Goal: Information Seeking & Learning: Find specific fact

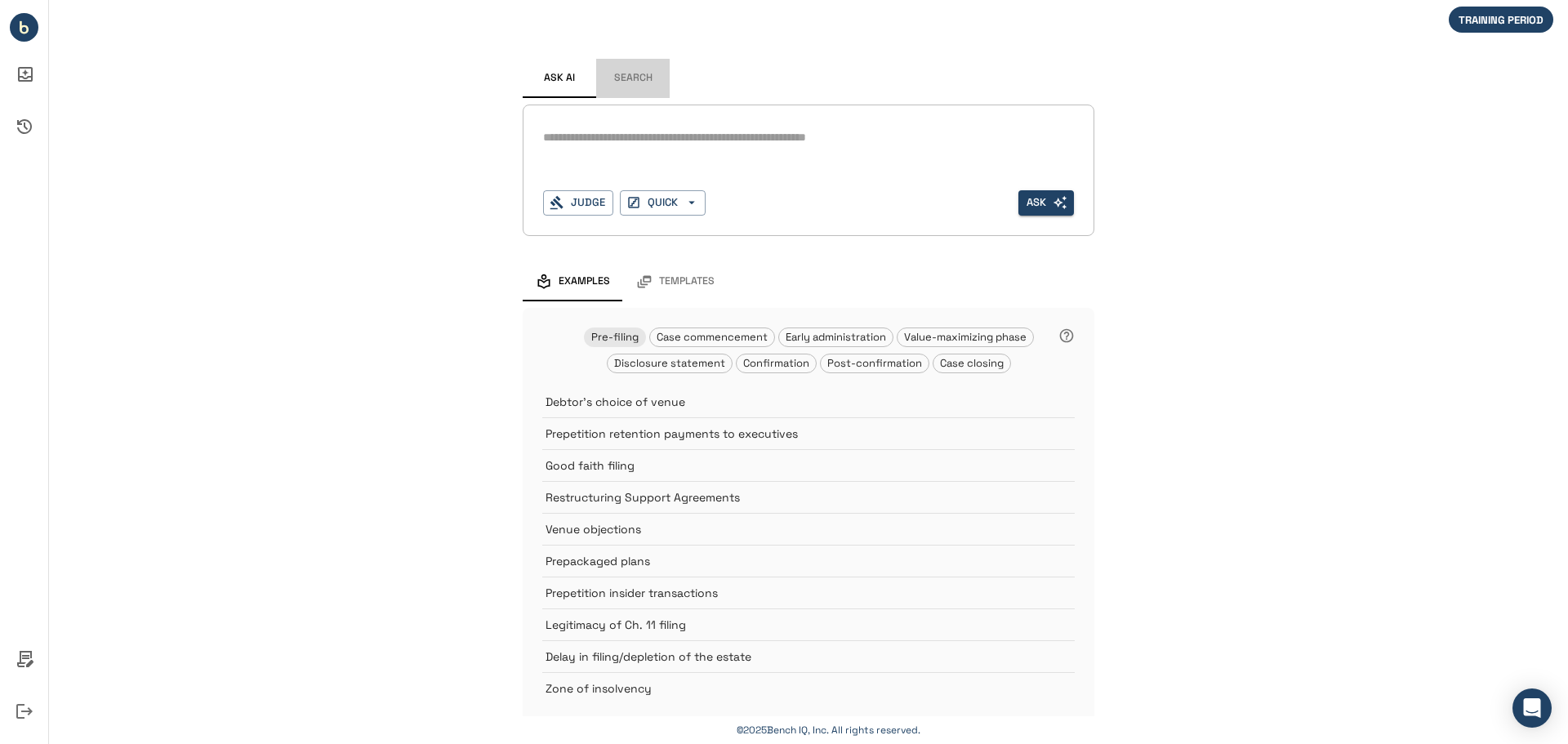
click at [628, 81] on button "Search" at bounding box center [633, 78] width 73 height 39
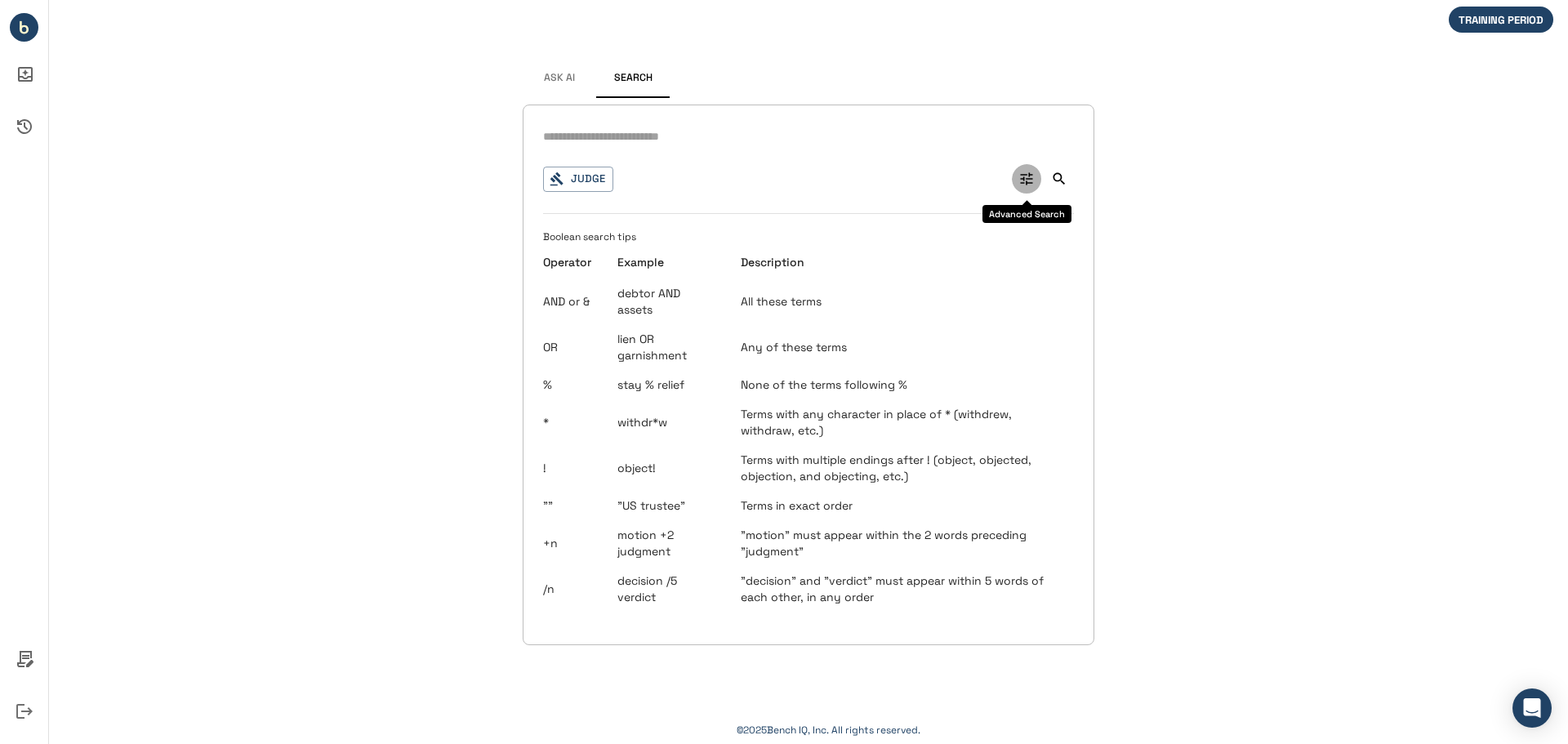
click at [1029, 179] on icon "Advanced Search" at bounding box center [1027, 179] width 13 height 13
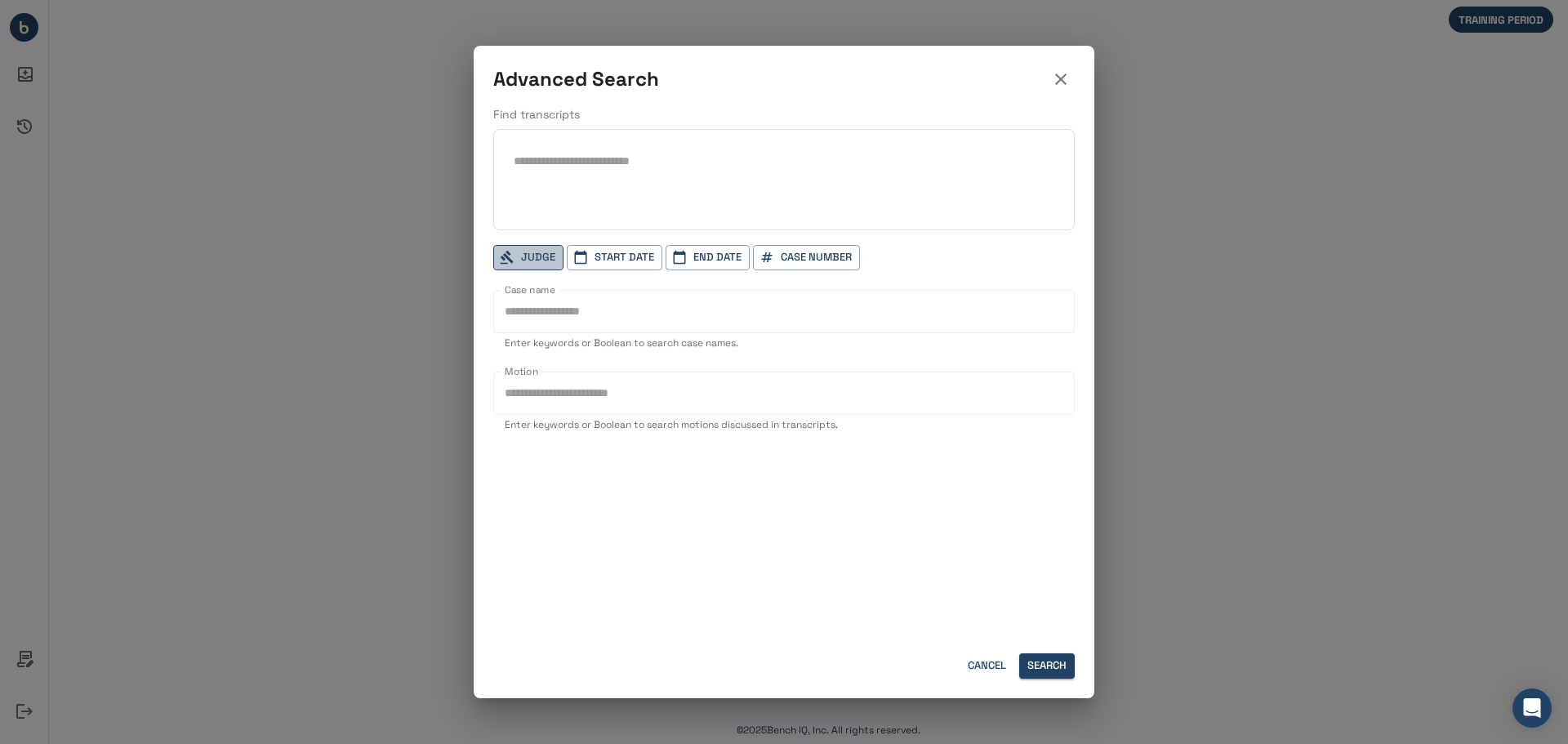
click at [518, 250] on button "Judge" at bounding box center [529, 257] width 70 height 25
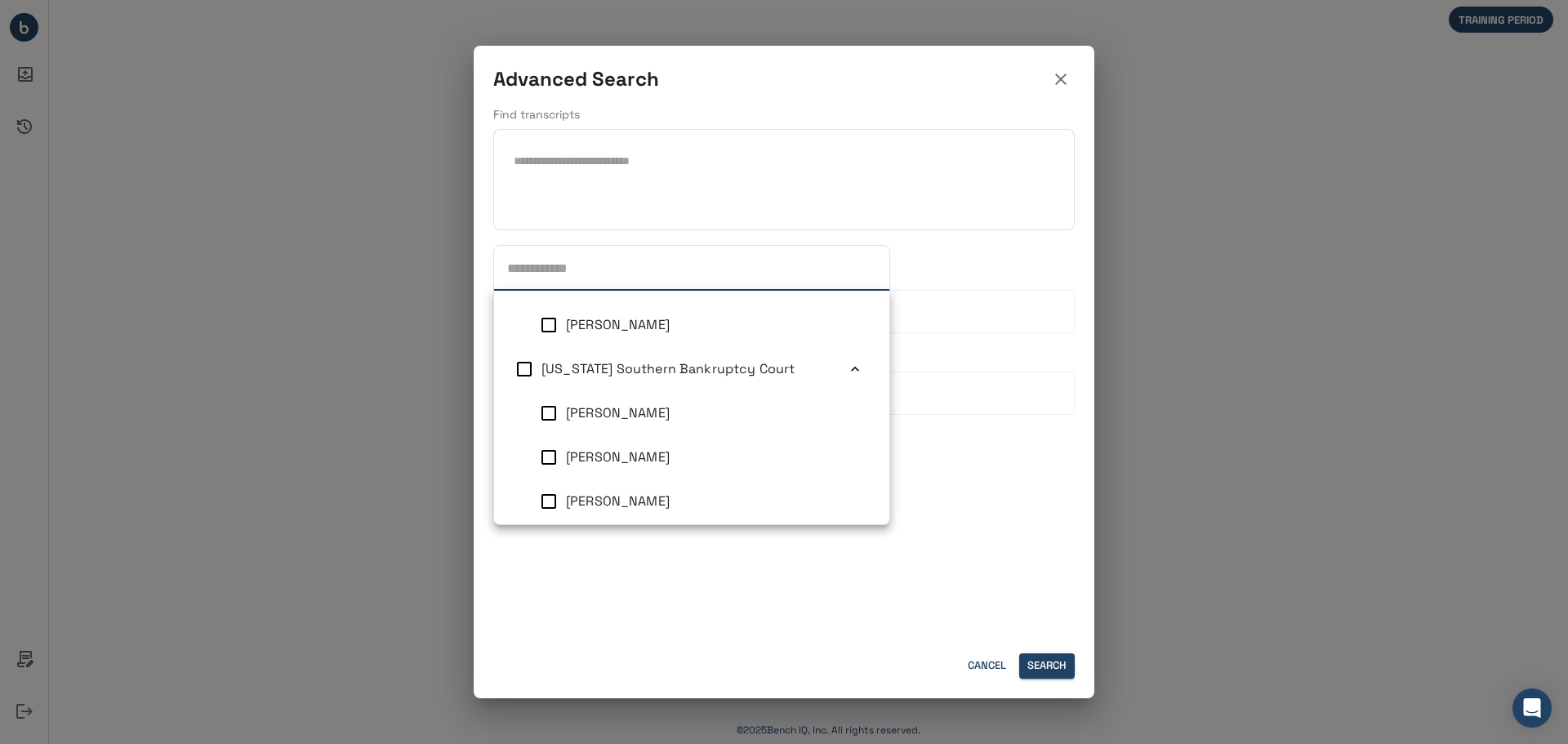
scroll to position [1676, 0]
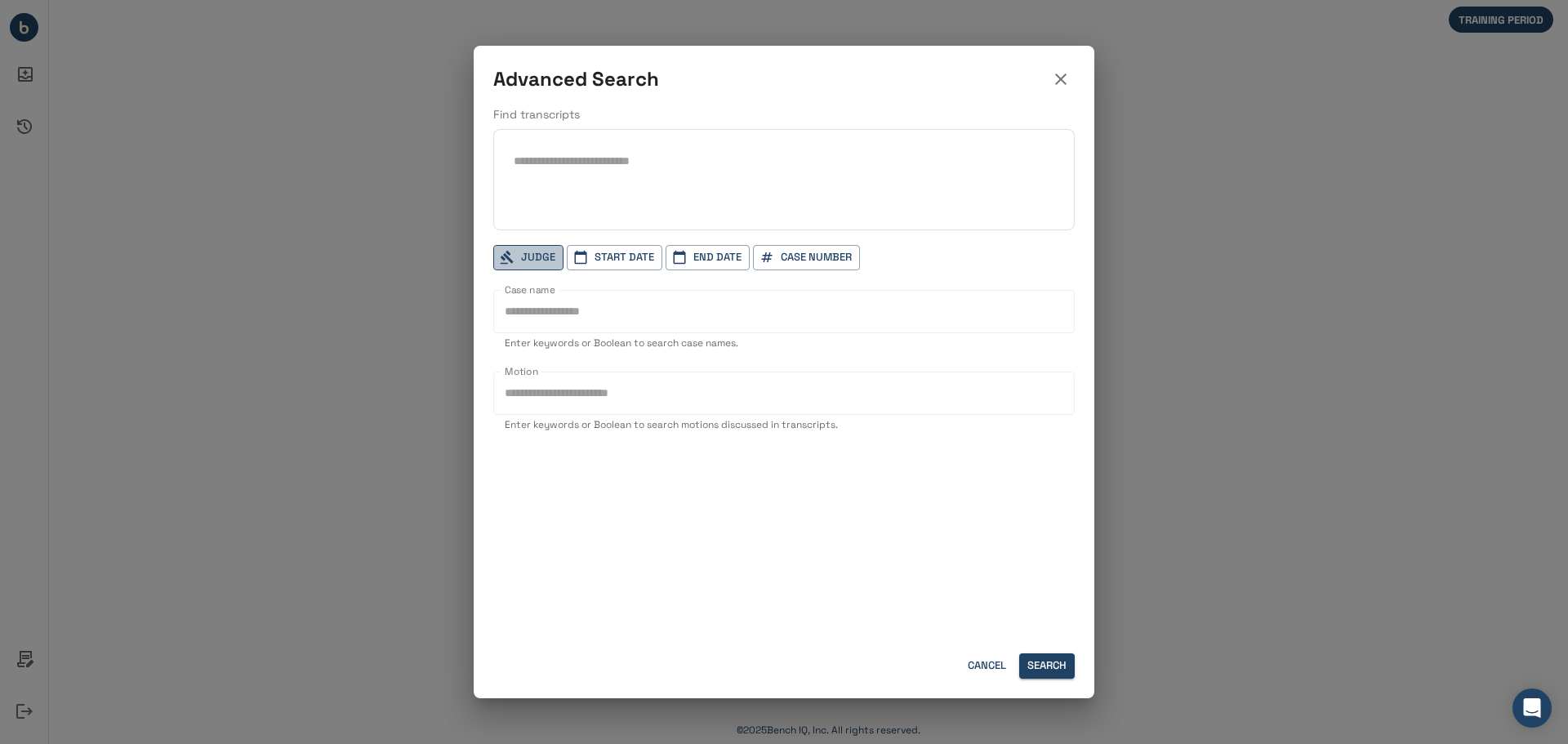
click at [529, 264] on button "Judge" at bounding box center [529, 257] width 70 height 25
click at [984, 660] on button "Cancel" at bounding box center [986, 666] width 53 height 25
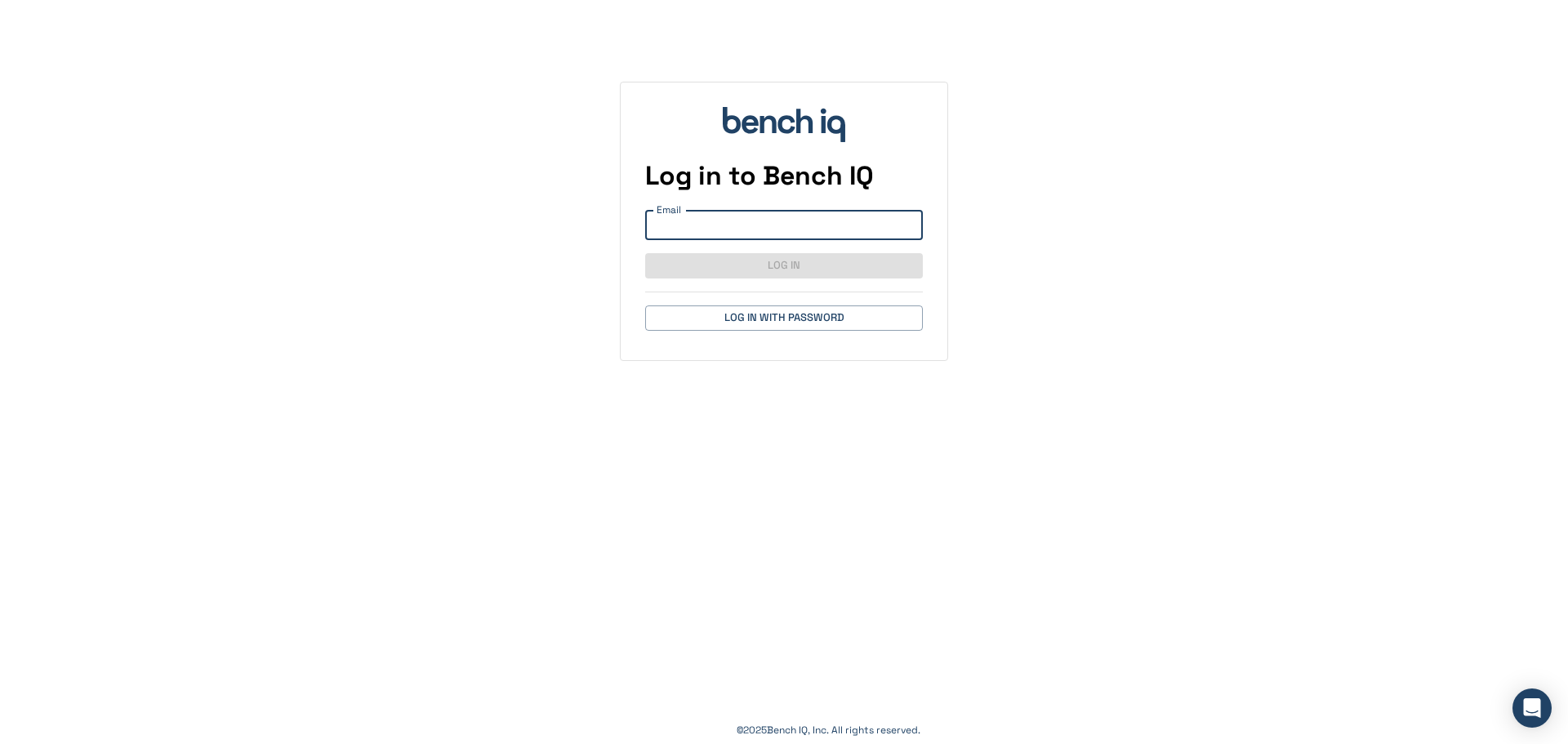
click at [757, 224] on input "Email" at bounding box center [784, 225] width 278 height 30
type input "**********"
click at [771, 265] on button "Log In" at bounding box center [784, 266] width 278 height 25
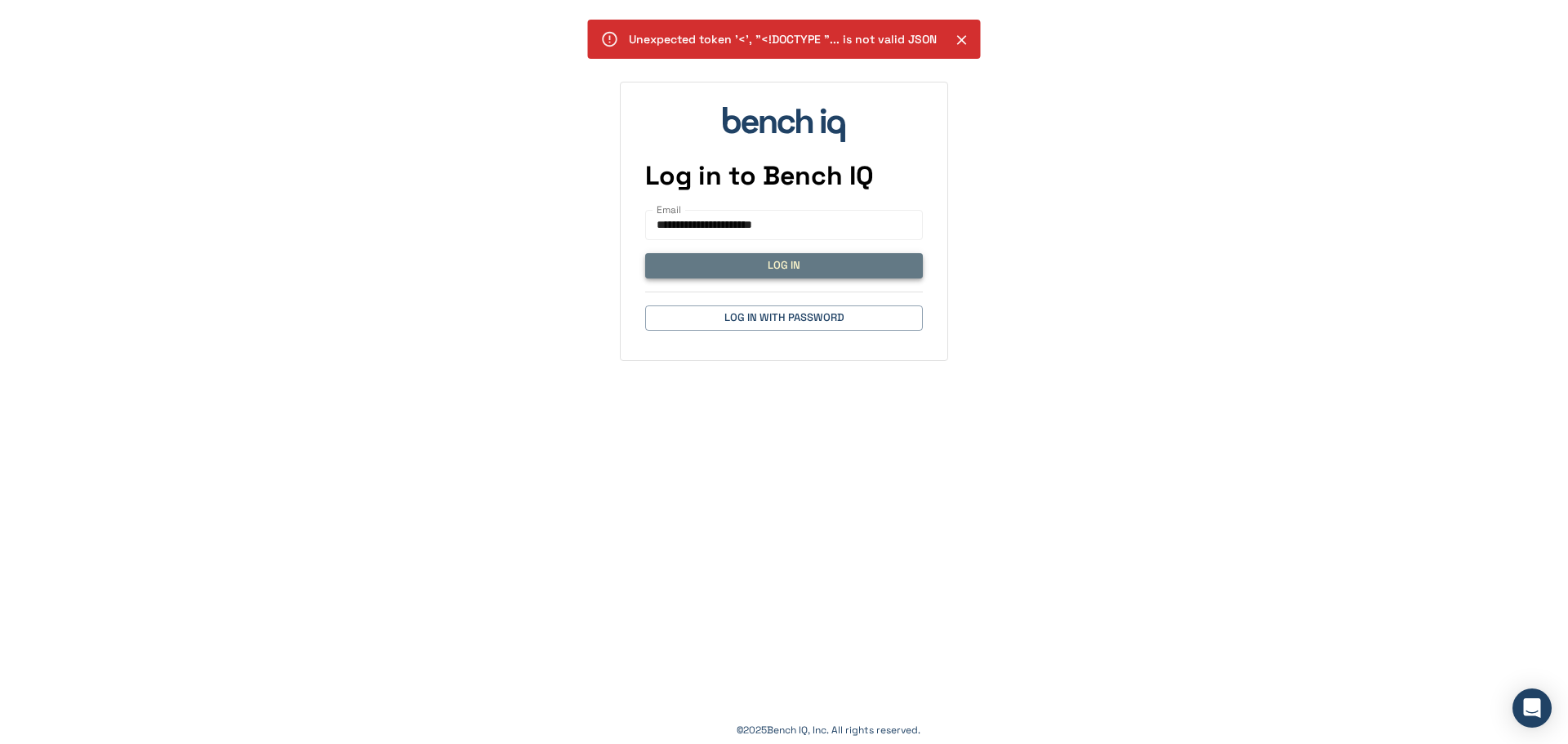
click at [794, 267] on button "Log In" at bounding box center [784, 266] width 278 height 25
click at [962, 36] on icon "Close" at bounding box center [962, 40] width 10 height 10
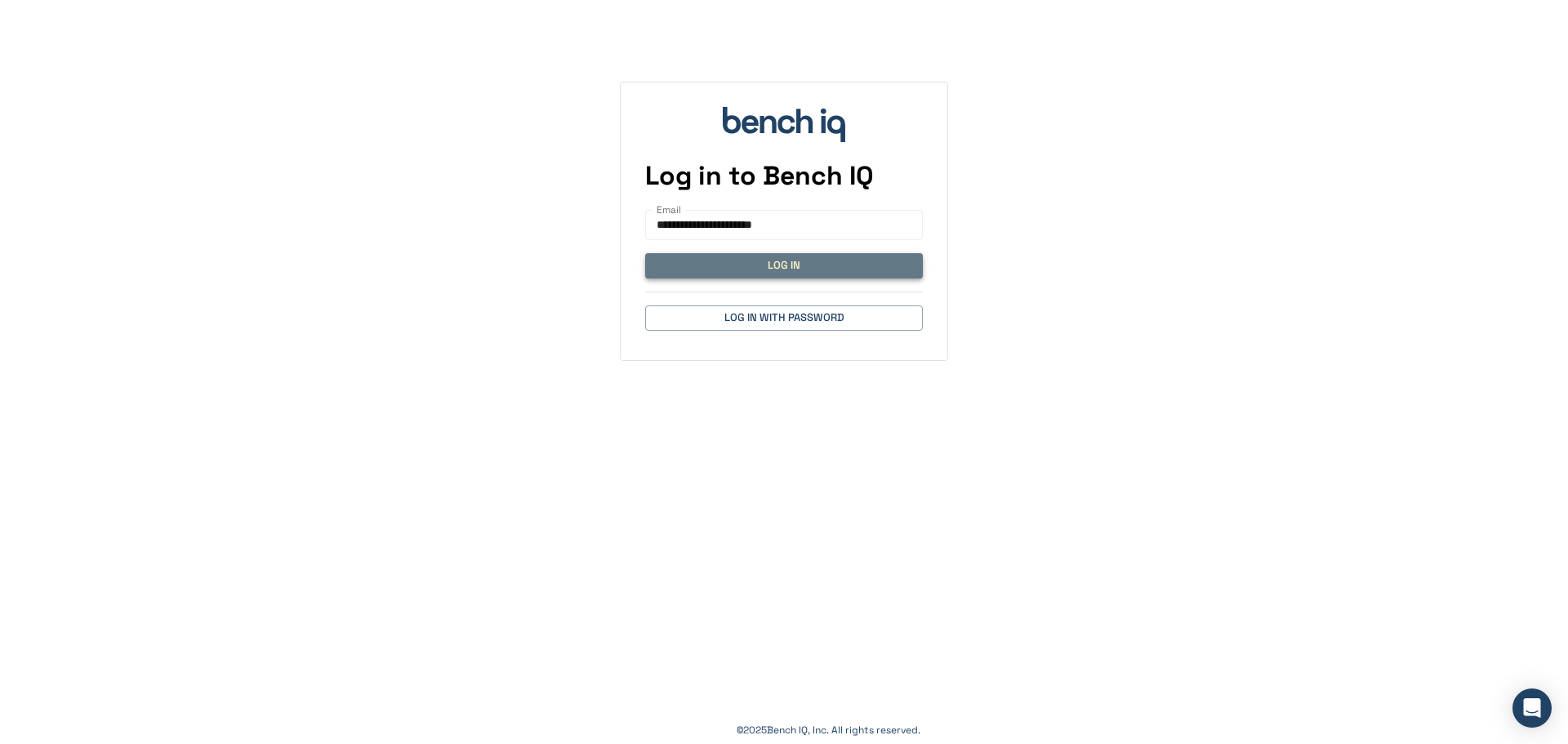
click at [759, 260] on button "Log In" at bounding box center [784, 266] width 278 height 25
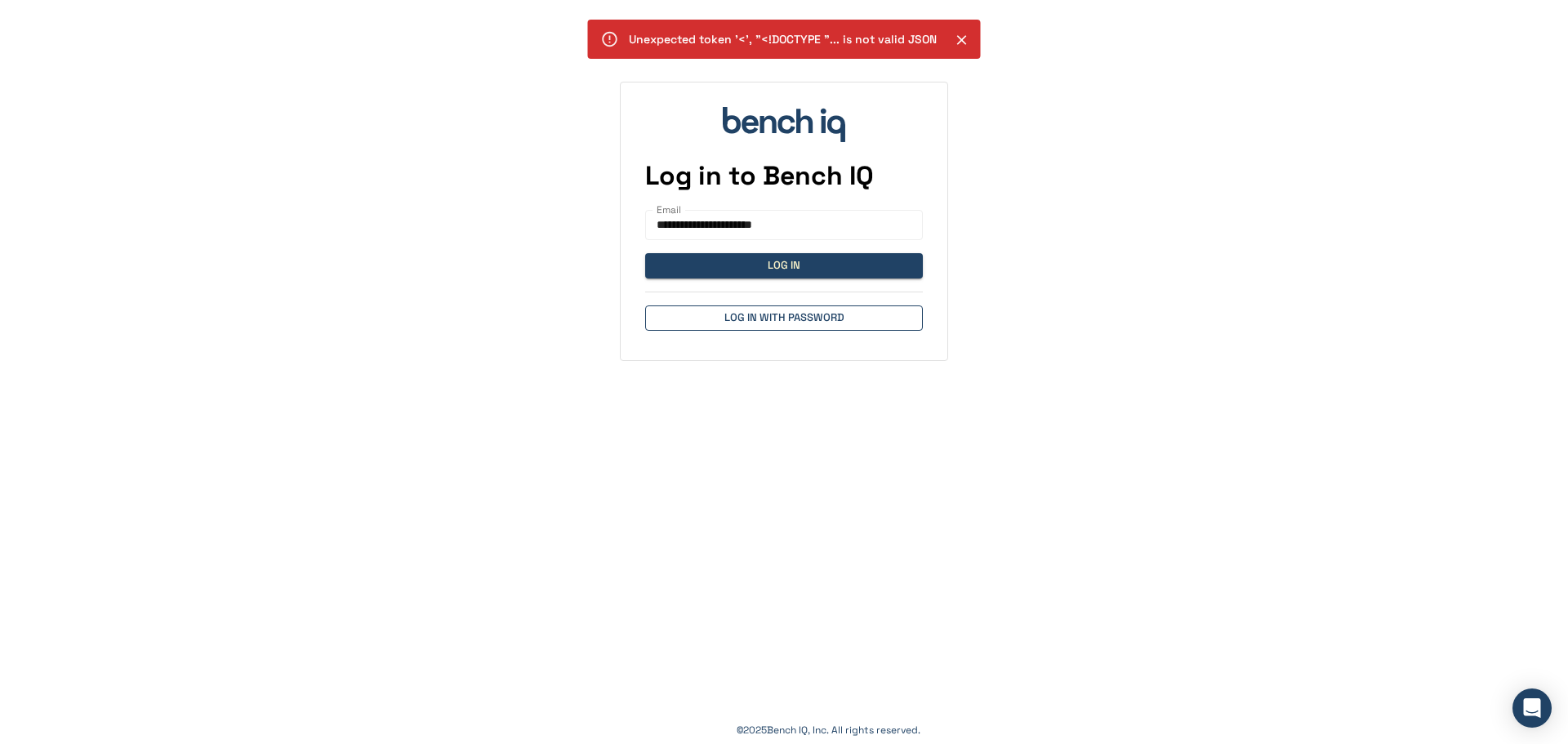
click at [777, 316] on button "Log in with Password" at bounding box center [784, 318] width 278 height 25
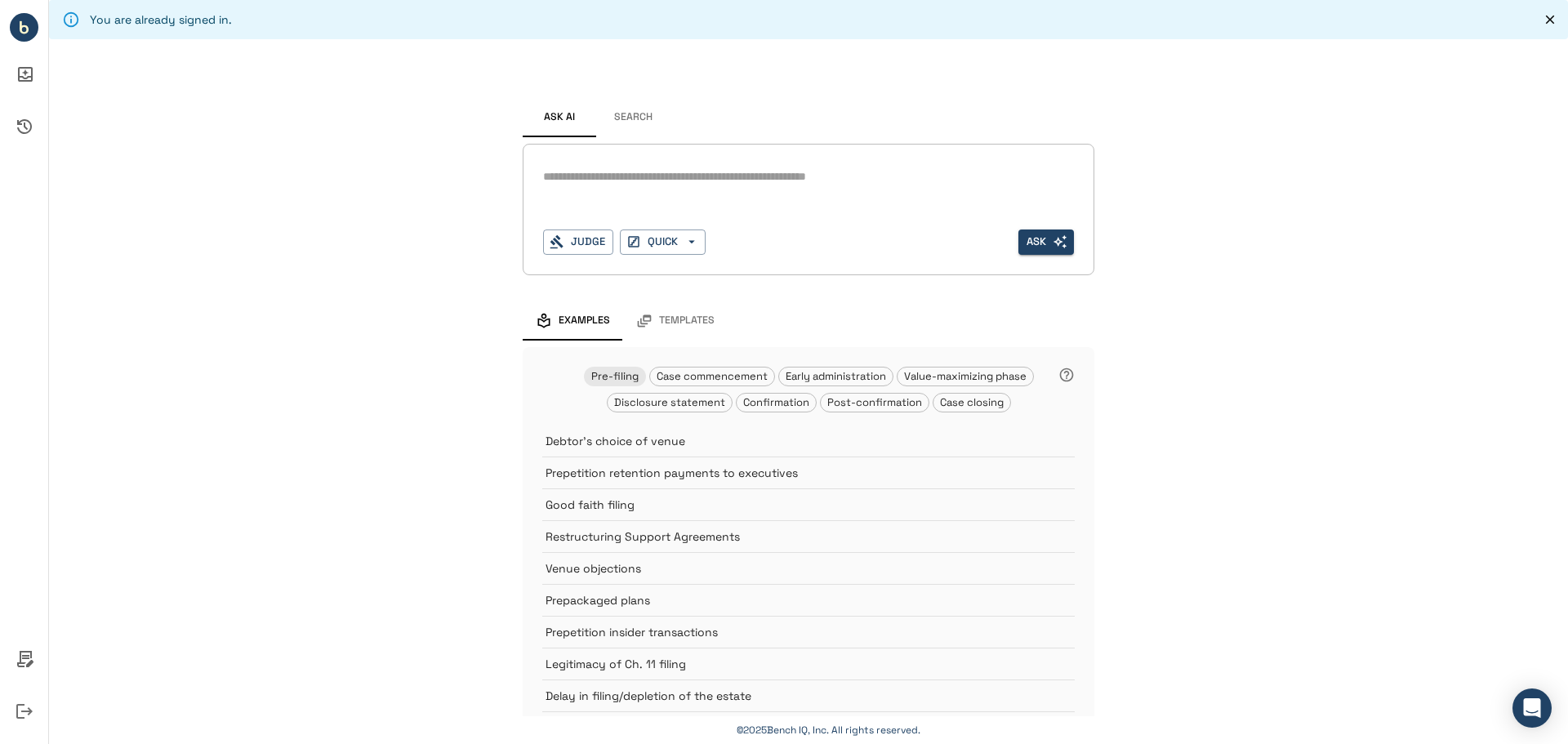
click at [604, 169] on textarea at bounding box center [808, 177] width 531 height 18
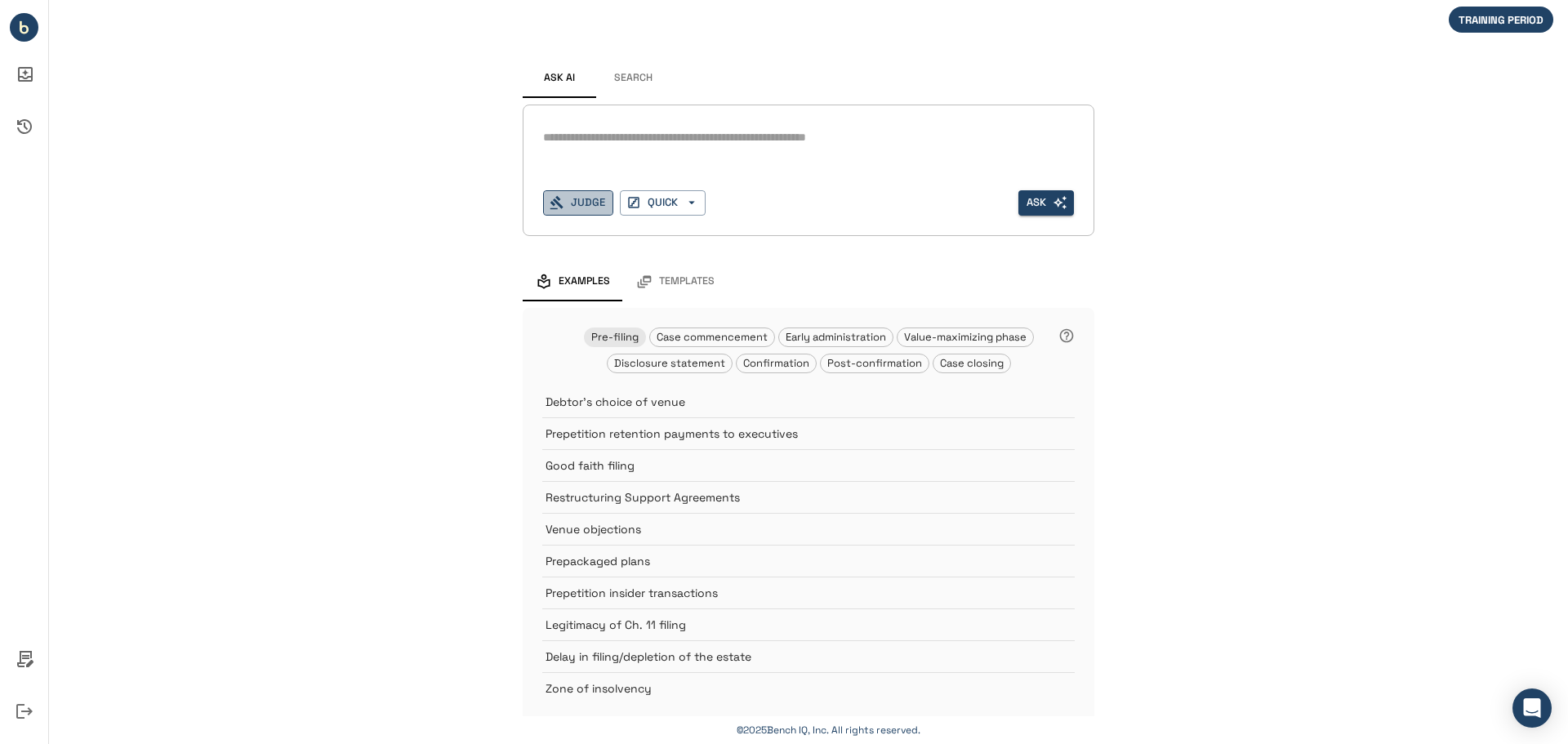
click at [594, 201] on button "Judge" at bounding box center [578, 203] width 70 height 25
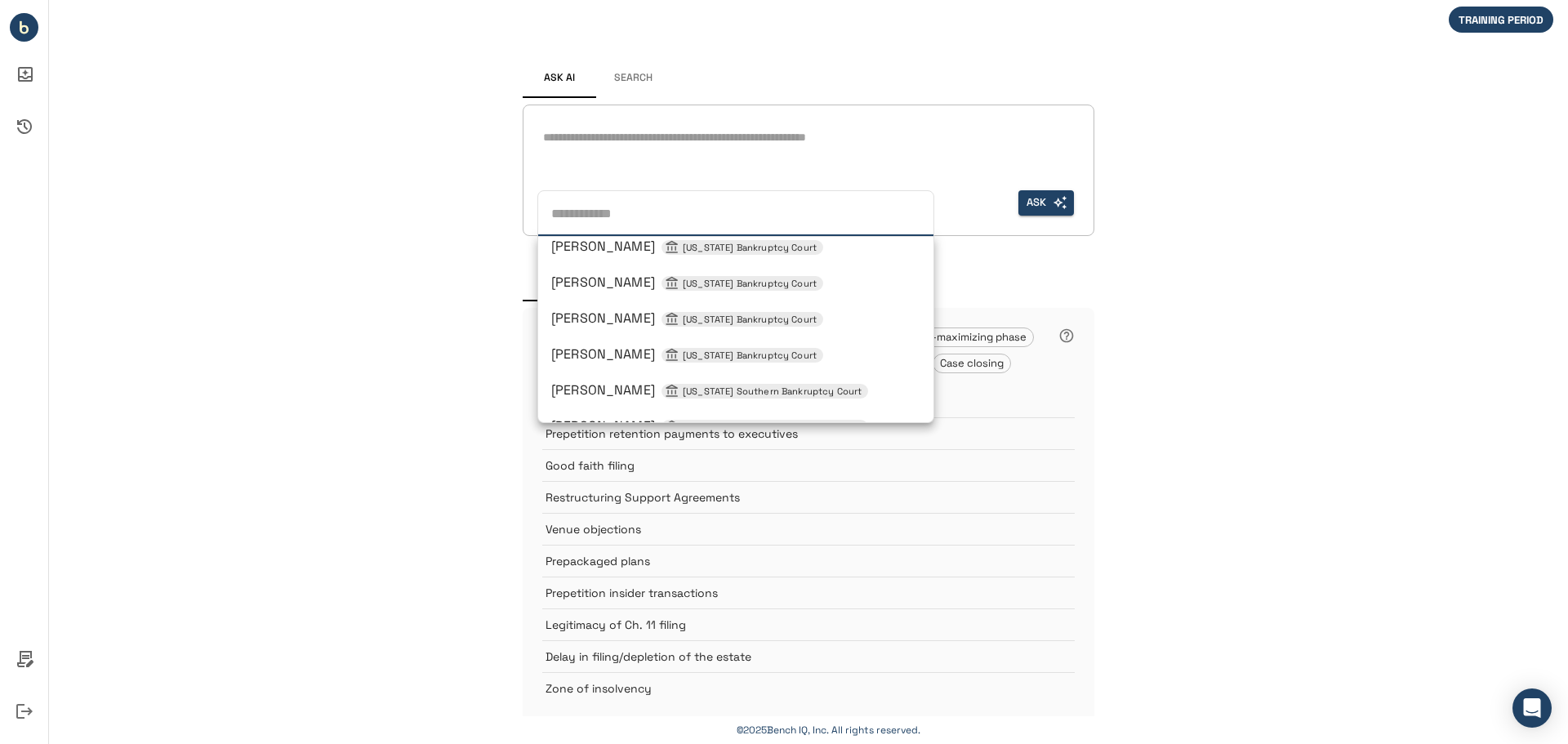
scroll to position [735, 0]
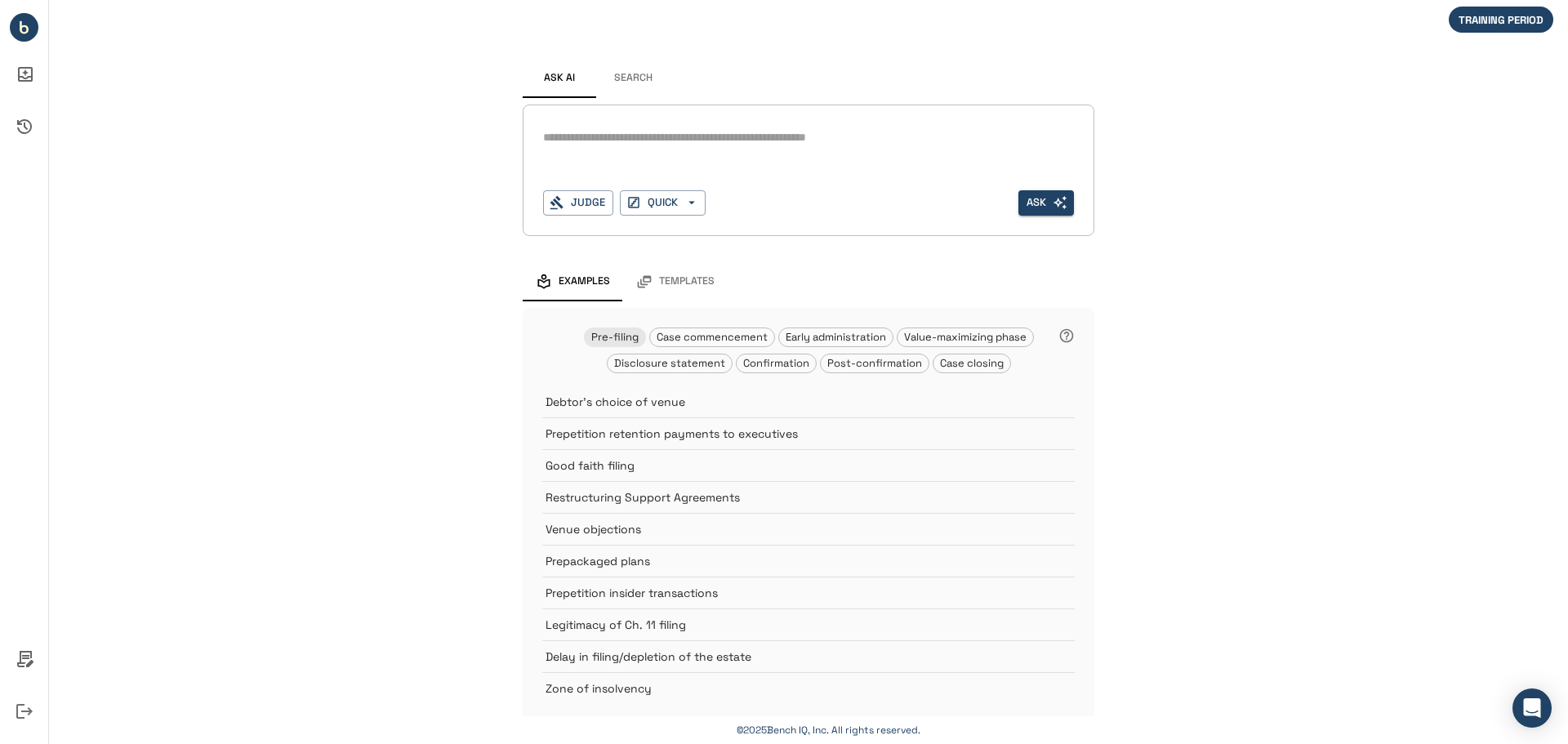
click at [1182, 251] on div "Ask AI Search * Judge QUICK Ask Examples Templates Pre-filing Case commencement…" at bounding box center [808, 378] width 1519 height 757
click at [631, 73] on button "Search" at bounding box center [633, 78] width 73 height 39
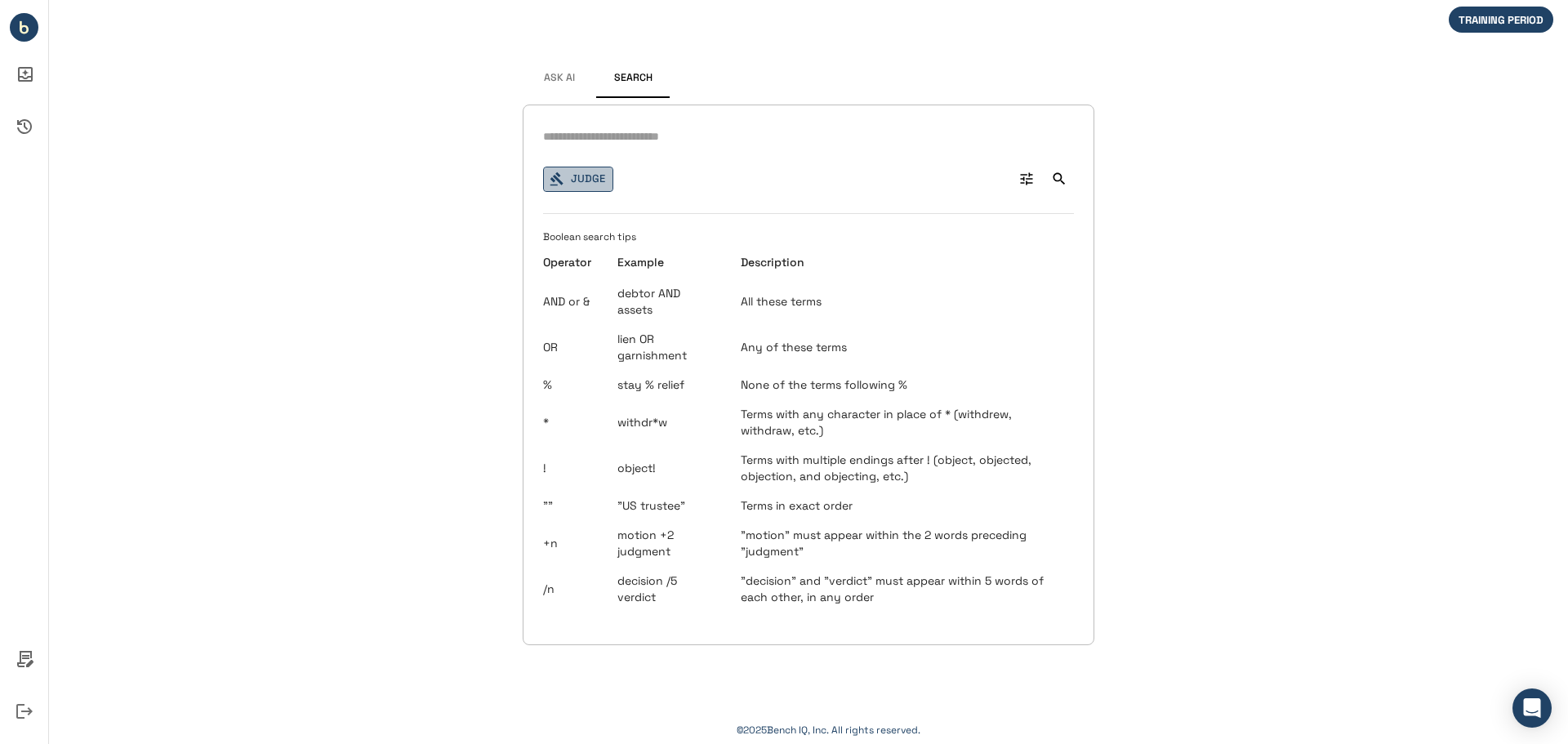
click at [585, 185] on button "Judge" at bounding box center [578, 180] width 70 height 25
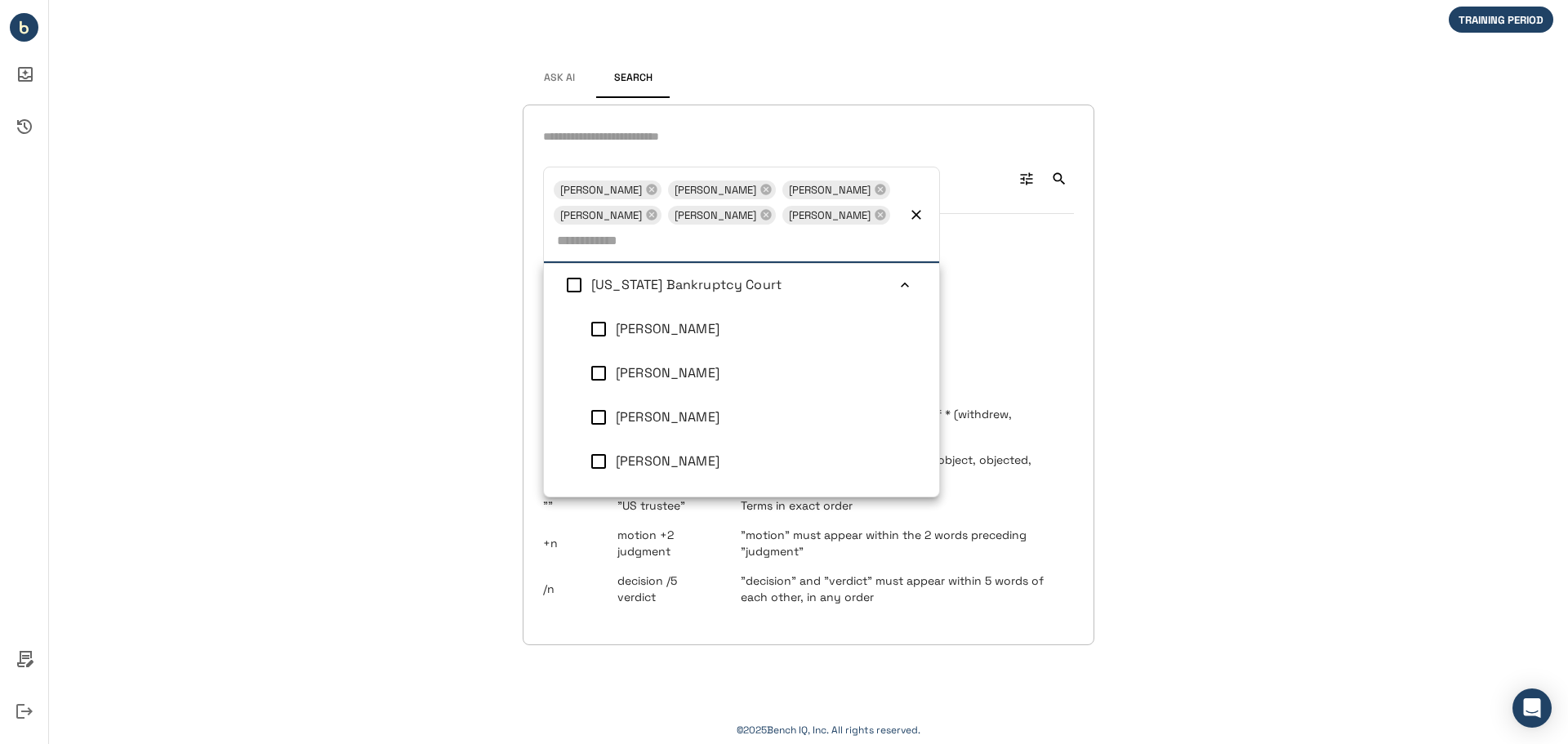
scroll to position [1411, 0]
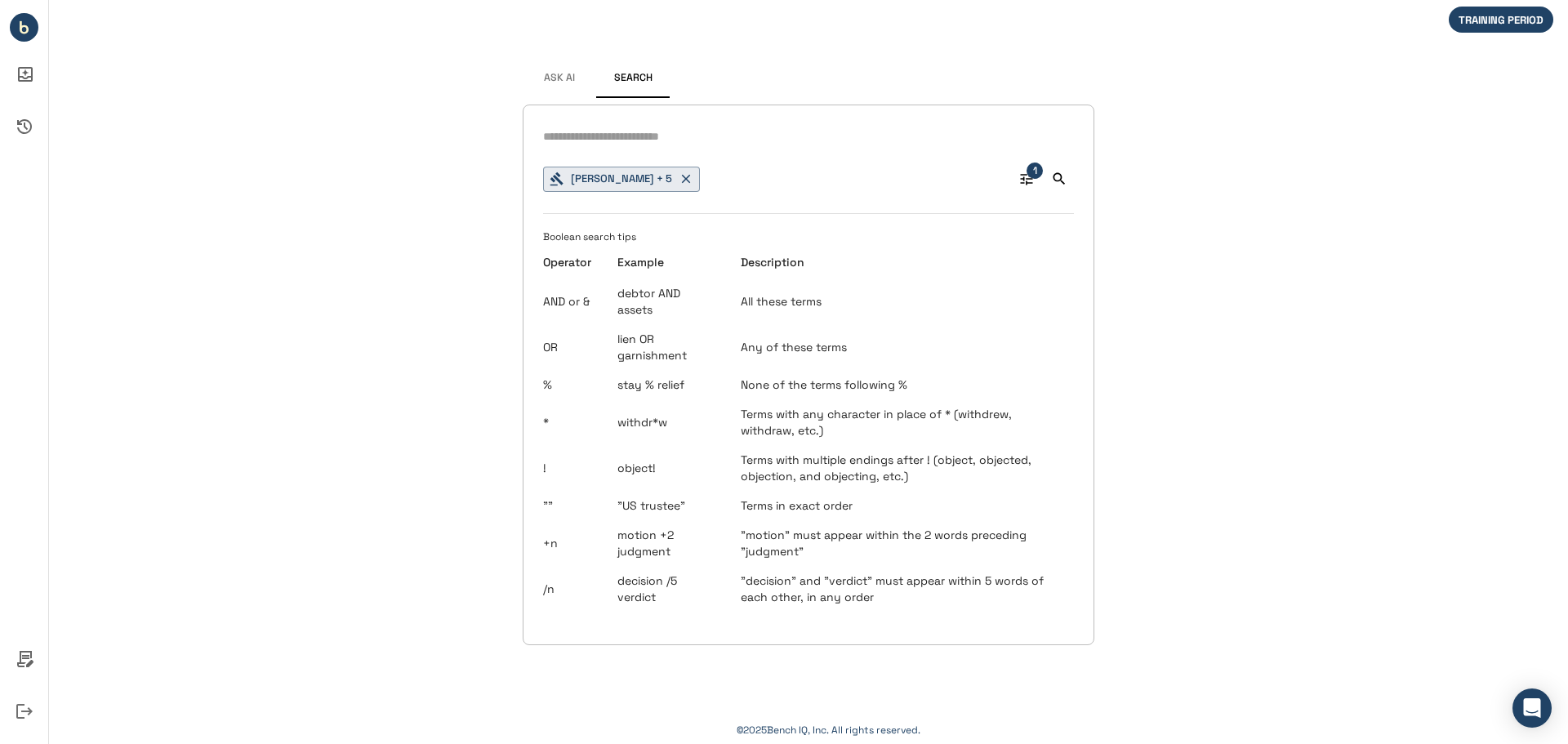
click at [623, 135] on input "text" at bounding box center [808, 137] width 531 height 23
click at [623, 134] on input "text" at bounding box center [808, 137] width 531 height 23
type input "**********"
click at [1029, 175] on span "1" at bounding box center [1034, 171] width 17 height 17
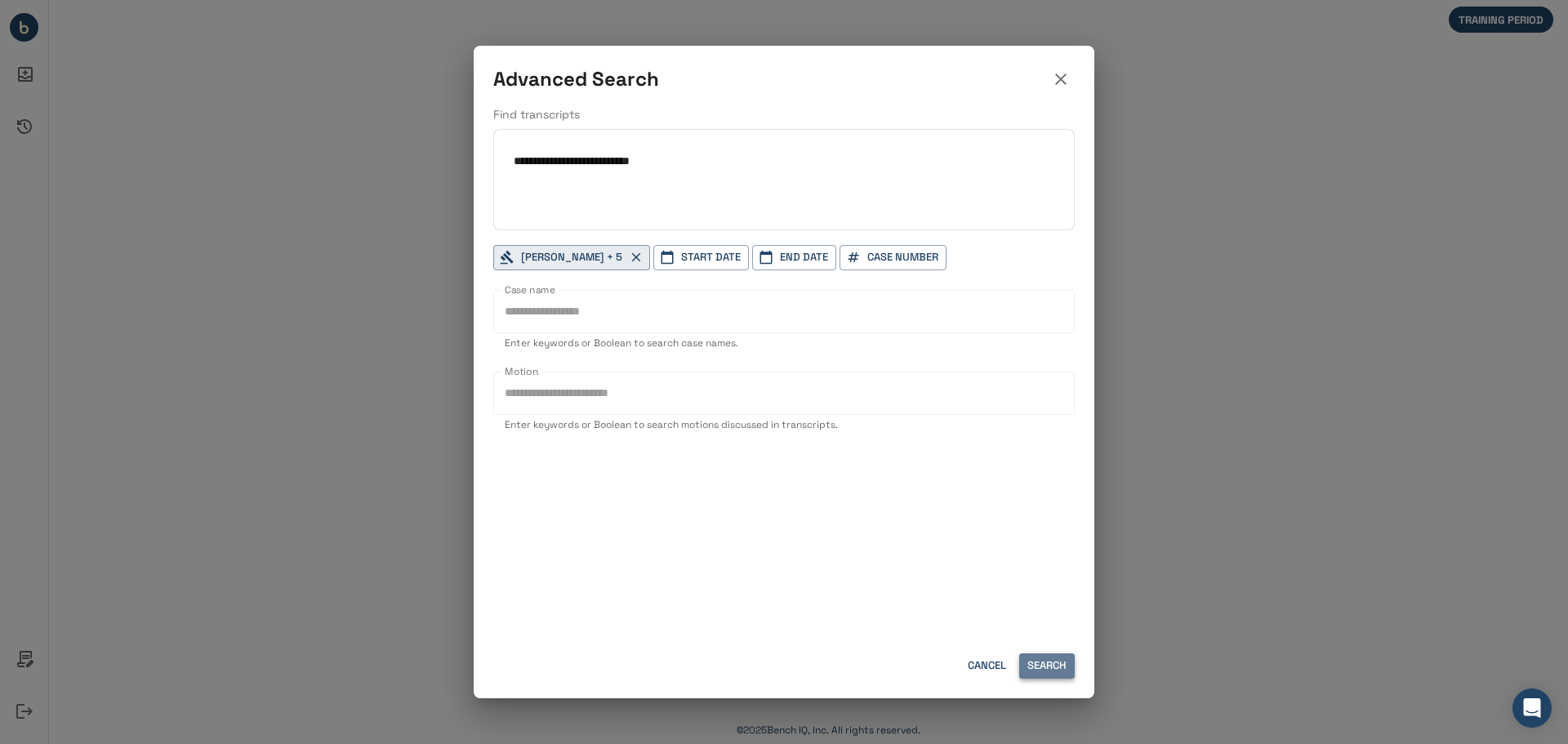
click at [1052, 658] on button "Search" at bounding box center [1047, 666] width 56 height 25
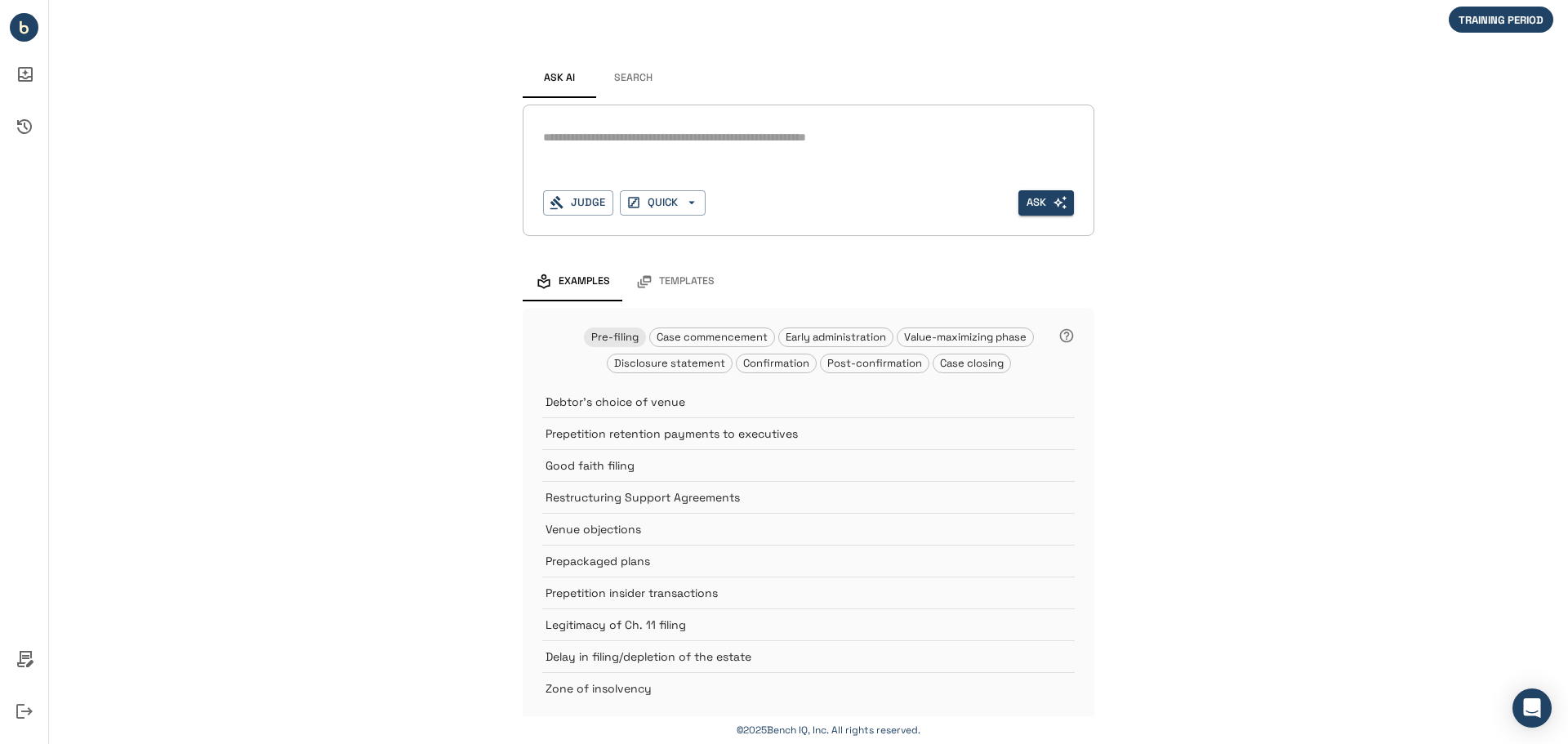
click at [579, 134] on textarea at bounding box center [808, 138] width 531 height 18
click at [565, 129] on textarea at bounding box center [808, 138] width 531 height 18
paste textarea "**********"
click at [543, 143] on textarea "**********" at bounding box center [808, 147] width 531 height 38
type textarea "**********"
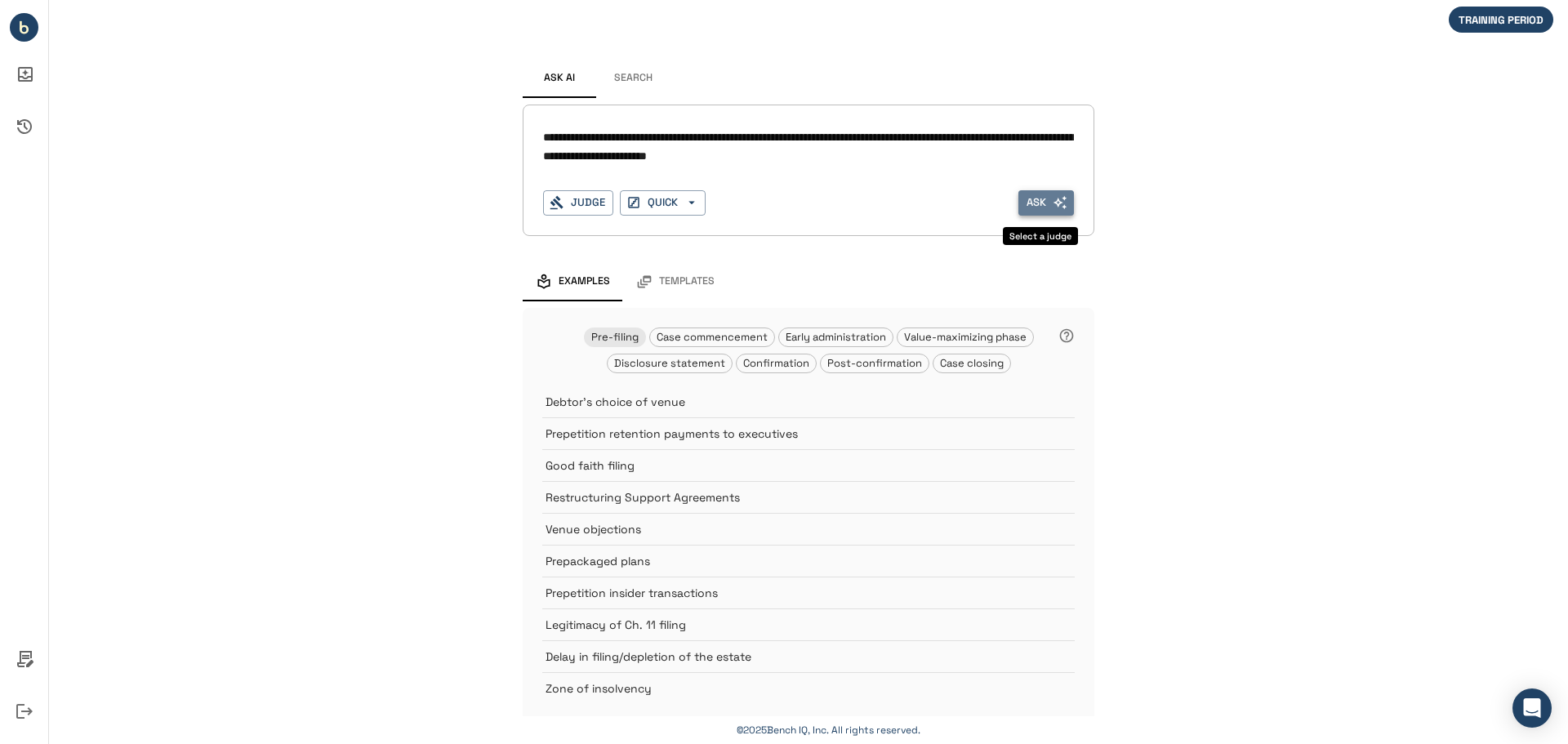
click at [1030, 202] on button "Ask" at bounding box center [1046, 203] width 56 height 25
click at [657, 205] on button "QUICK" at bounding box center [662, 203] width 86 height 25
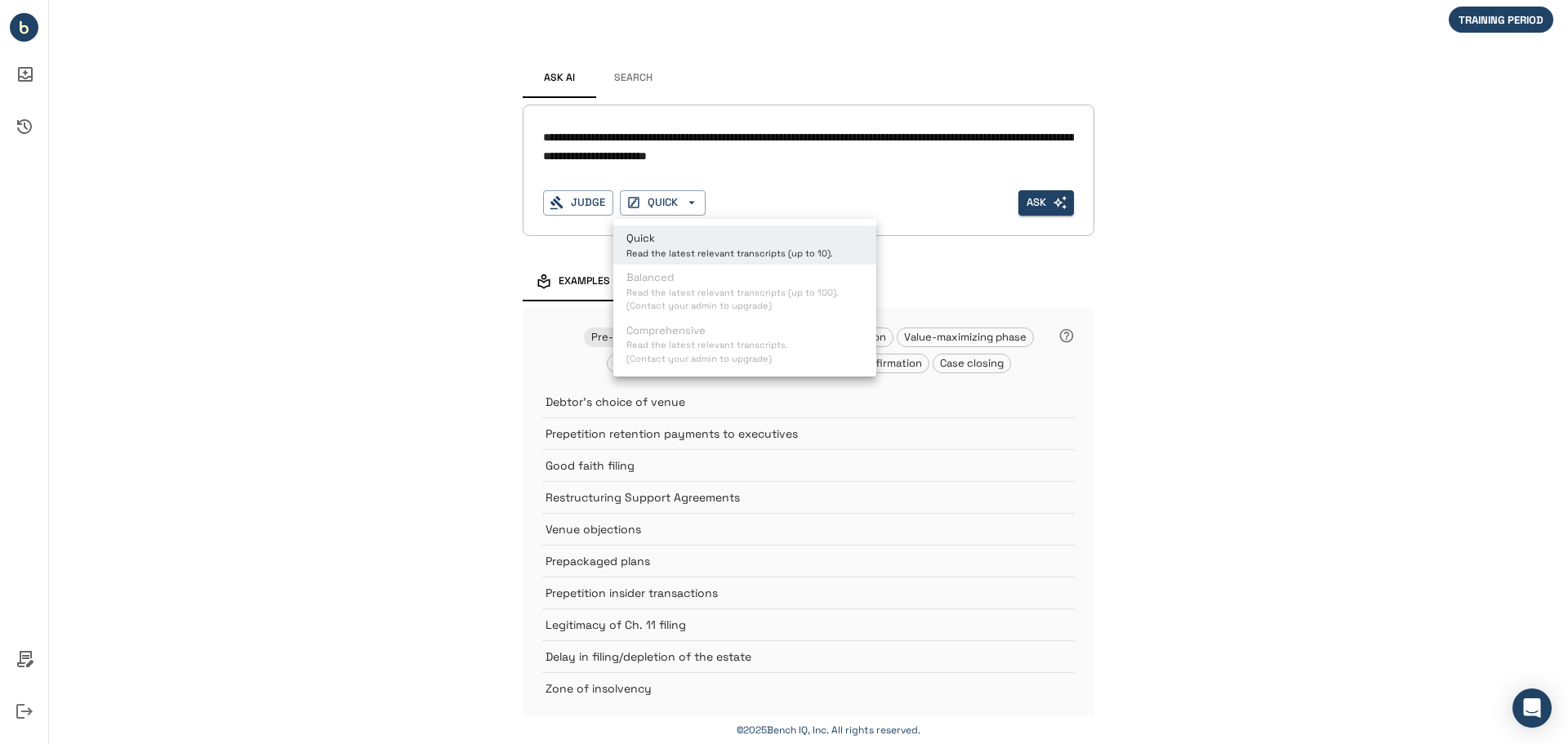
click at [685, 238] on p "Quick" at bounding box center [729, 239] width 206 height 17
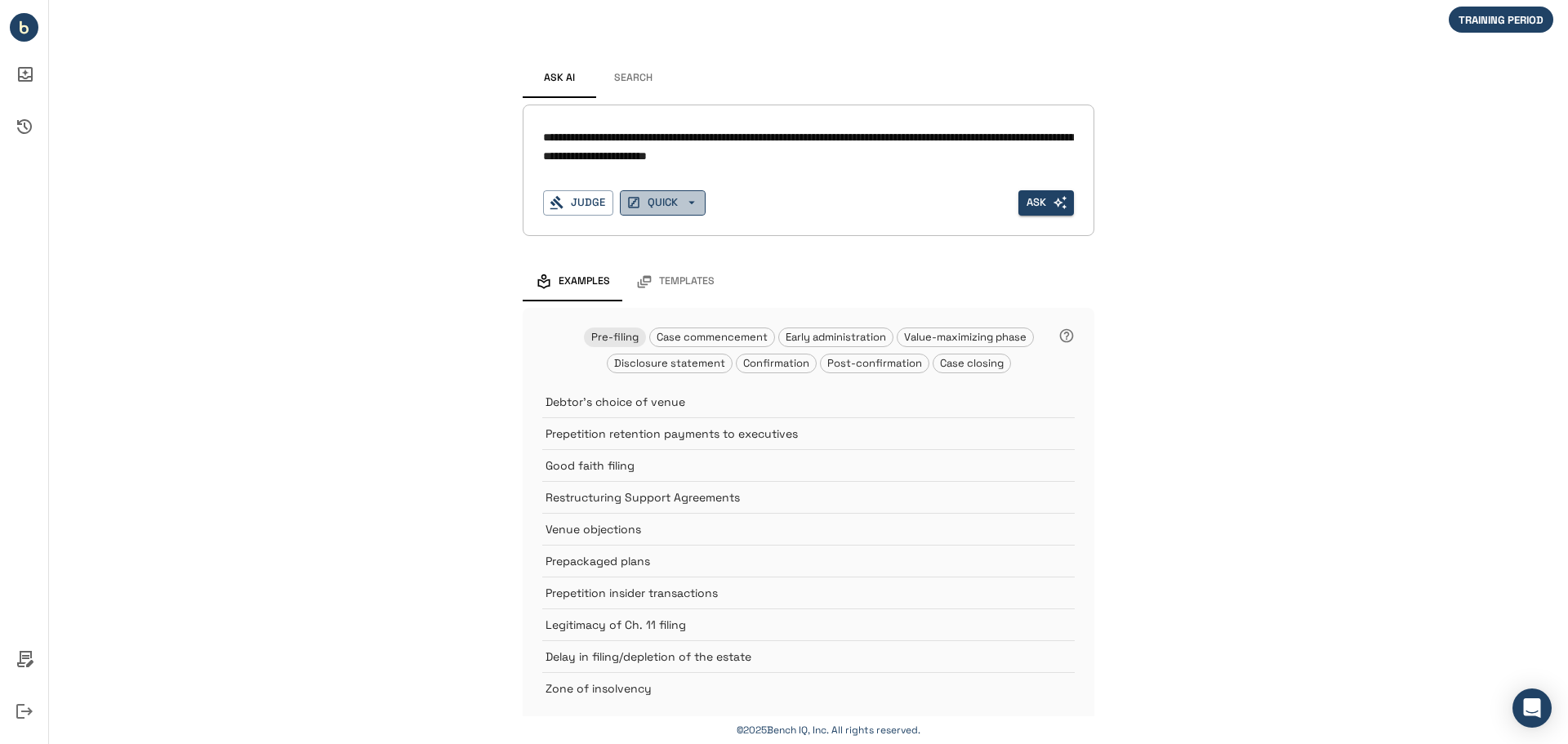
click at [652, 203] on button "QUICK" at bounding box center [662, 203] width 86 height 25
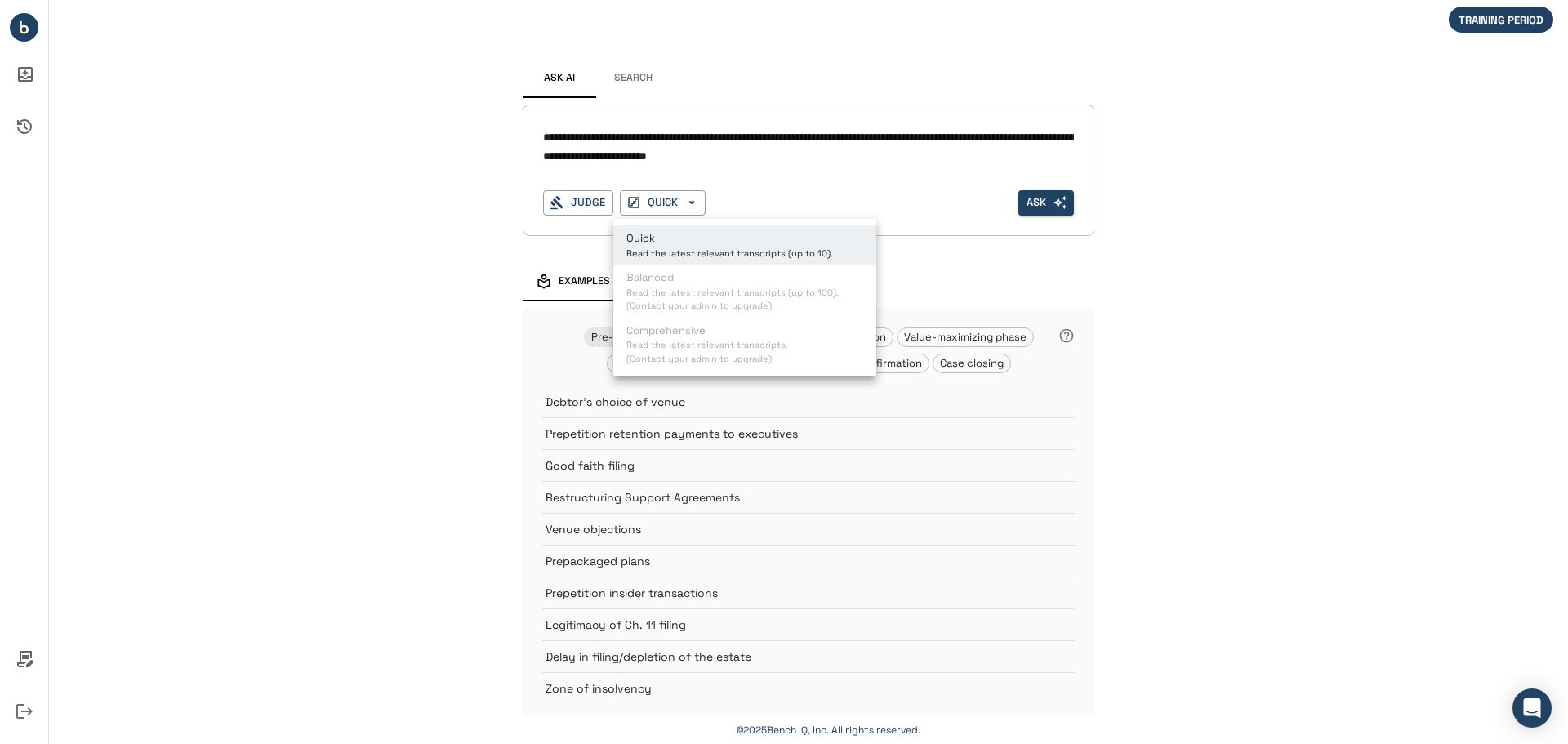
click at [654, 245] on p "Quick" at bounding box center [729, 239] width 206 height 17
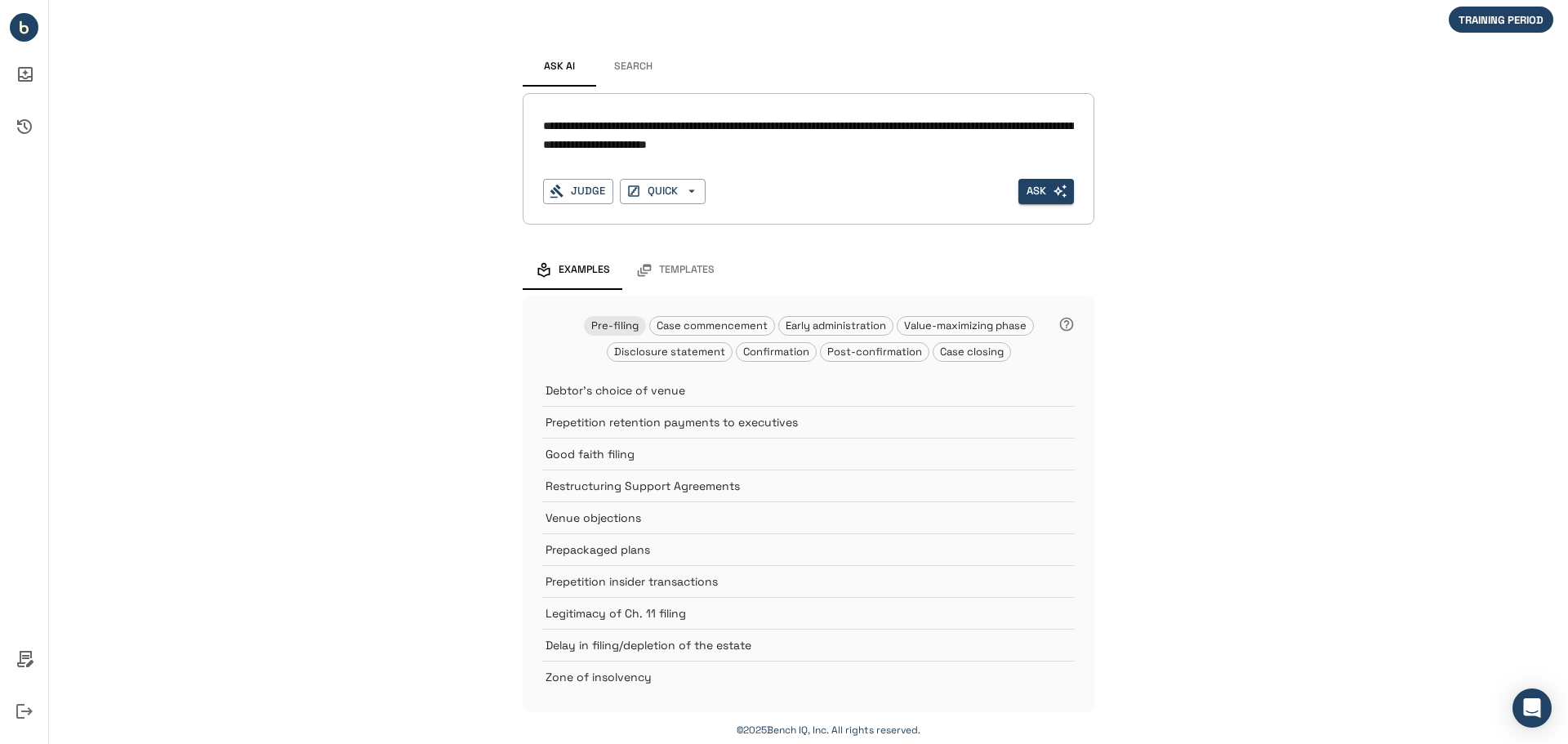
scroll to position [13, 0]
click at [1030, 190] on button "Ask" at bounding box center [1046, 190] width 56 height 25
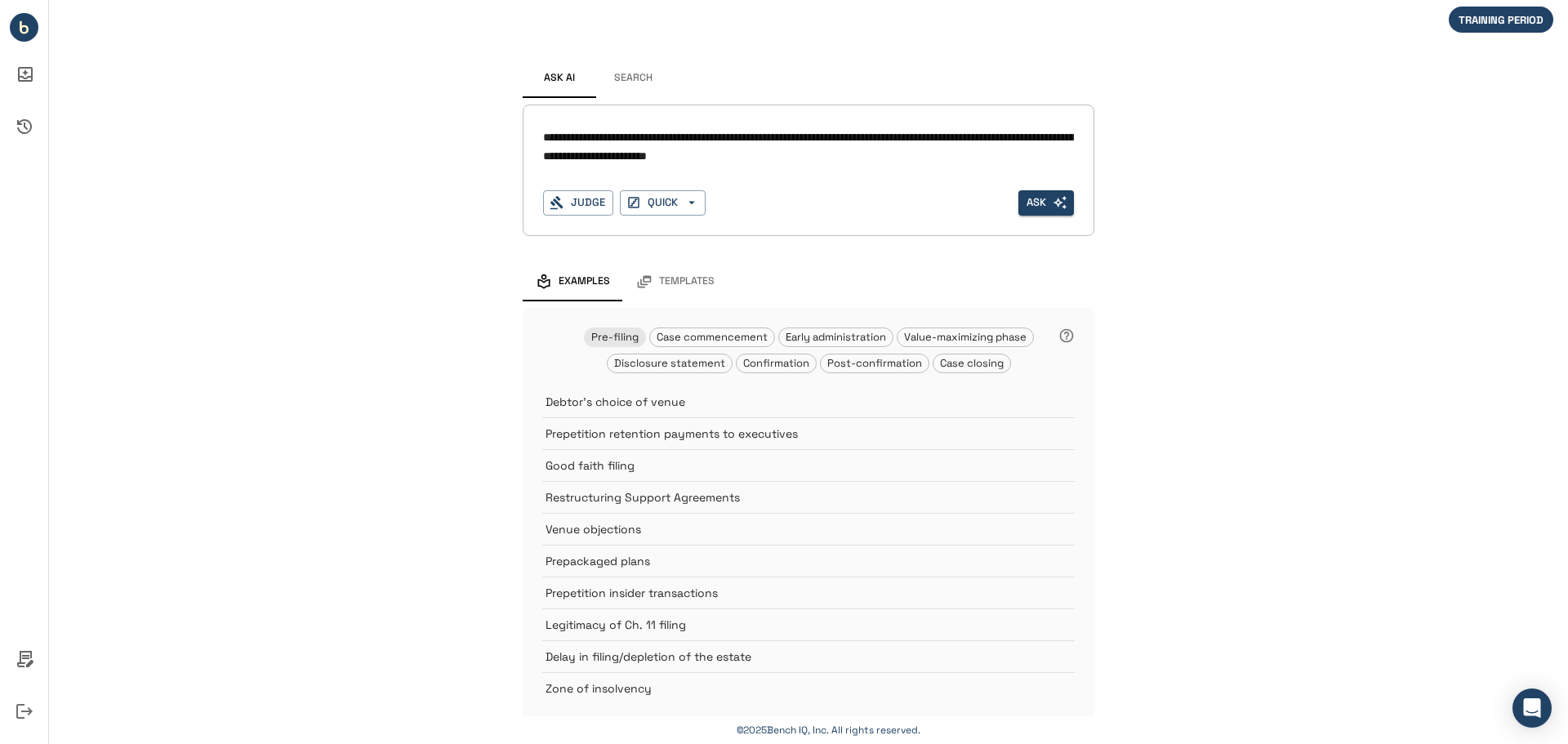
click at [638, 80] on button "Search" at bounding box center [633, 78] width 73 height 39
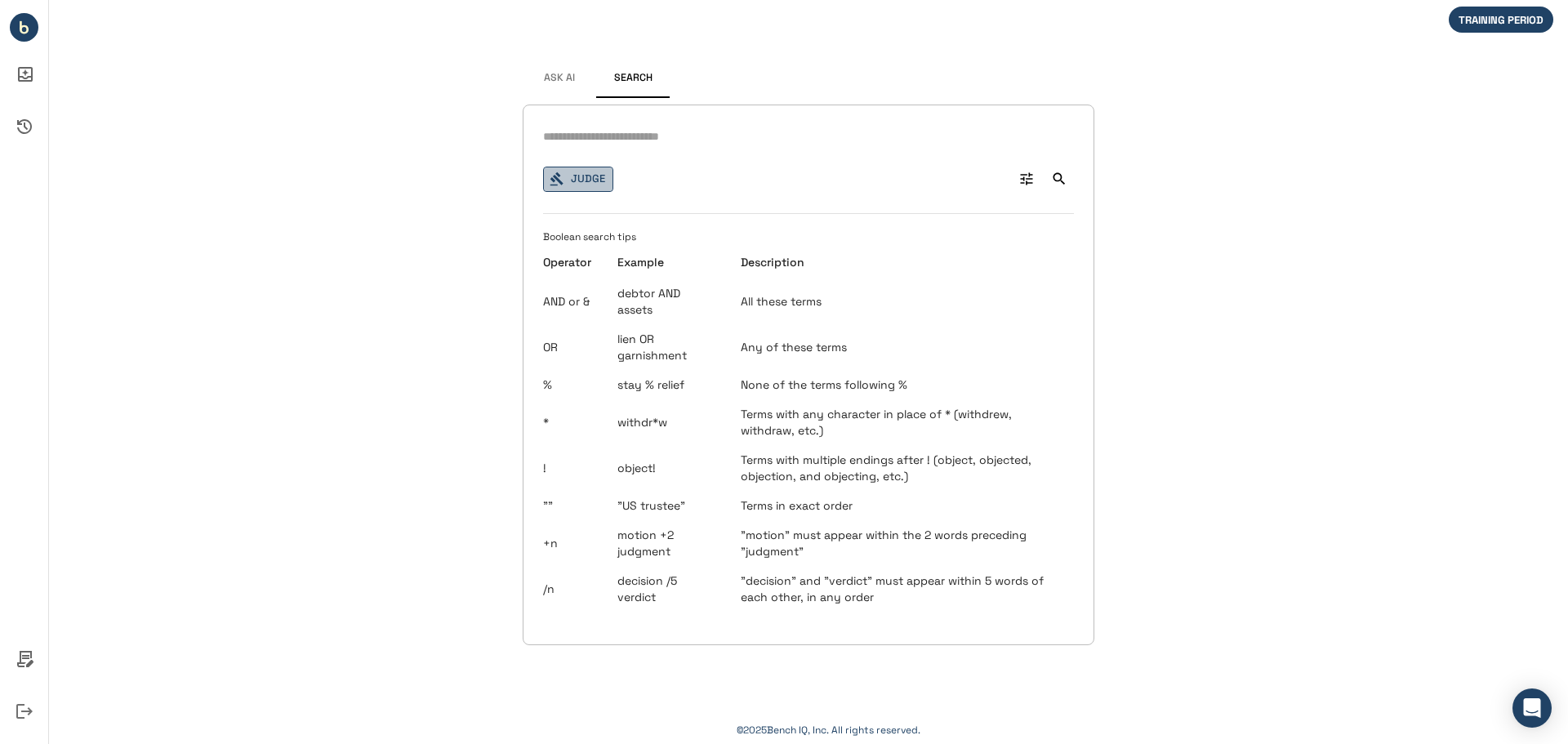
click at [582, 178] on button "Judge" at bounding box center [578, 180] width 70 height 25
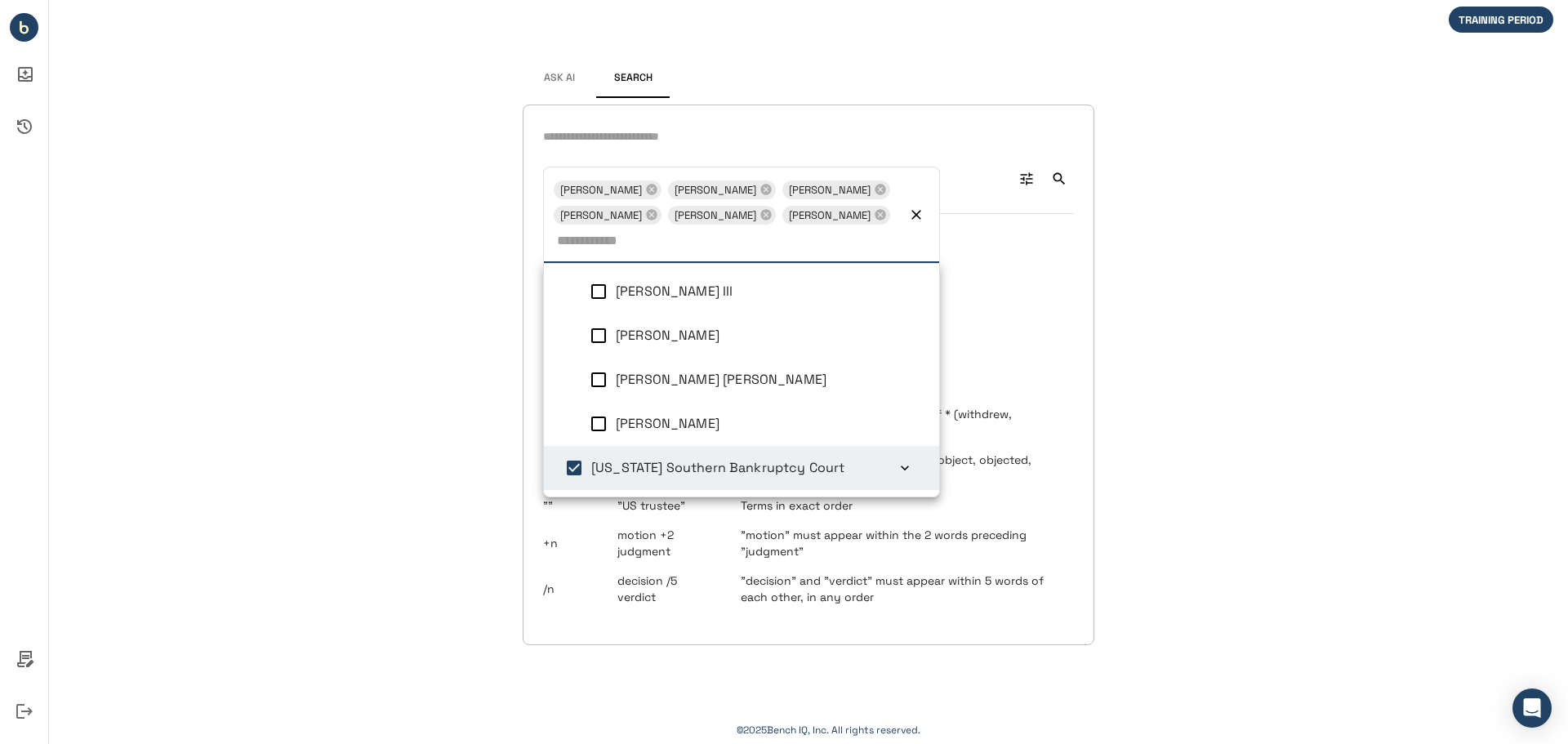
scroll to position [7, 0]
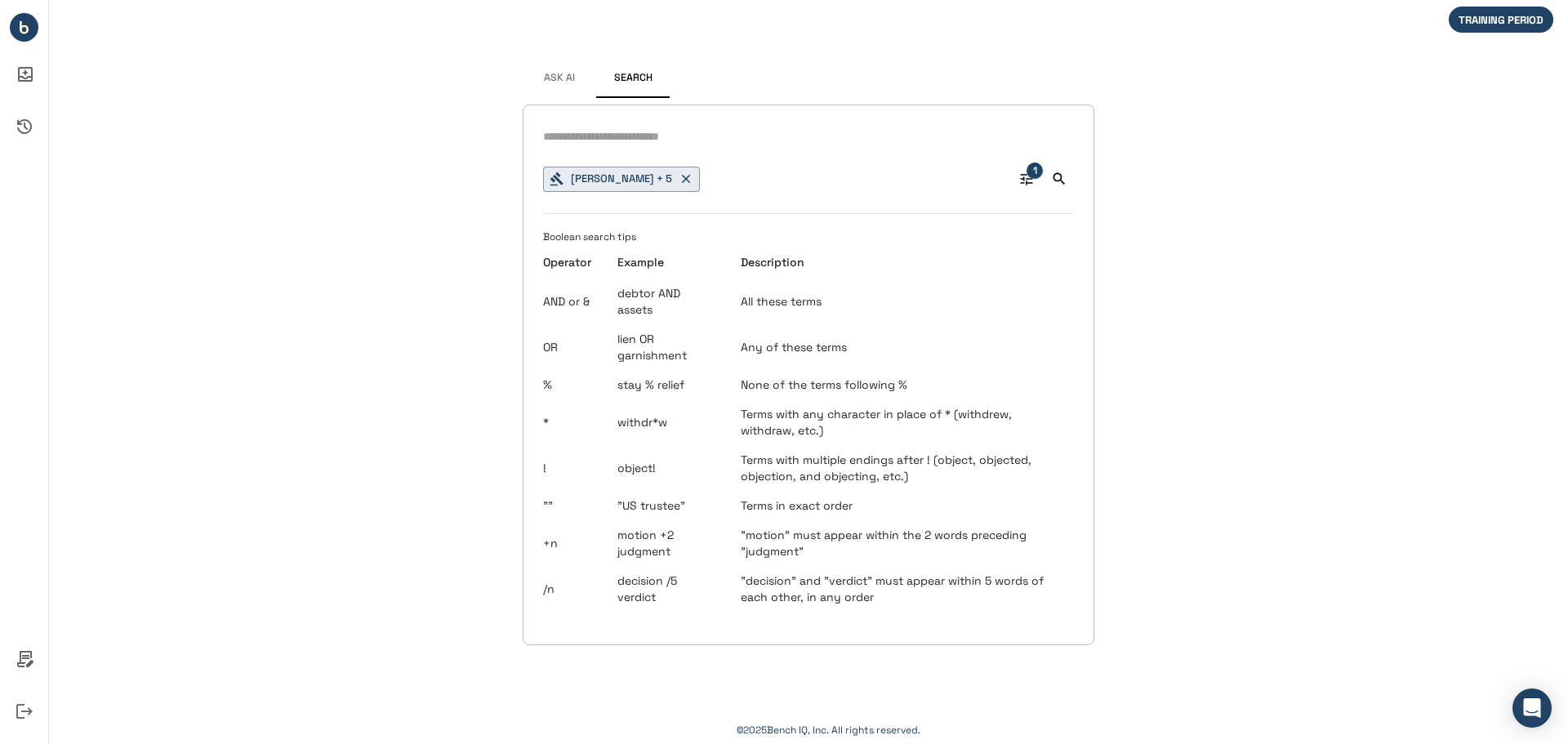
click at [578, 135] on input "text" at bounding box center [808, 137] width 531 height 23
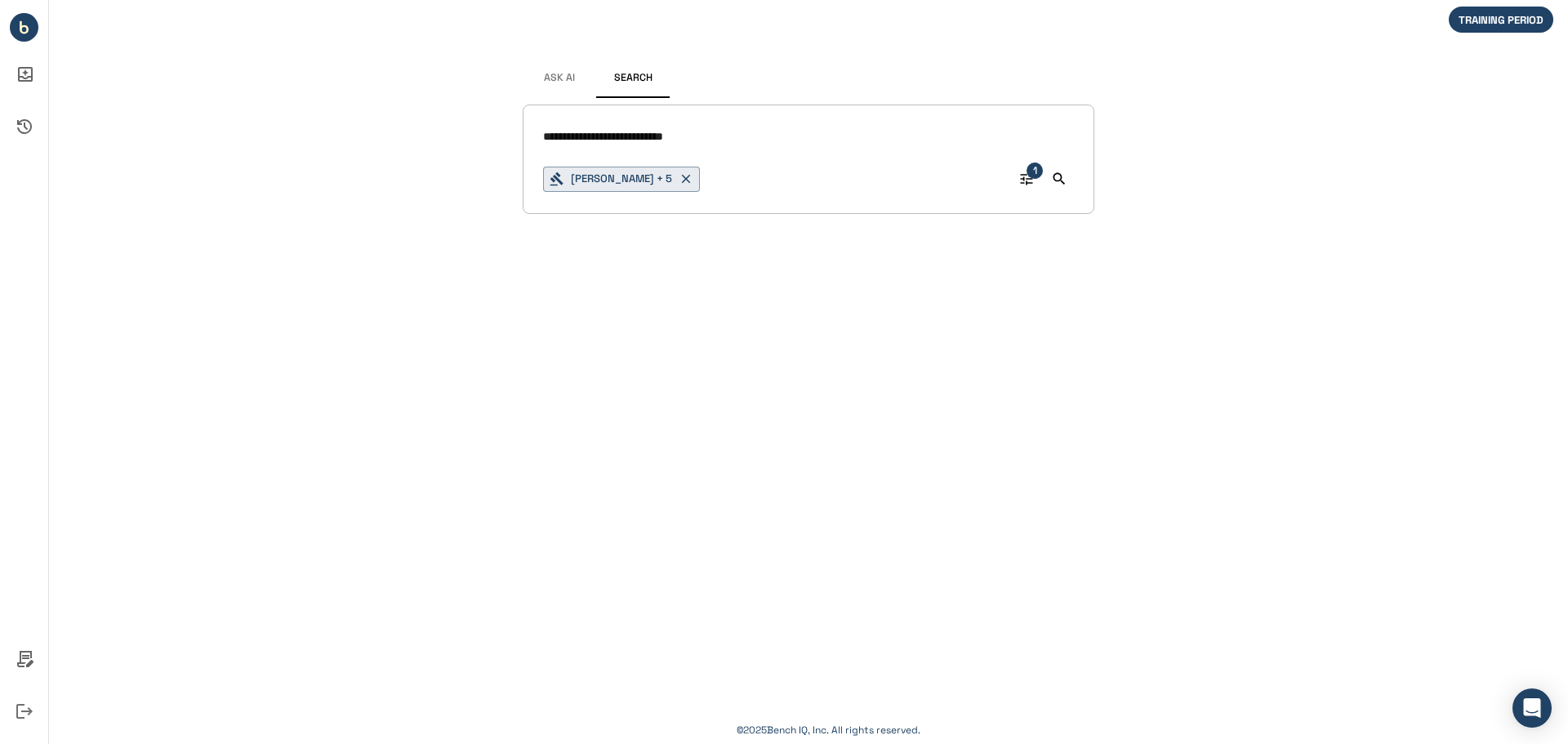
click at [542, 134] on div "**********" at bounding box center [808, 159] width 572 height 109
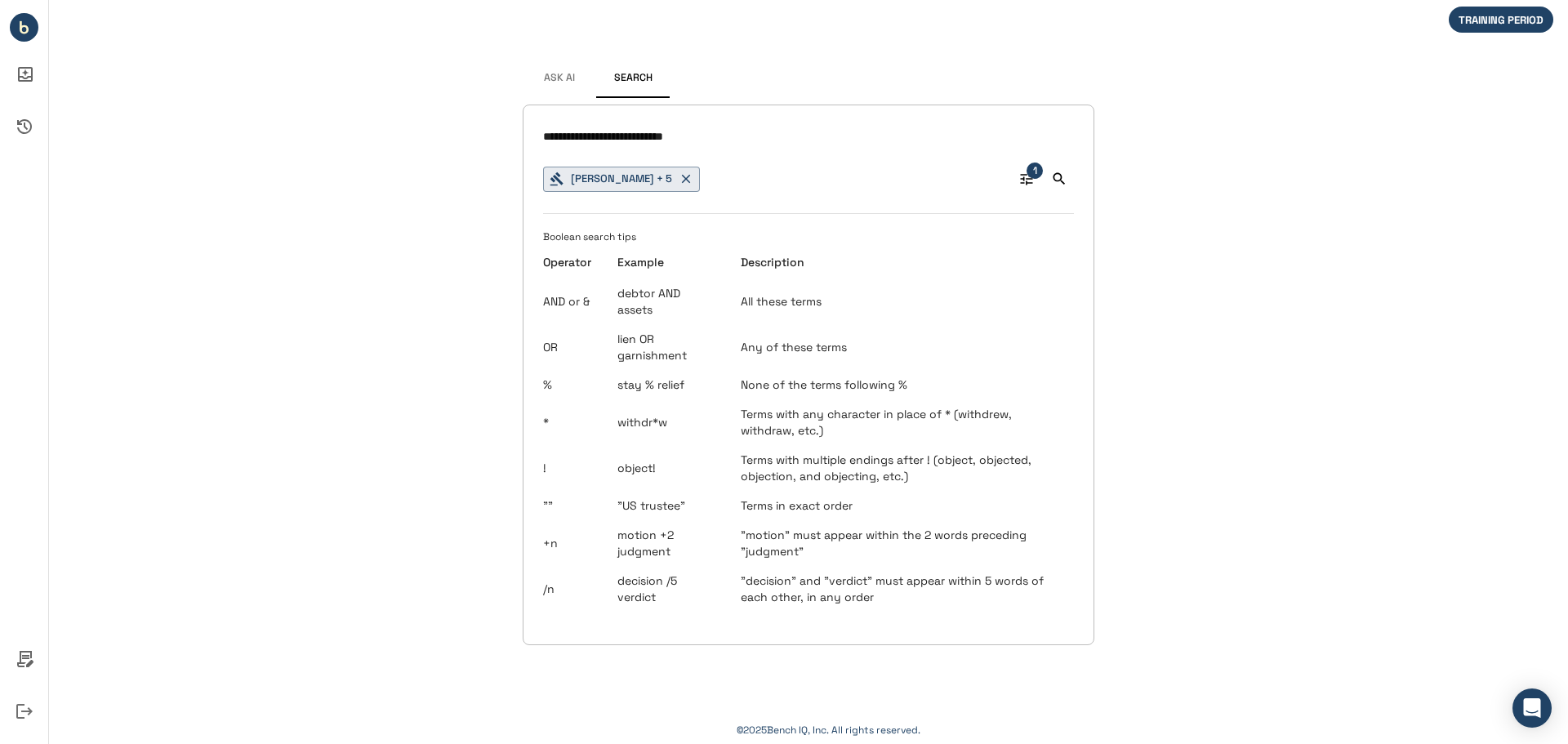
click at [543, 138] on input "**********" at bounding box center [808, 137] width 531 height 23
click at [724, 141] on input "**********" at bounding box center [808, 137] width 531 height 23
click at [642, 141] on input "**********" at bounding box center [808, 137] width 531 height 23
click at [807, 132] on input "**********" at bounding box center [808, 137] width 531 height 23
type input "**********"
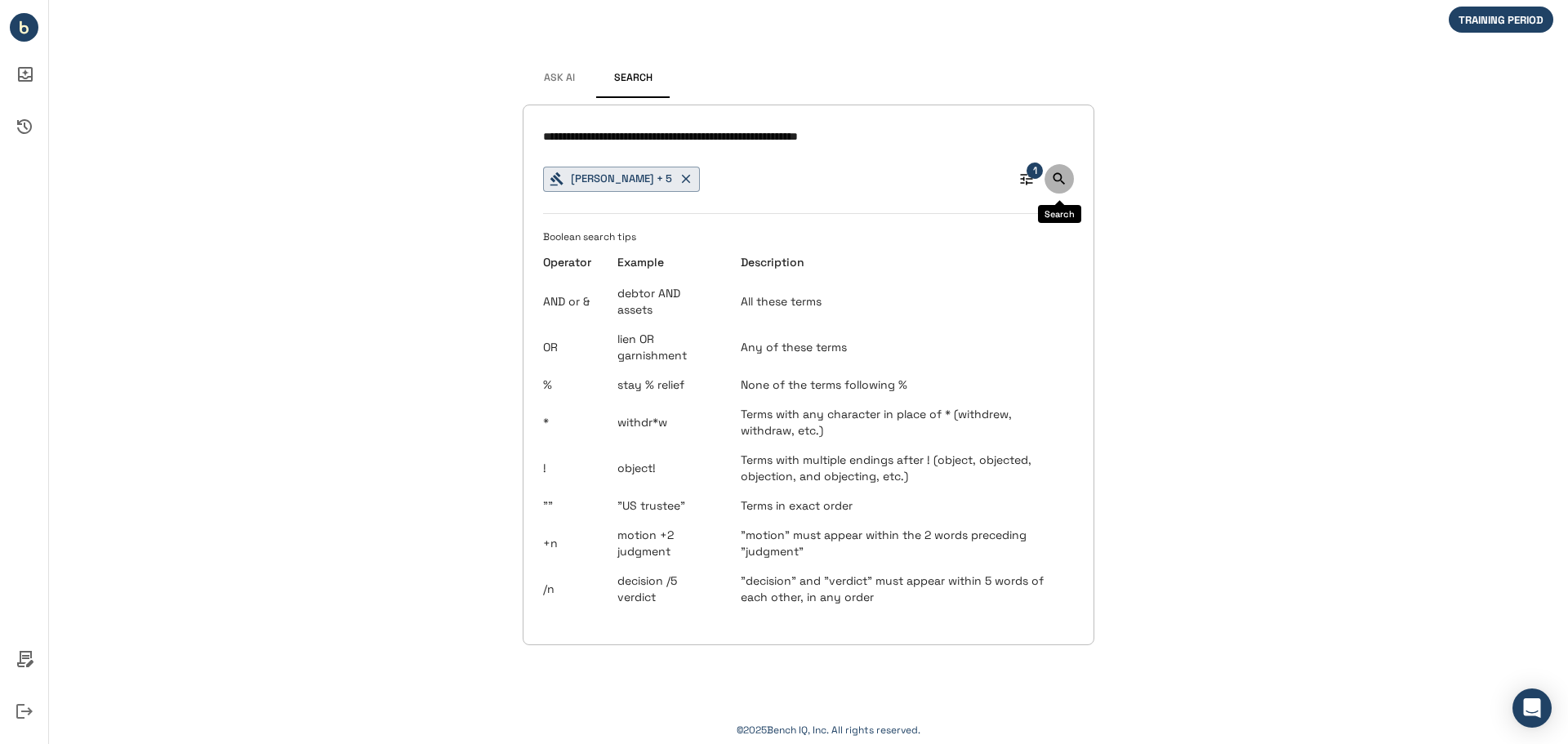
click at [1061, 175] on icon "Search" at bounding box center [1060, 179] width 13 height 13
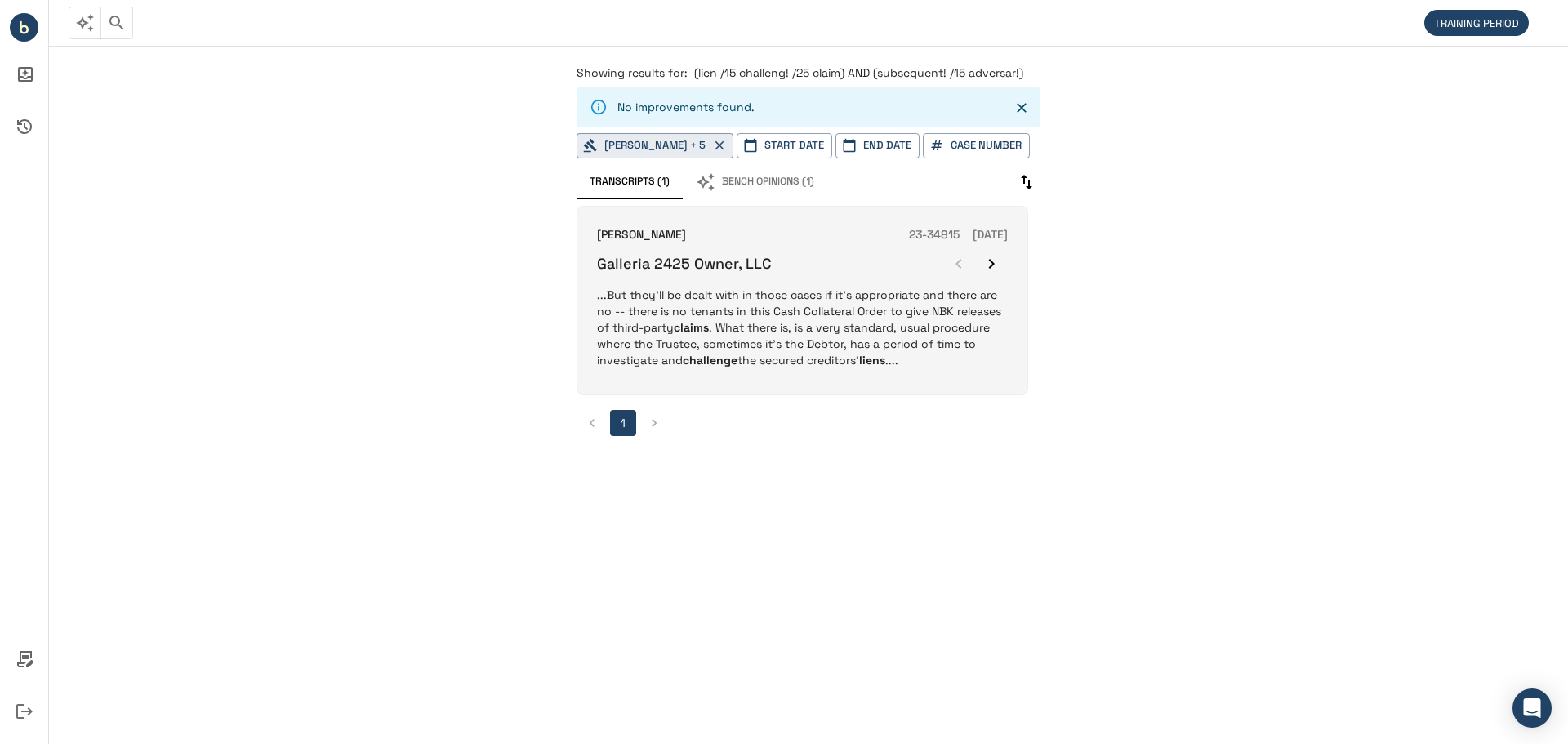
click at [989, 255] on icon "button" at bounding box center [991, 263] width 19 height 19
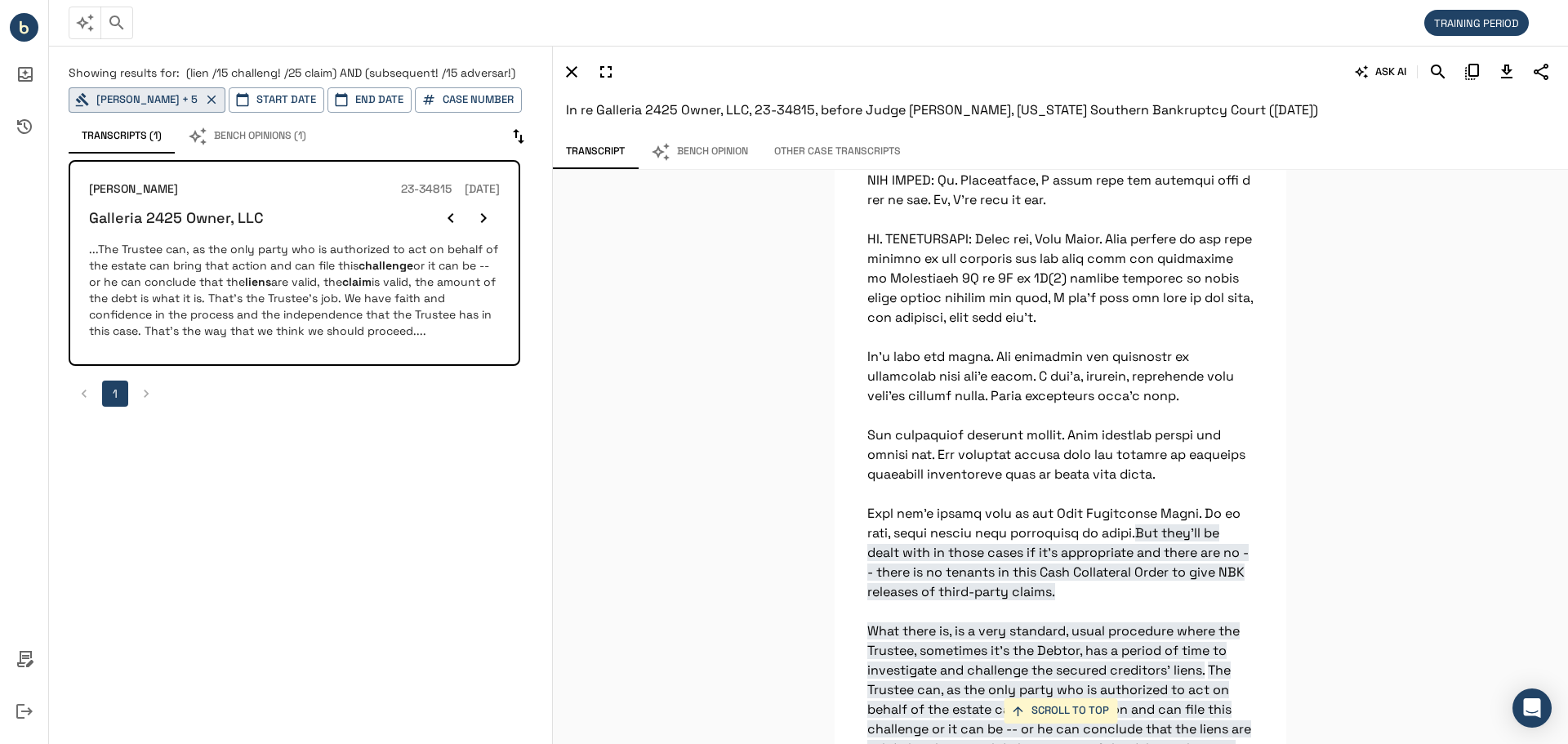
scroll to position [11679, 0]
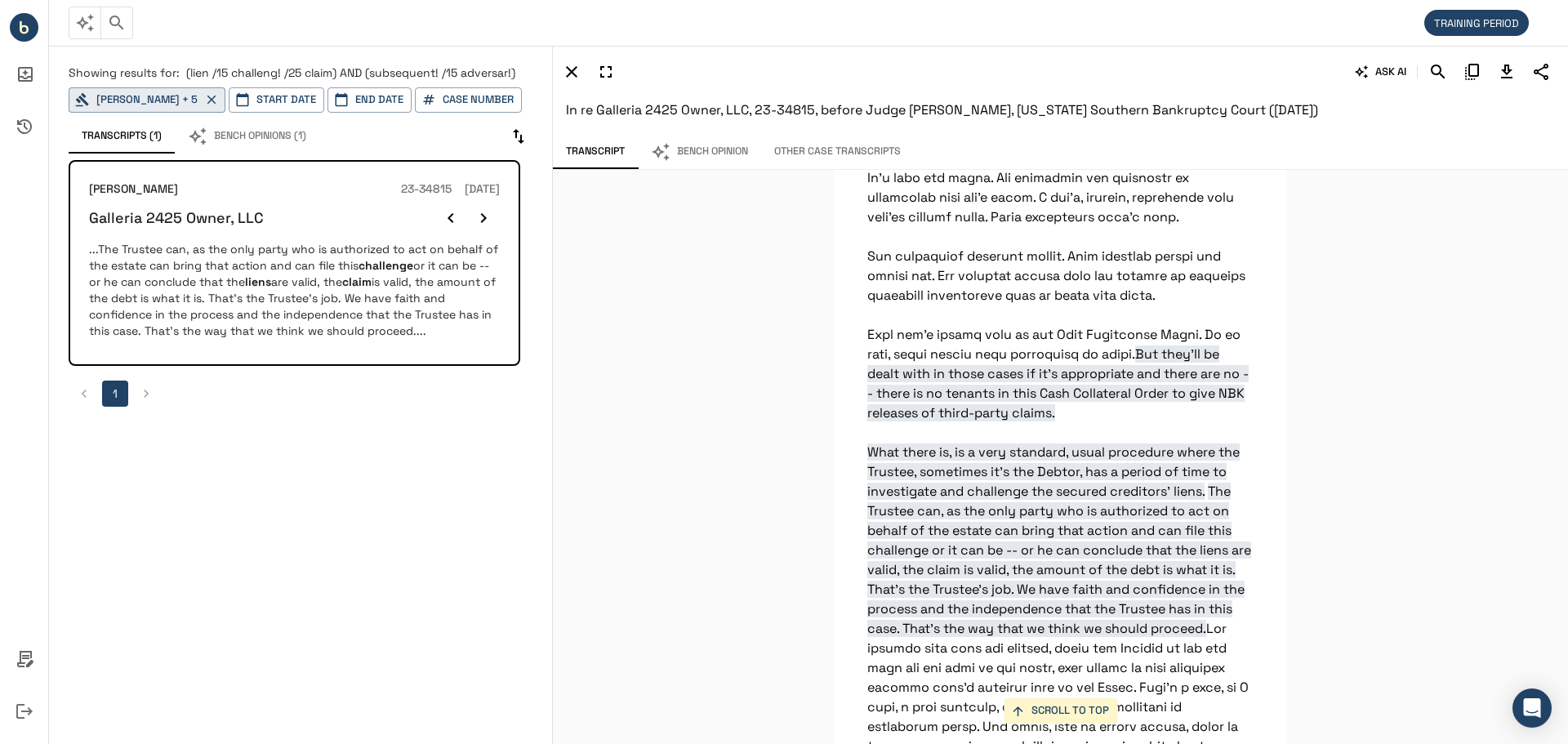
scroll to position [12005, 0]
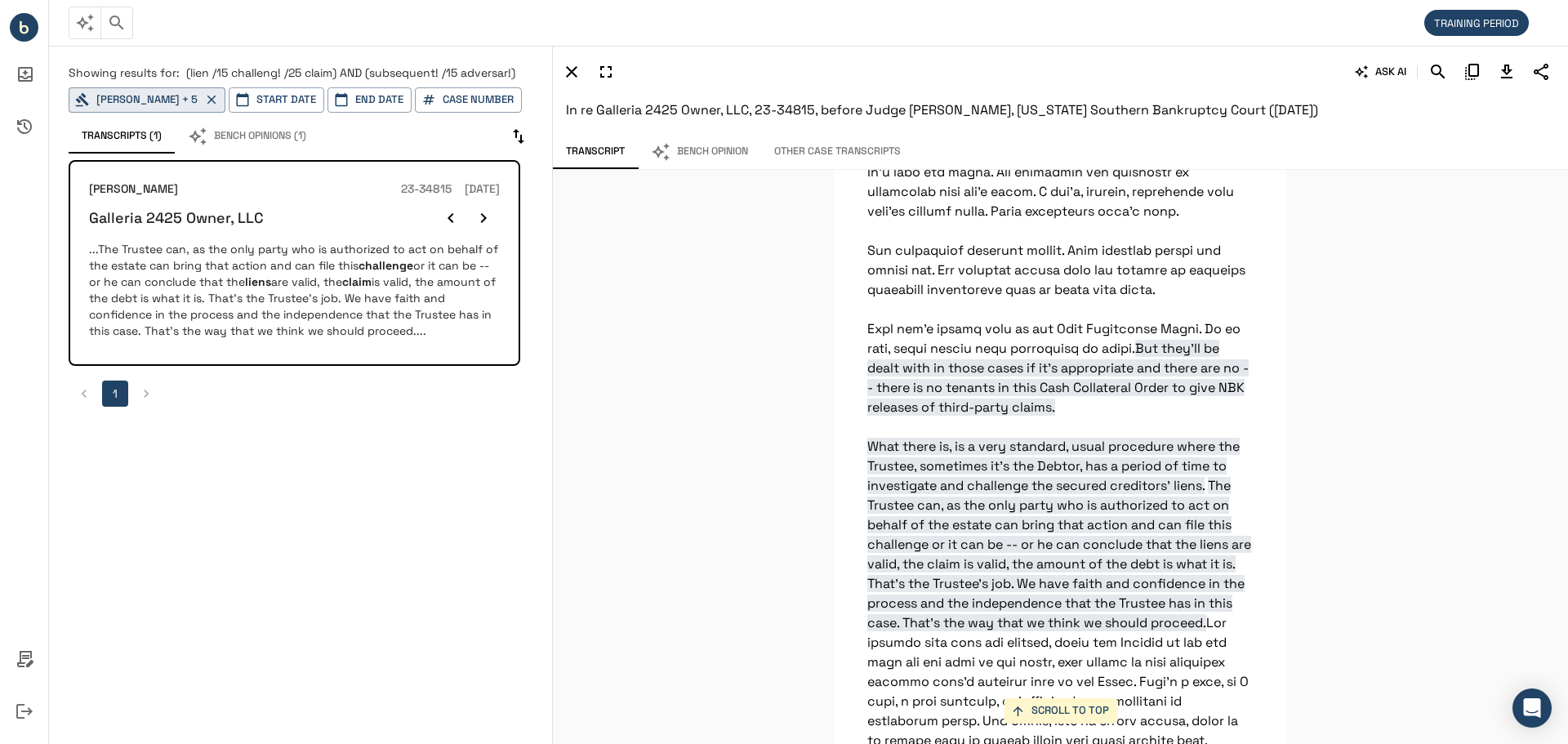
click at [756, 365] on div "SCROLL TO TOP But they'll be dealt with in those cases if it's appropriate and …" at bounding box center [1060, 457] width 1015 height 574
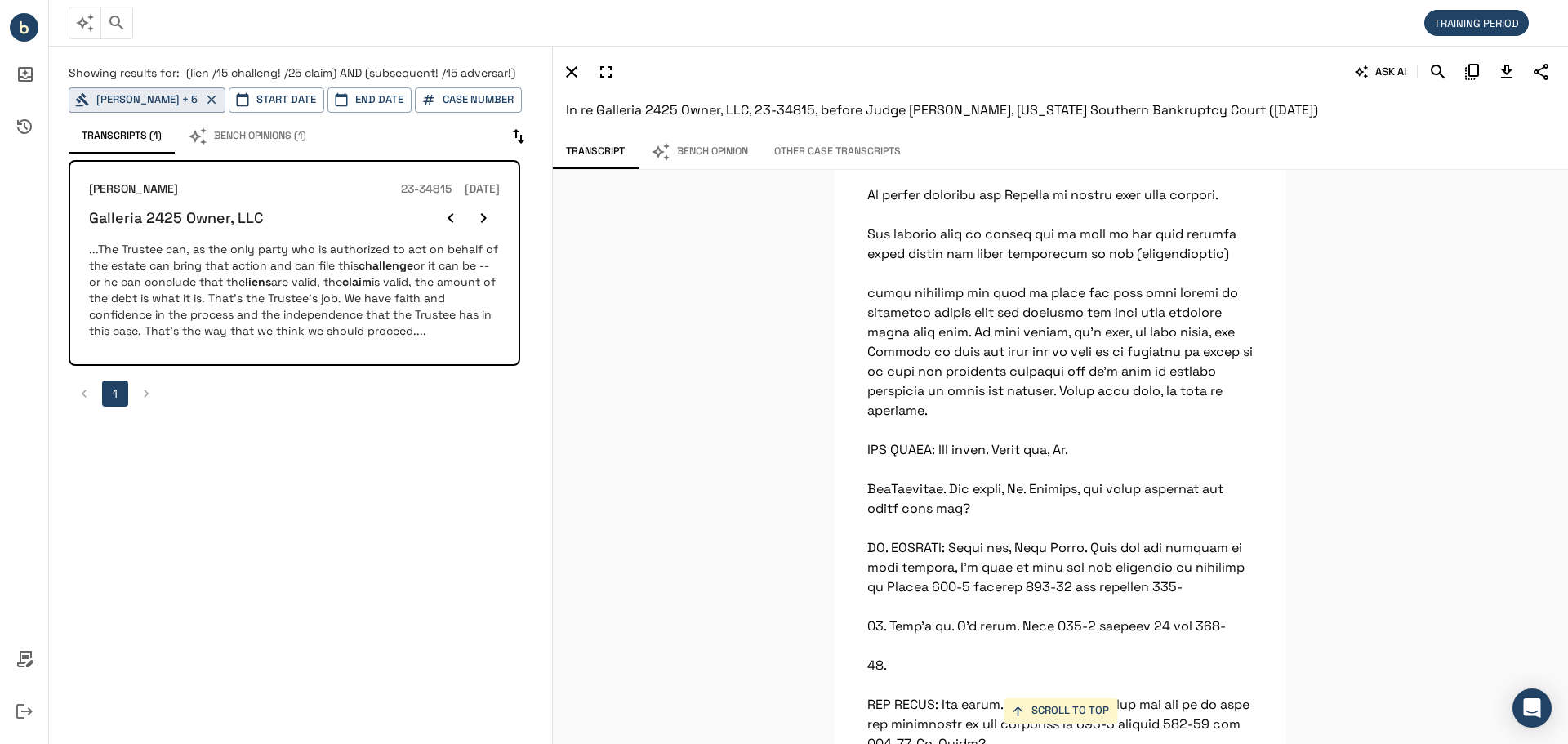
scroll to position [13067, 0]
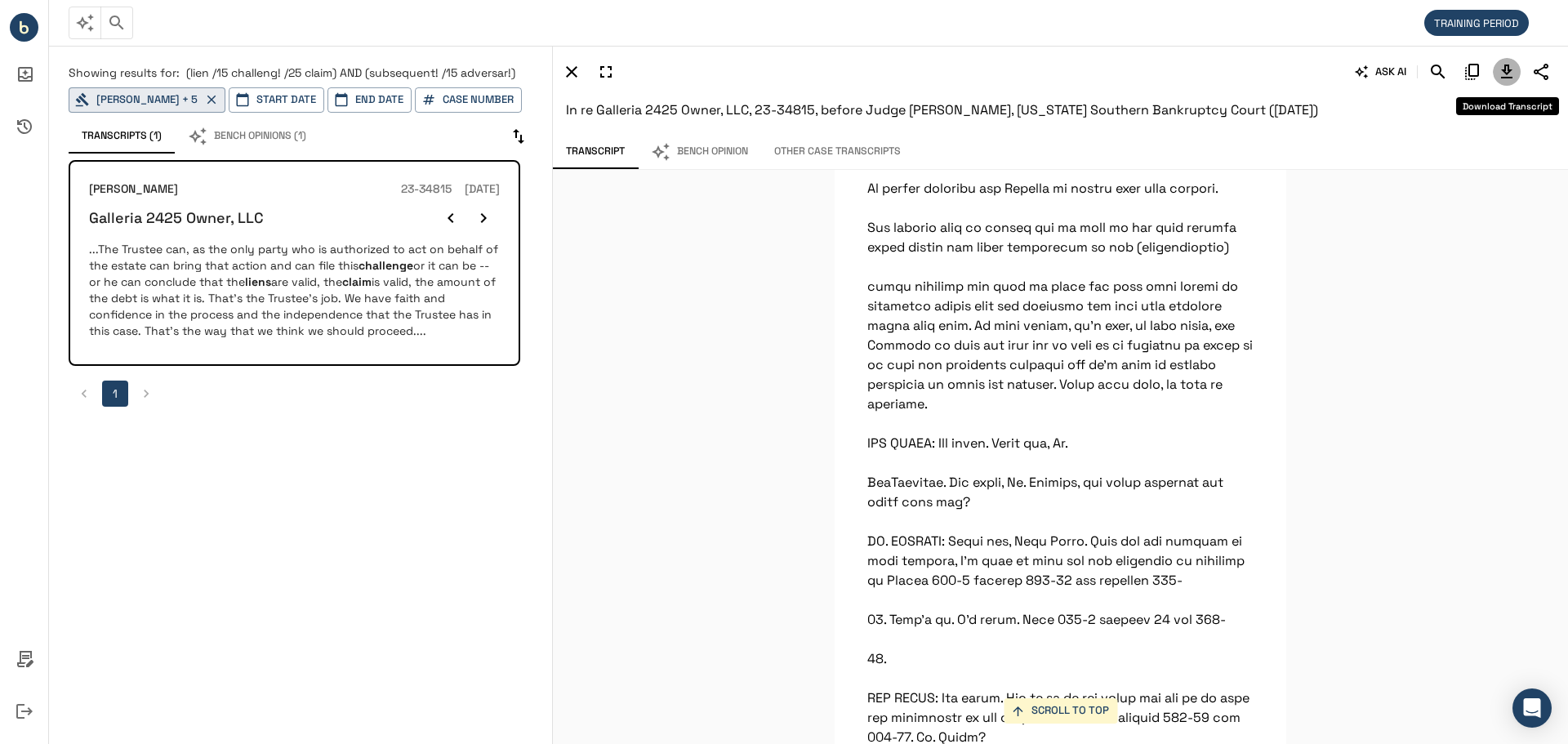
click at [1505, 72] on icon "Download Transcript" at bounding box center [1507, 71] width 12 height 14
click at [939, 53] on div "ASK AI In re Galleria 2425 Owner, LLC, 23-34815, before Judge Jeffrey P Norman,…" at bounding box center [1060, 90] width 1015 height 90
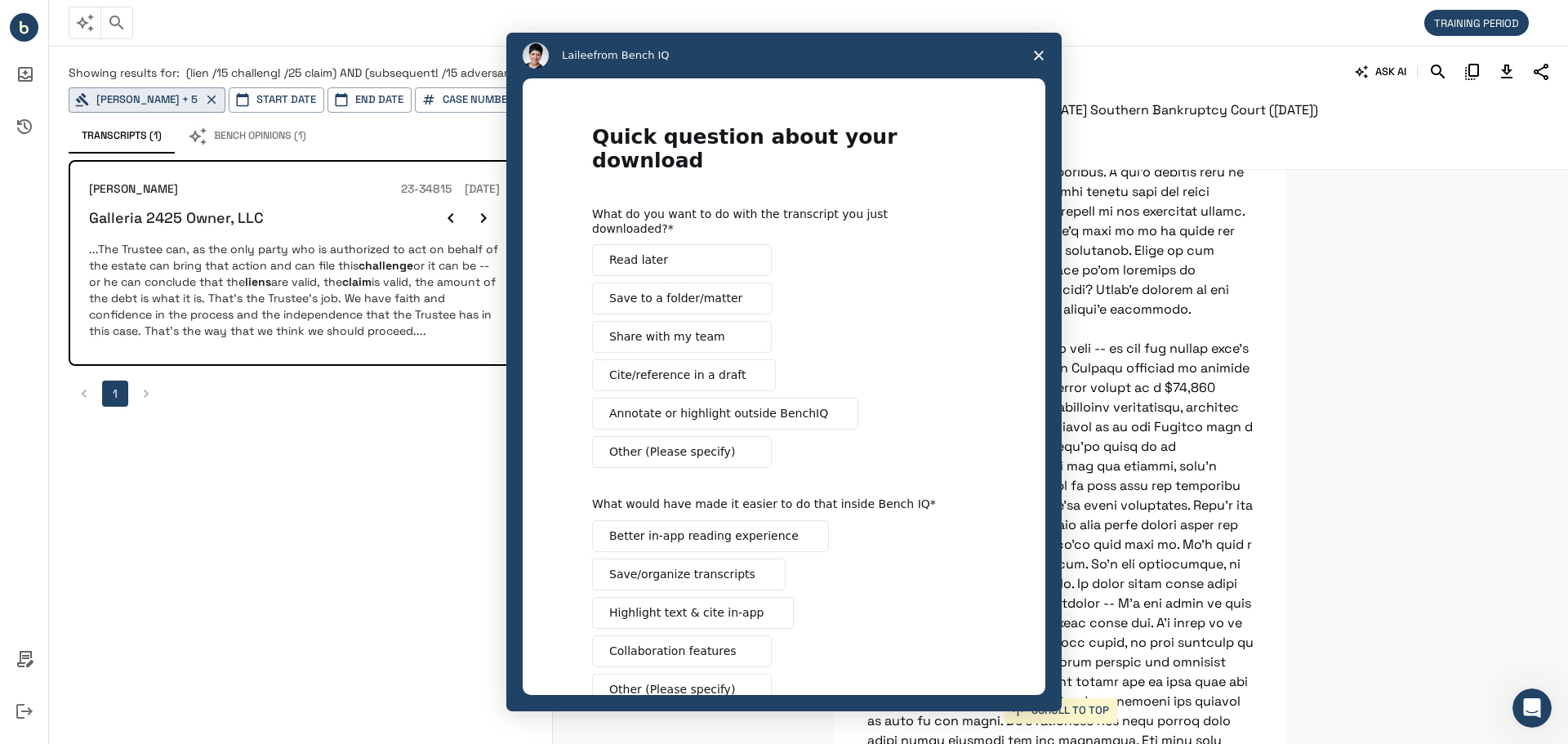
scroll to position [0, 0]
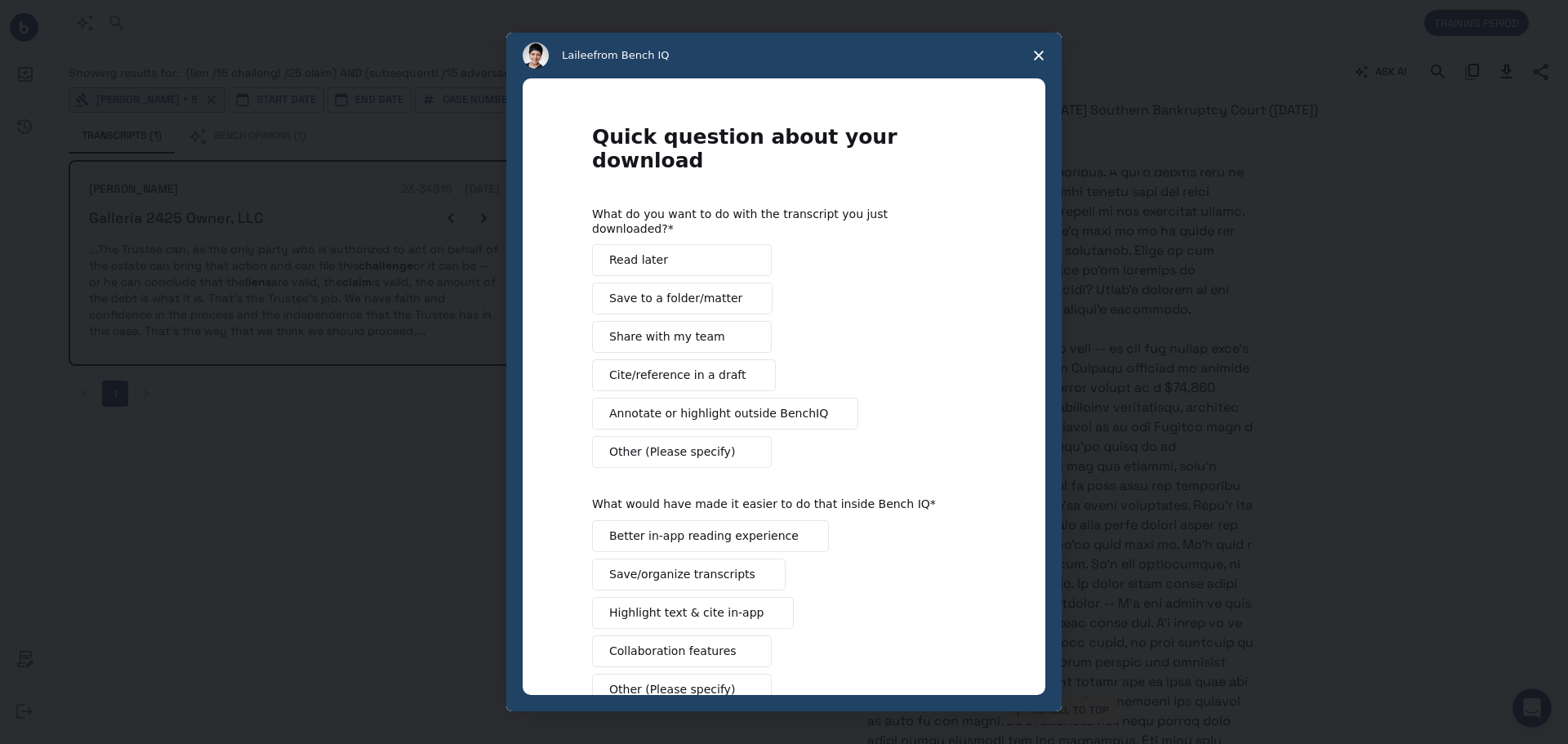
click at [635, 251] on span "Read later" at bounding box center [639, 260] width 58 height 18
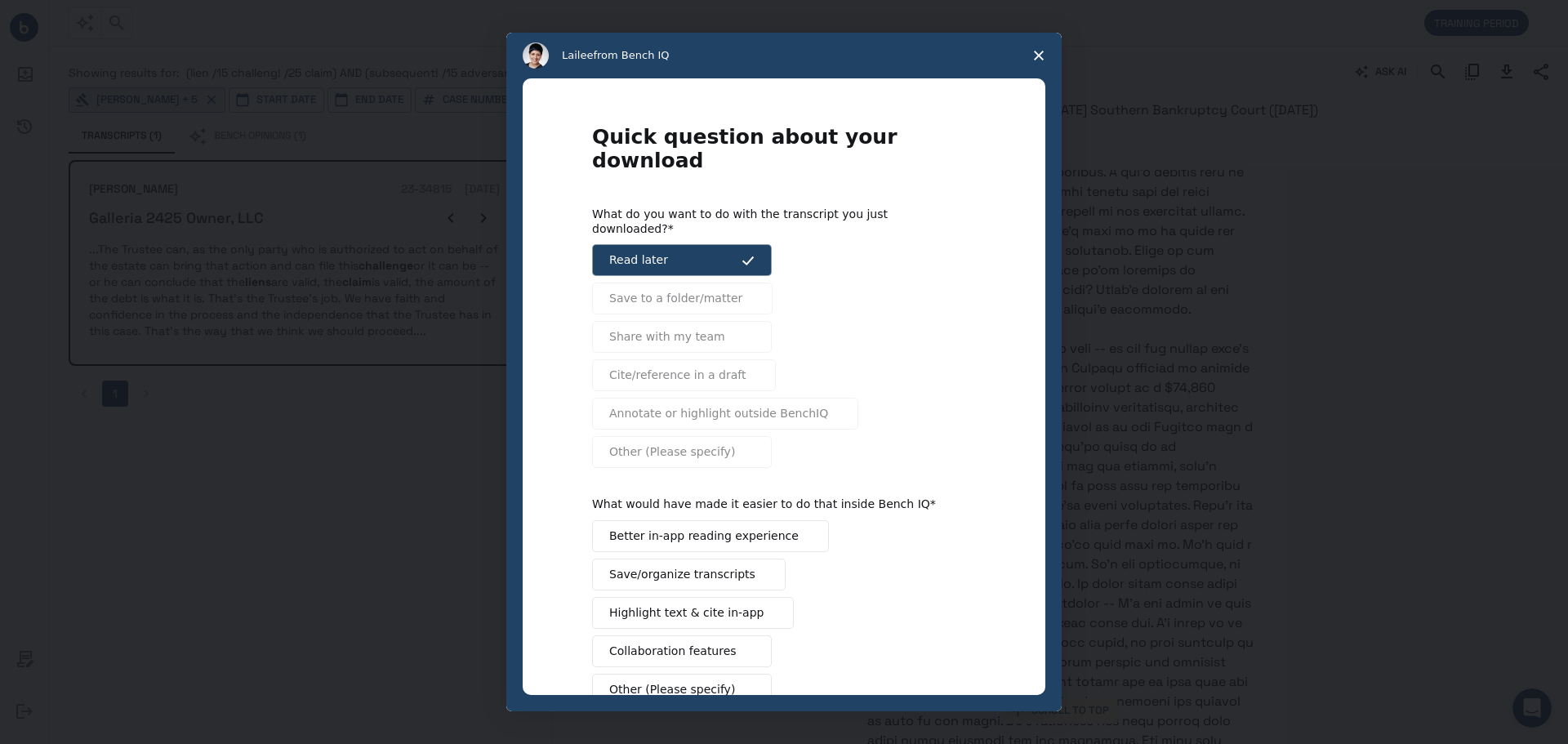
click at [1039, 53] on icon "Close survey" at bounding box center [1039, 56] width 10 height 10
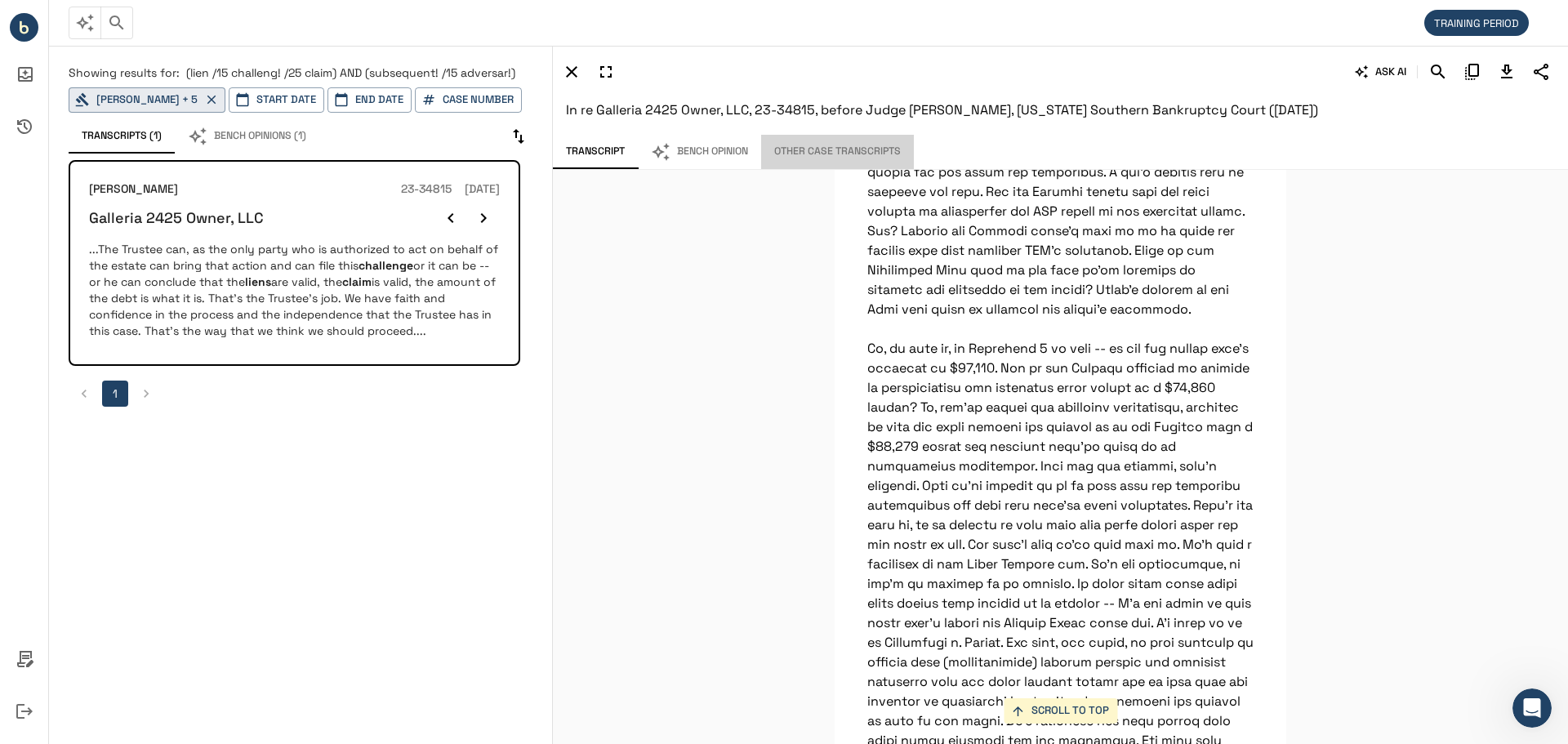
click at [818, 147] on button "Other Case Transcripts" at bounding box center [837, 151] width 153 height 34
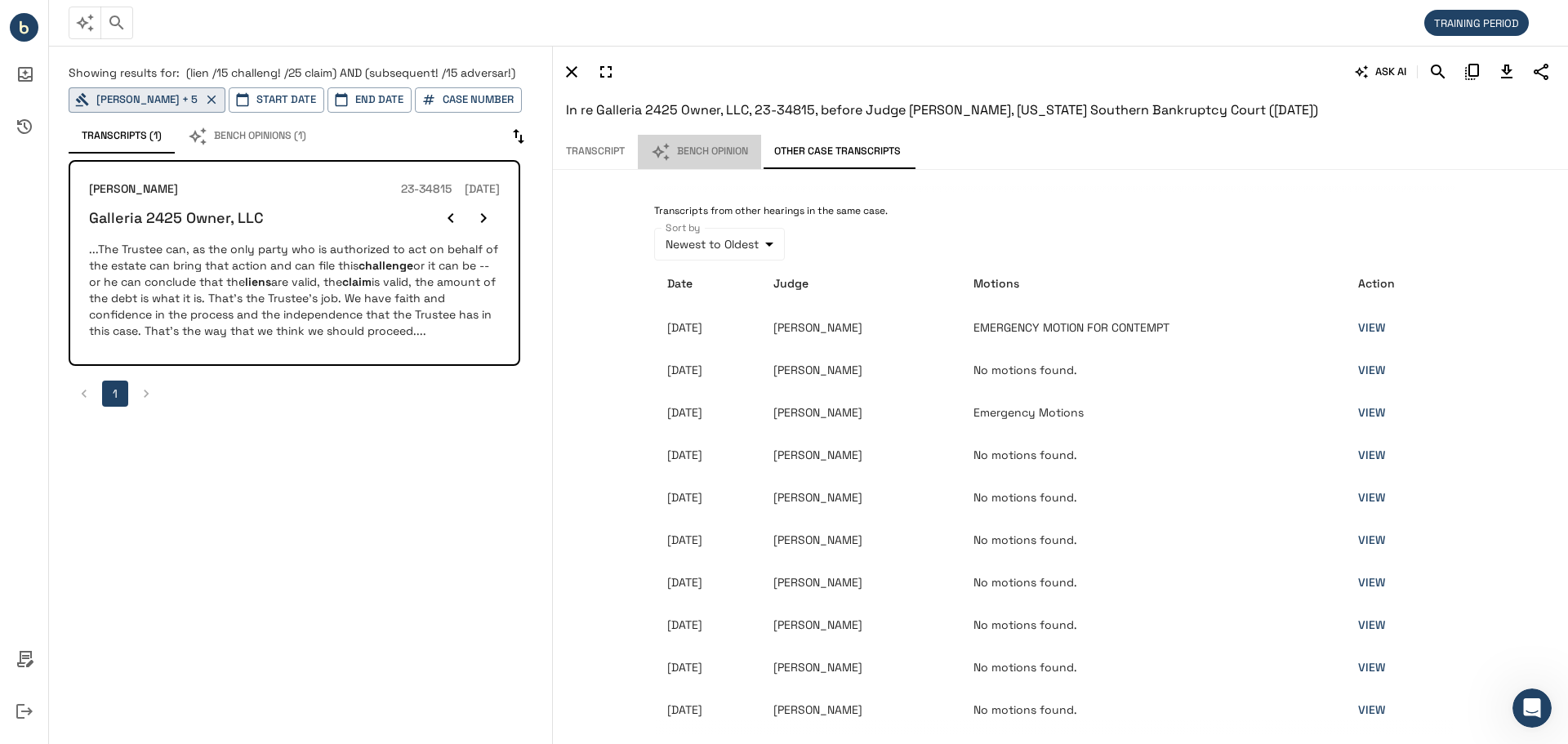
click at [706, 150] on button "Bench Opinion" at bounding box center [700, 151] width 124 height 34
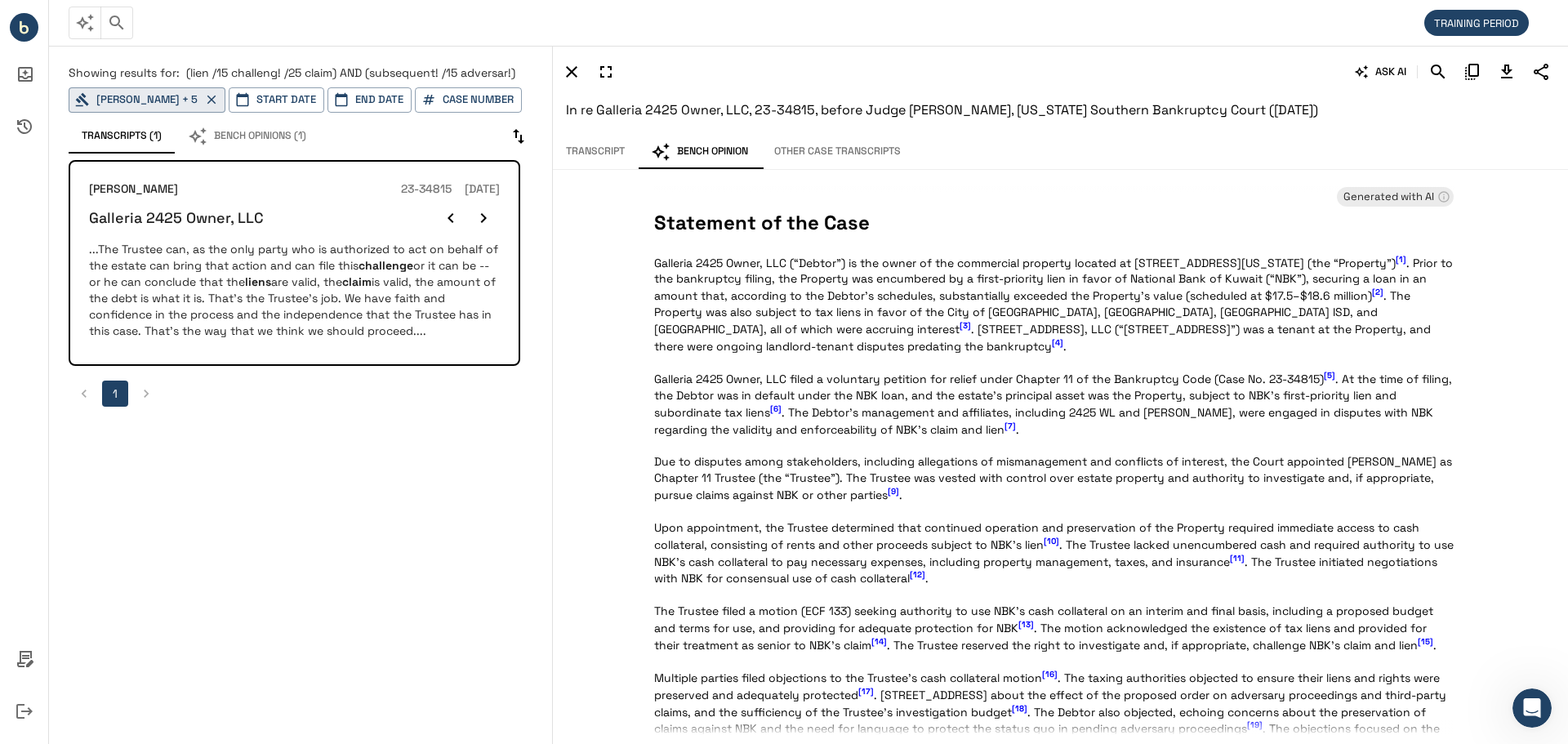
click at [589, 154] on button "Transcript" at bounding box center [595, 151] width 85 height 34
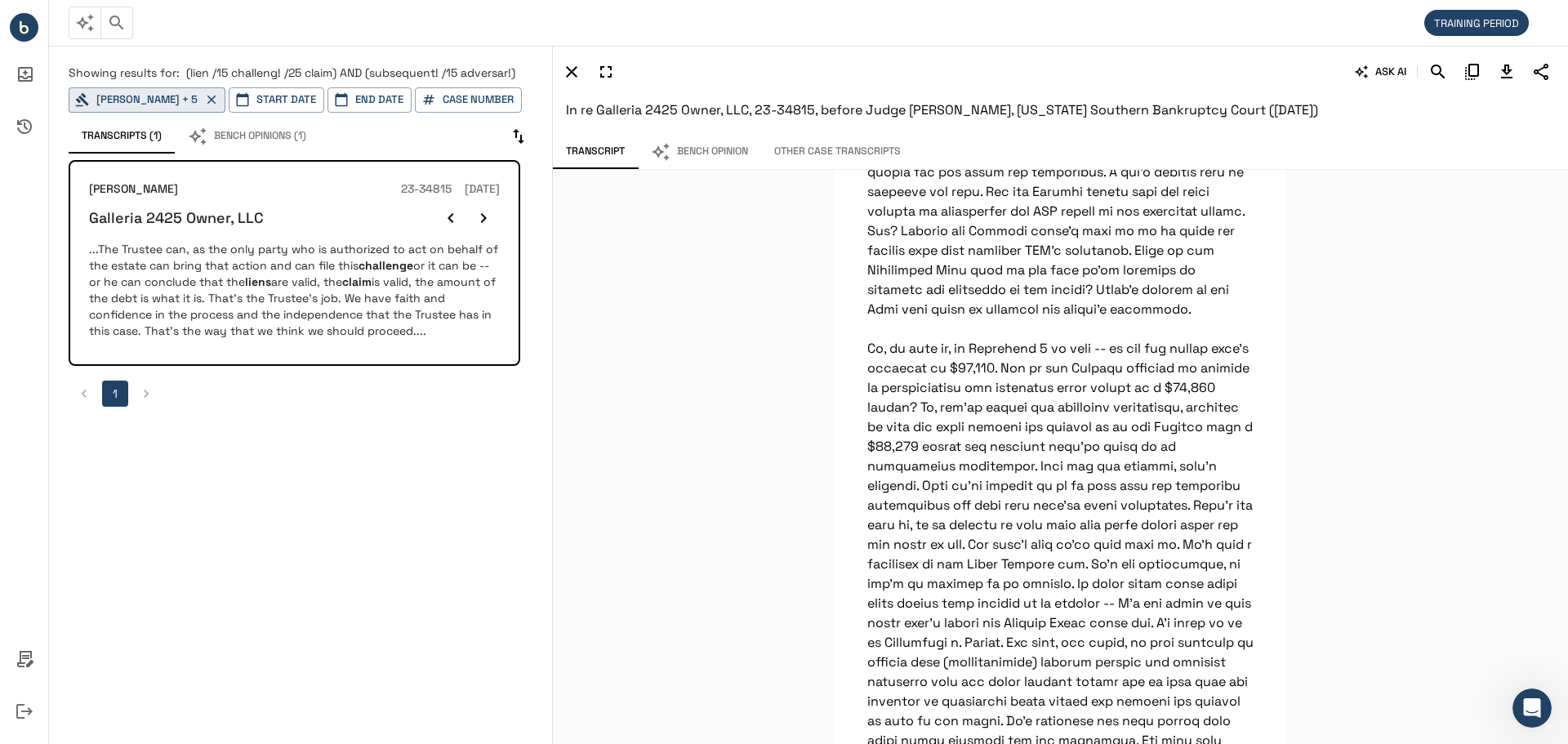
click at [720, 152] on button "Bench Opinion" at bounding box center [700, 151] width 124 height 34
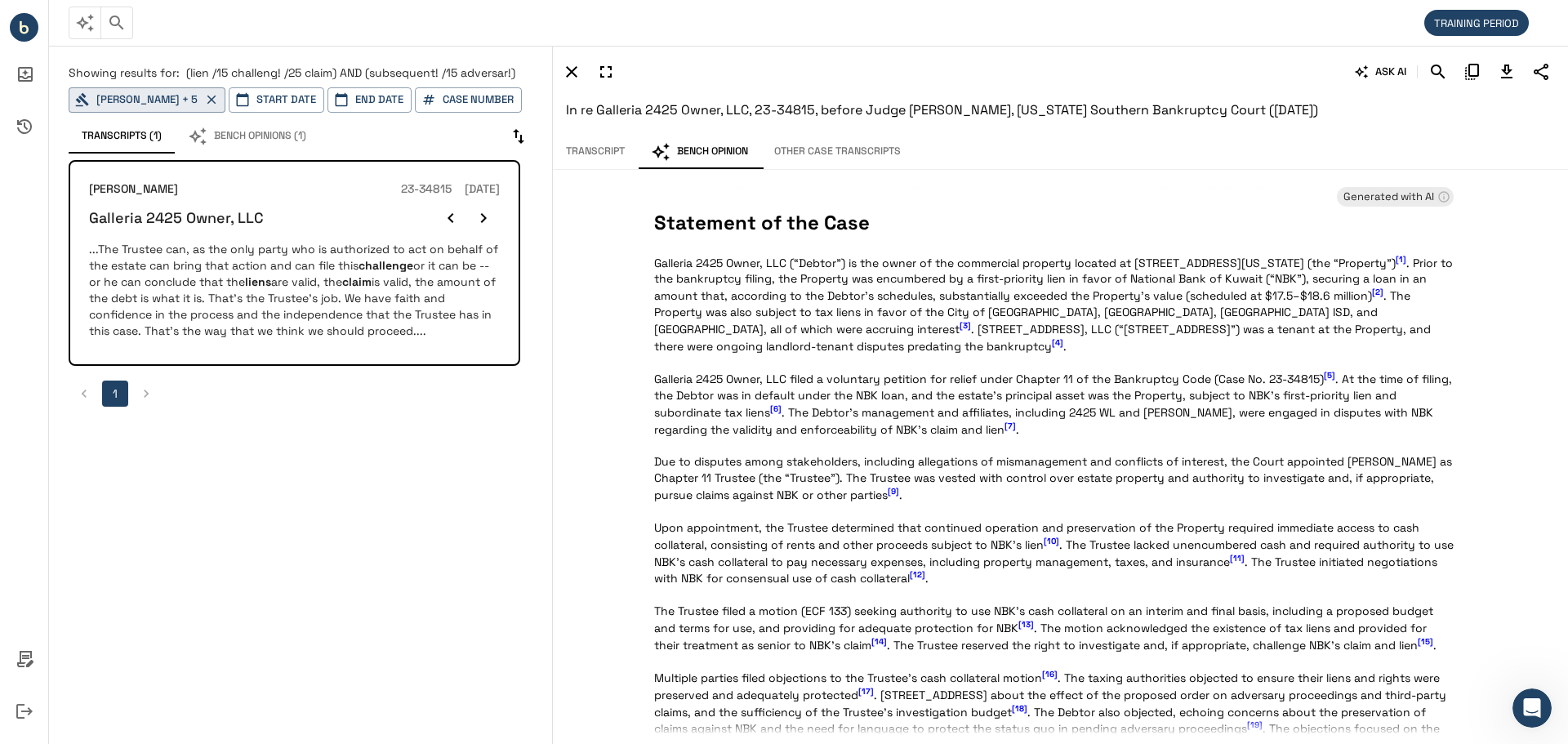
click at [192, 64] on p "Showing results for: (lien /15 challeng! /25 claim) AND (subsequent! /15 advers…" at bounding box center [301, 73] width 464 height 17
click at [212, 99] on icon "button" at bounding box center [212, 100] width 15 height 15
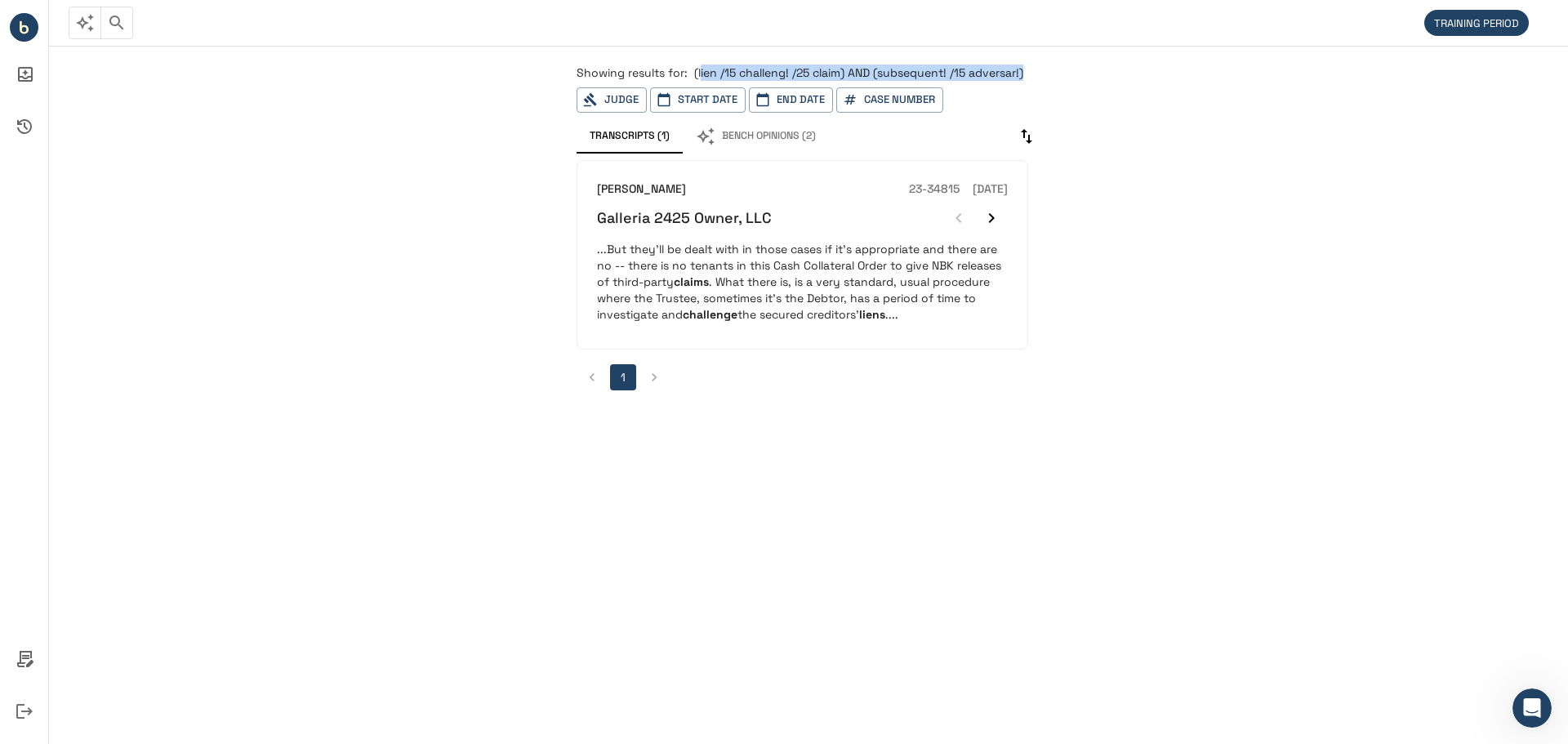
drag, startPoint x: 699, startPoint y: 75, endPoint x: 1025, endPoint y: 66, distance: 326.1
click at [1034, 62] on div "Showing results for: (lien /15 challeng! /25 claim) AND (subsequent! /15 advers…" at bounding box center [808, 390] width 503 height 691
click at [690, 58] on div "Showing results for: (lien /15 challeng! /25 claim) AND (subsequent! /15 advers…" at bounding box center [808, 390] width 503 height 691
click at [695, 74] on span "(lien /15 challeng! /25 claim) AND (subsequent! /15 adversar!)" at bounding box center [858, 73] width 329 height 15
drag, startPoint x: 691, startPoint y: 74, endPoint x: 1039, endPoint y: 50, distance: 348.8
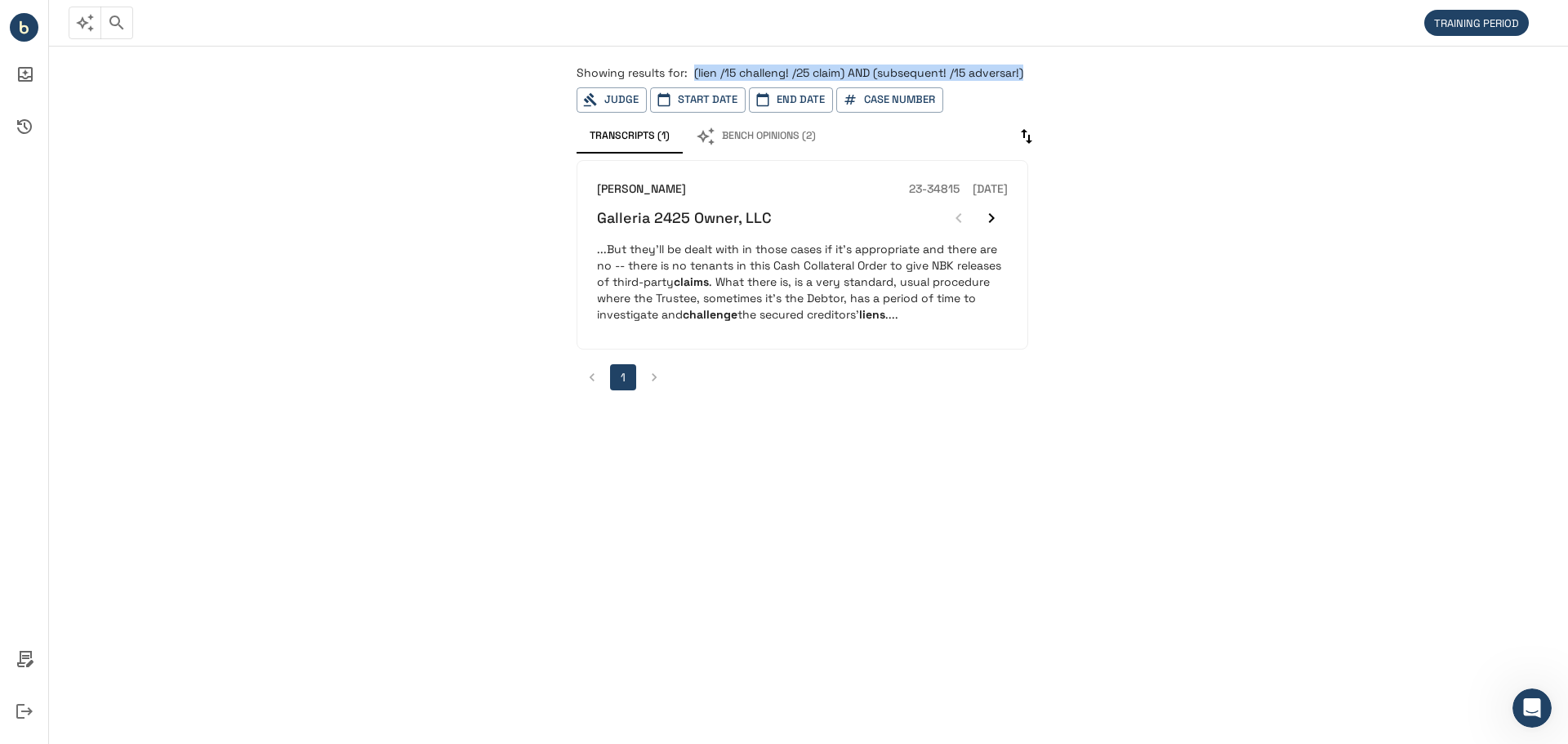
click at [1039, 50] on div "Showing results for: (lien /15 challeng! /25 claim) AND (subsequent! /15 advers…" at bounding box center [808, 390] width 503 height 691
copy span "(lien /15 challeng! /25 claim) AND (subsequent! /15 adversar!)"
click at [382, 104] on div "Showing results for: (lien /15 challeng! /25 claim) AND (subsequent! /15 advers…" at bounding box center [808, 394] width 1519 height 699
click at [118, 26] on icon "button" at bounding box center [116, 23] width 19 height 19
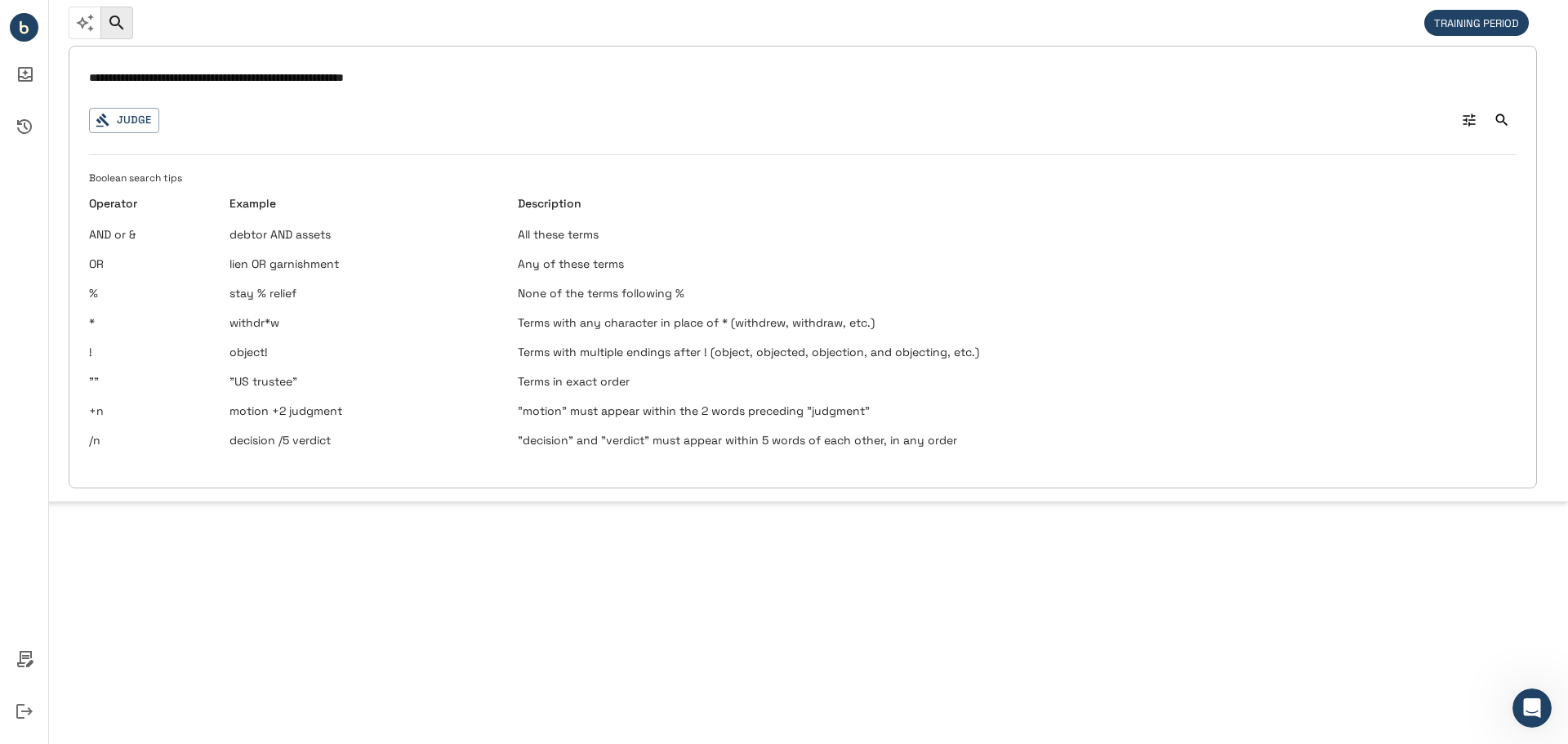
click at [147, 73] on input "**********" at bounding box center [803, 78] width 1428 height 23
drag, startPoint x: 274, startPoint y: 78, endPoint x: 341, endPoint y: 72, distance: 67.3
click at [341, 70] on input "**********" at bounding box center [803, 78] width 1428 height 23
drag, startPoint x: 268, startPoint y: 76, endPoint x: 245, endPoint y: 67, distance: 24.7
click at [245, 67] on input "**********" at bounding box center [803, 78] width 1428 height 23
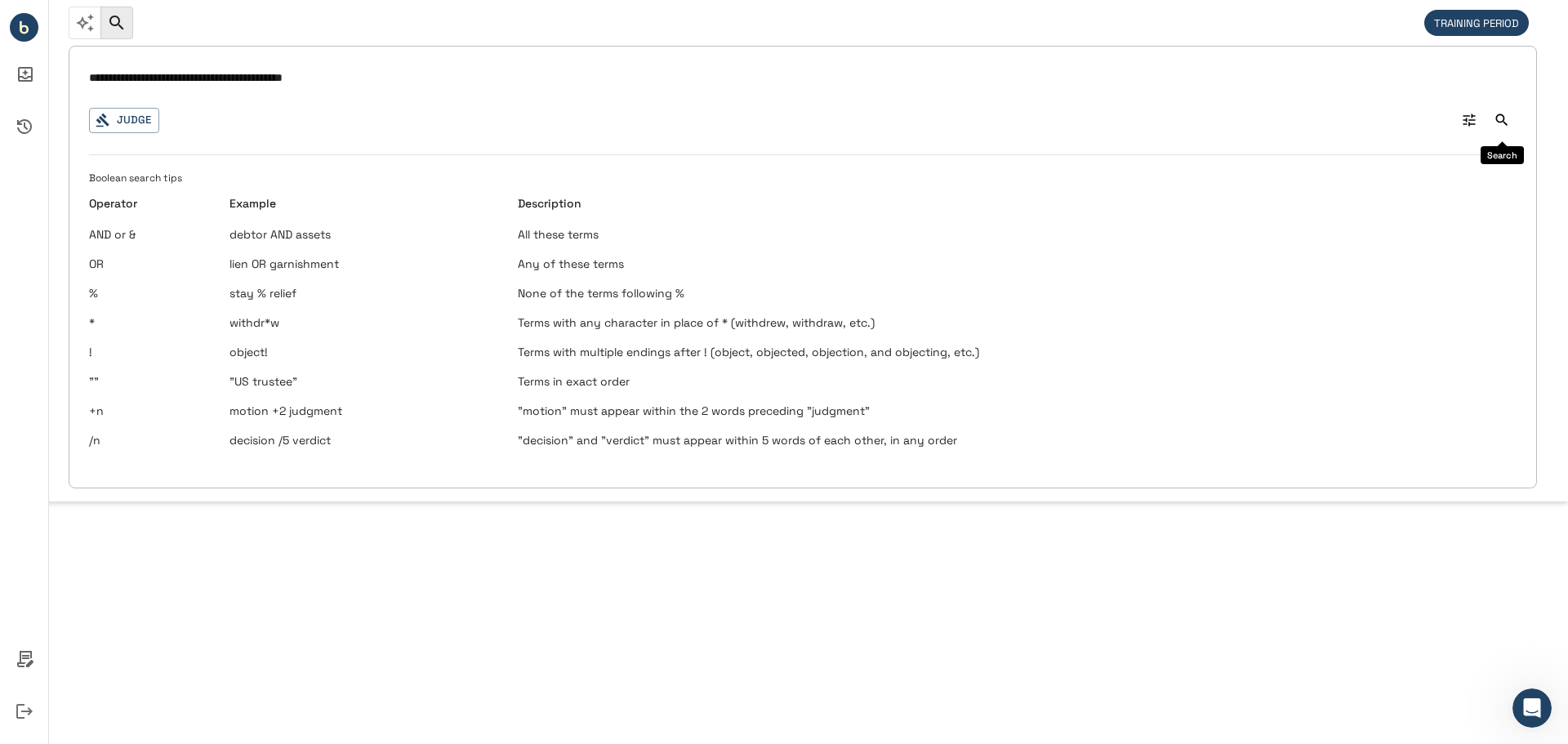
type input "**********"
click at [1497, 118] on icon "Search" at bounding box center [1502, 120] width 13 height 13
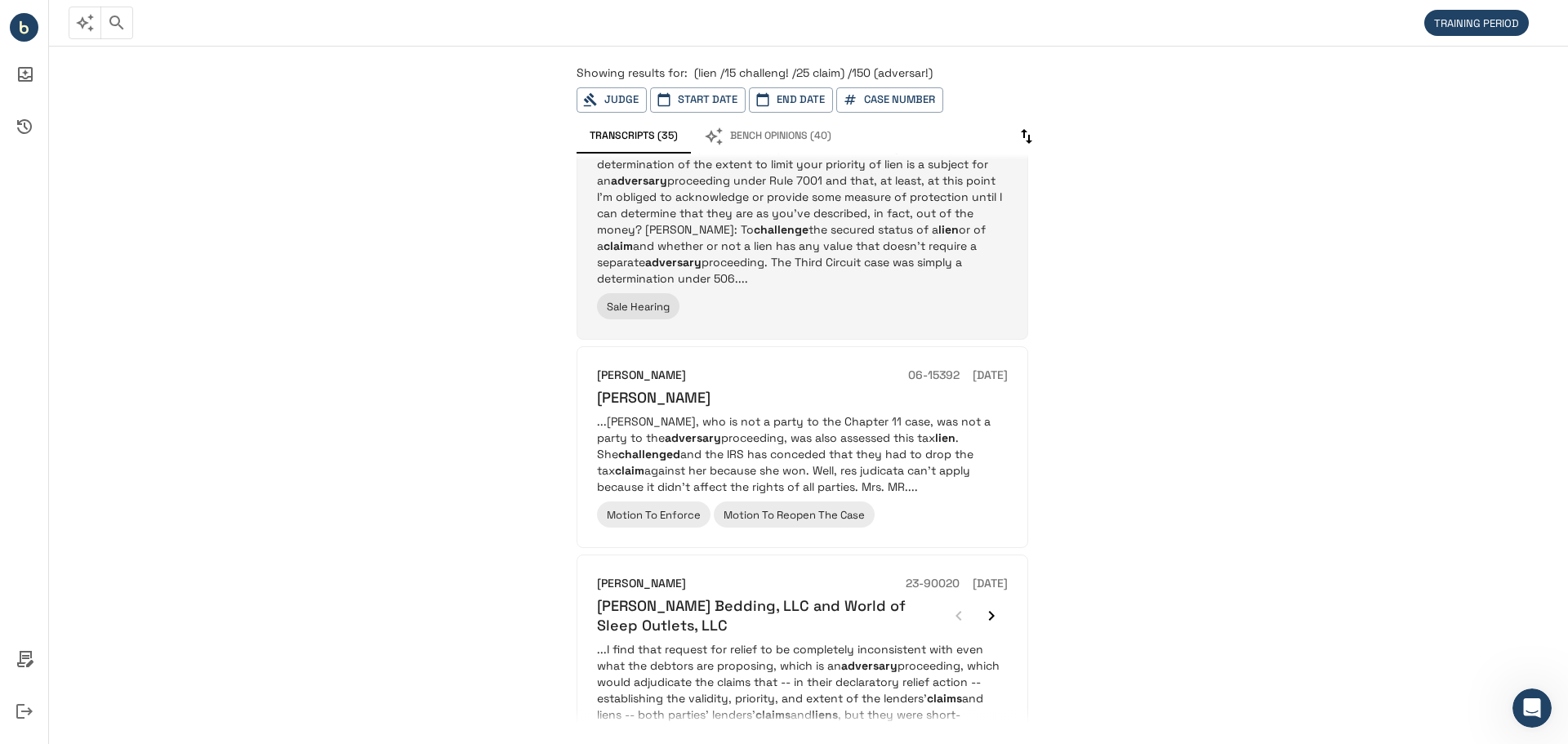
scroll to position [1879, 0]
click at [845, 251] on p "...How does this square with the point raised in the objection that the determi…" at bounding box center [802, 212] width 411 height 147
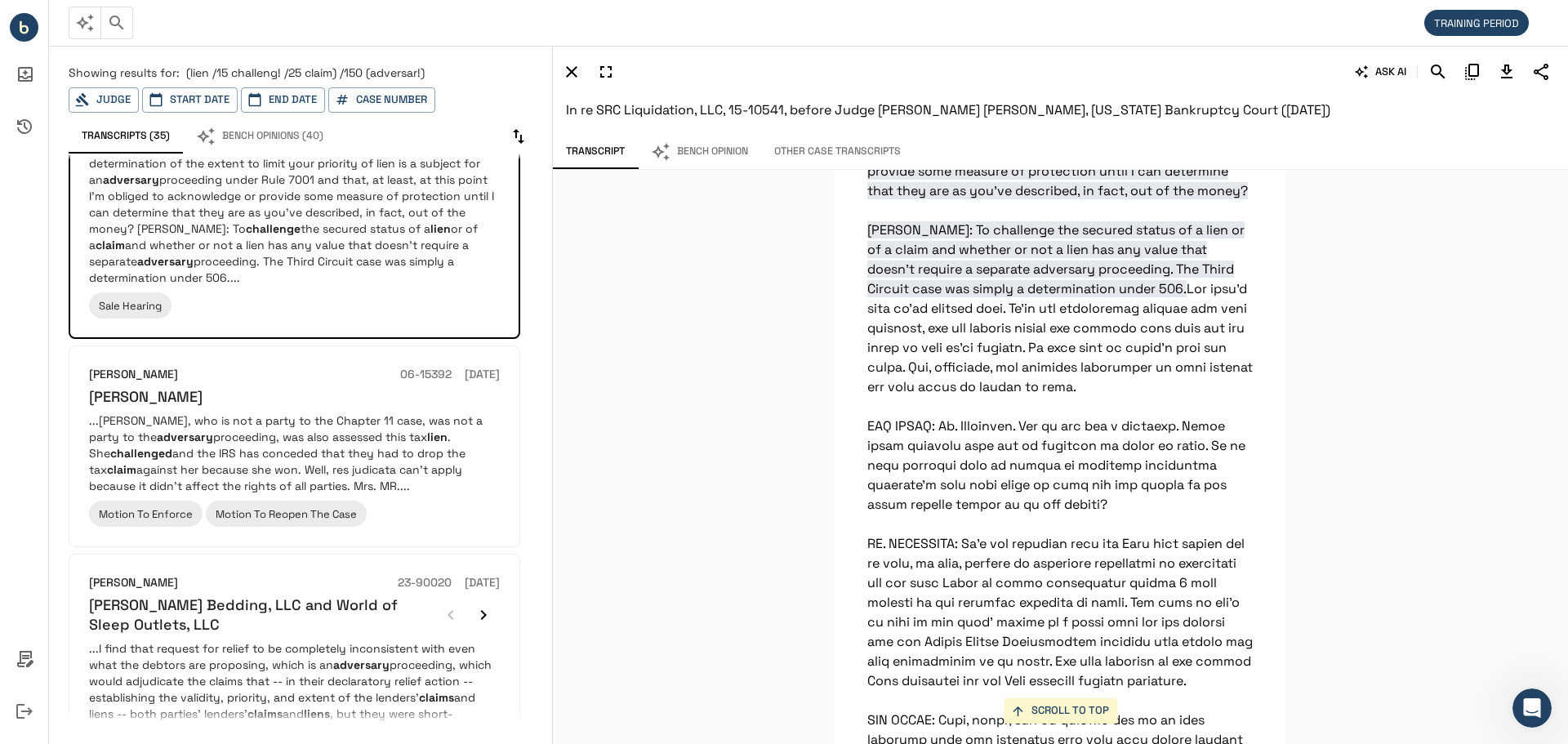
scroll to position [16464, 0]
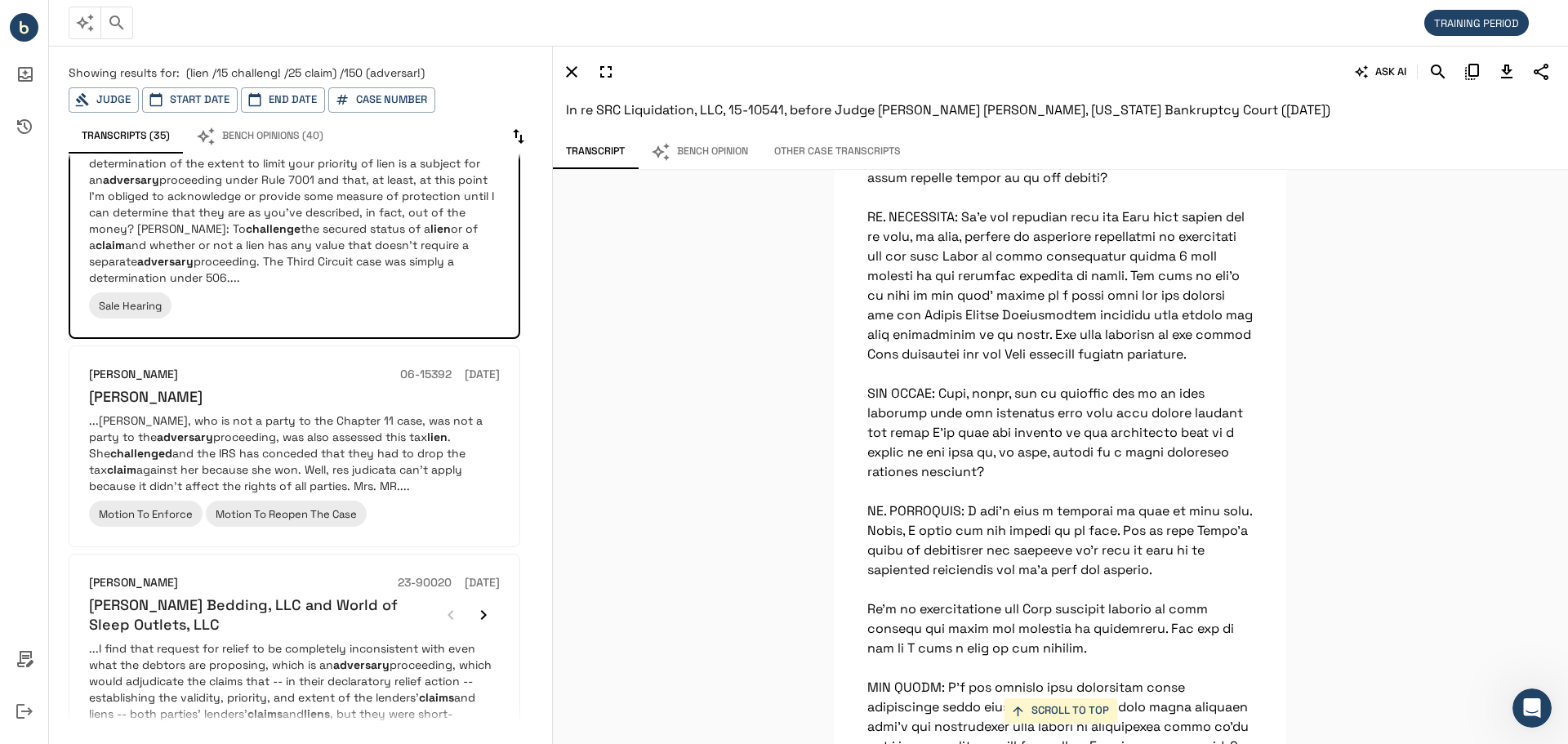
scroll to position [16791, 0]
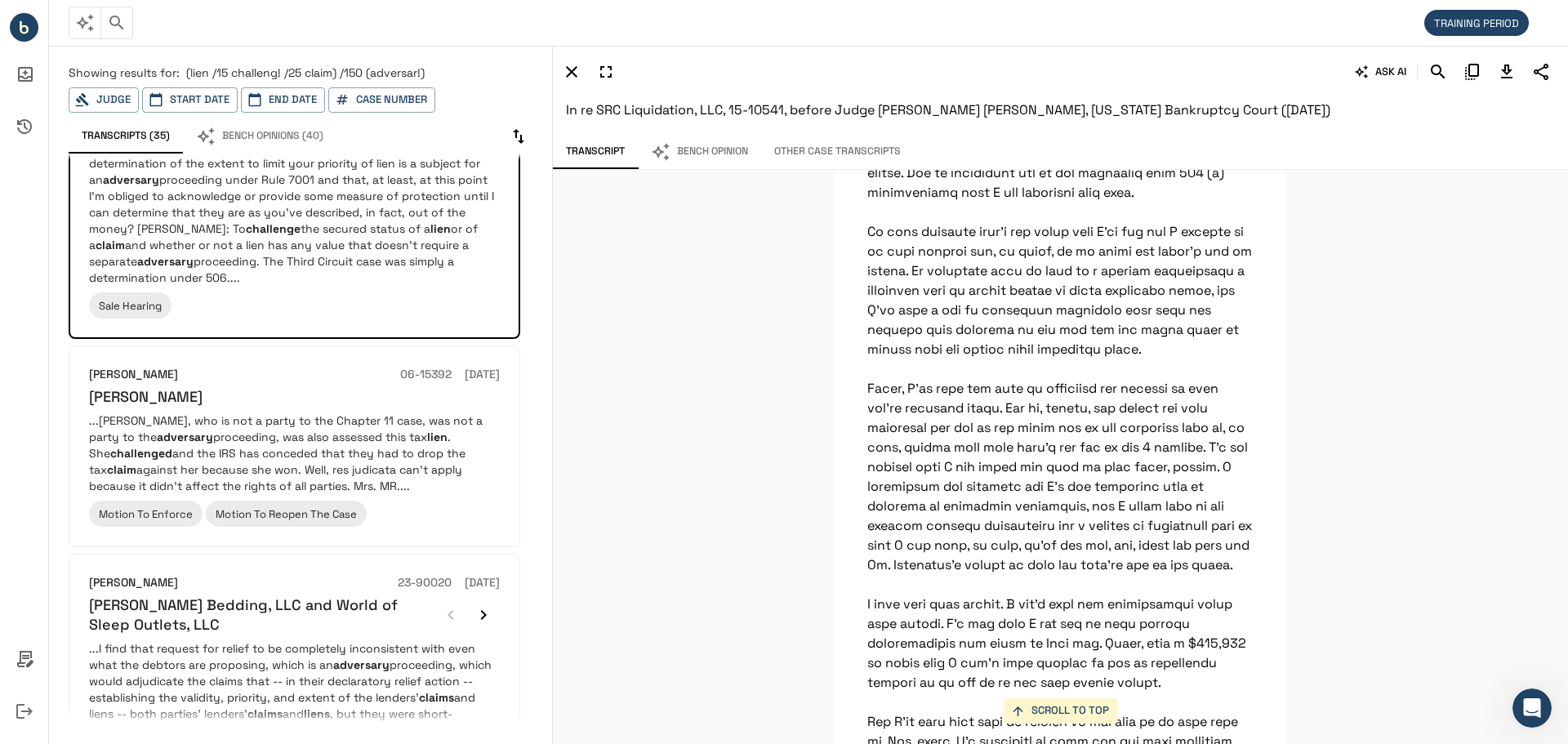
scroll to position [17771, 0]
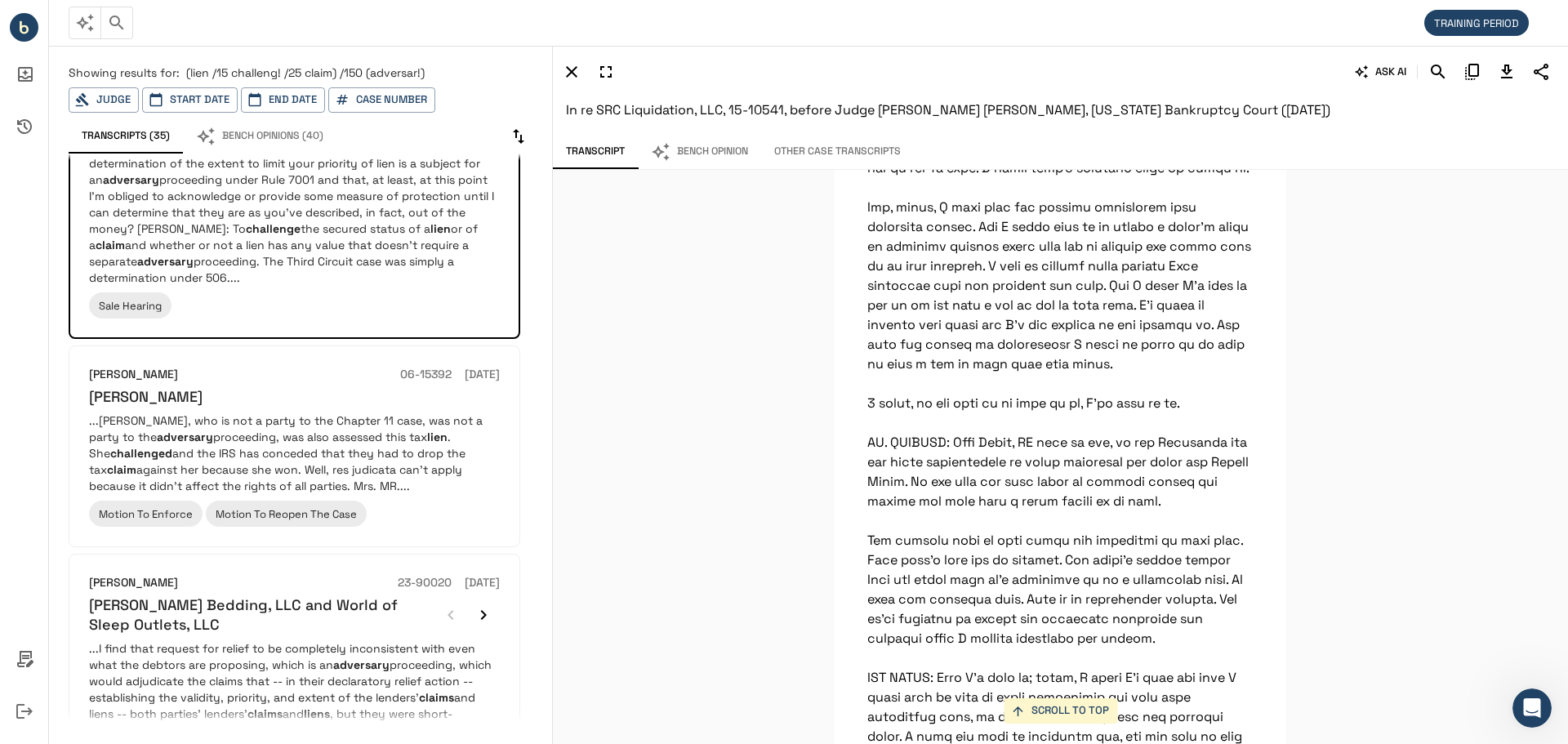
scroll to position [18342, 0]
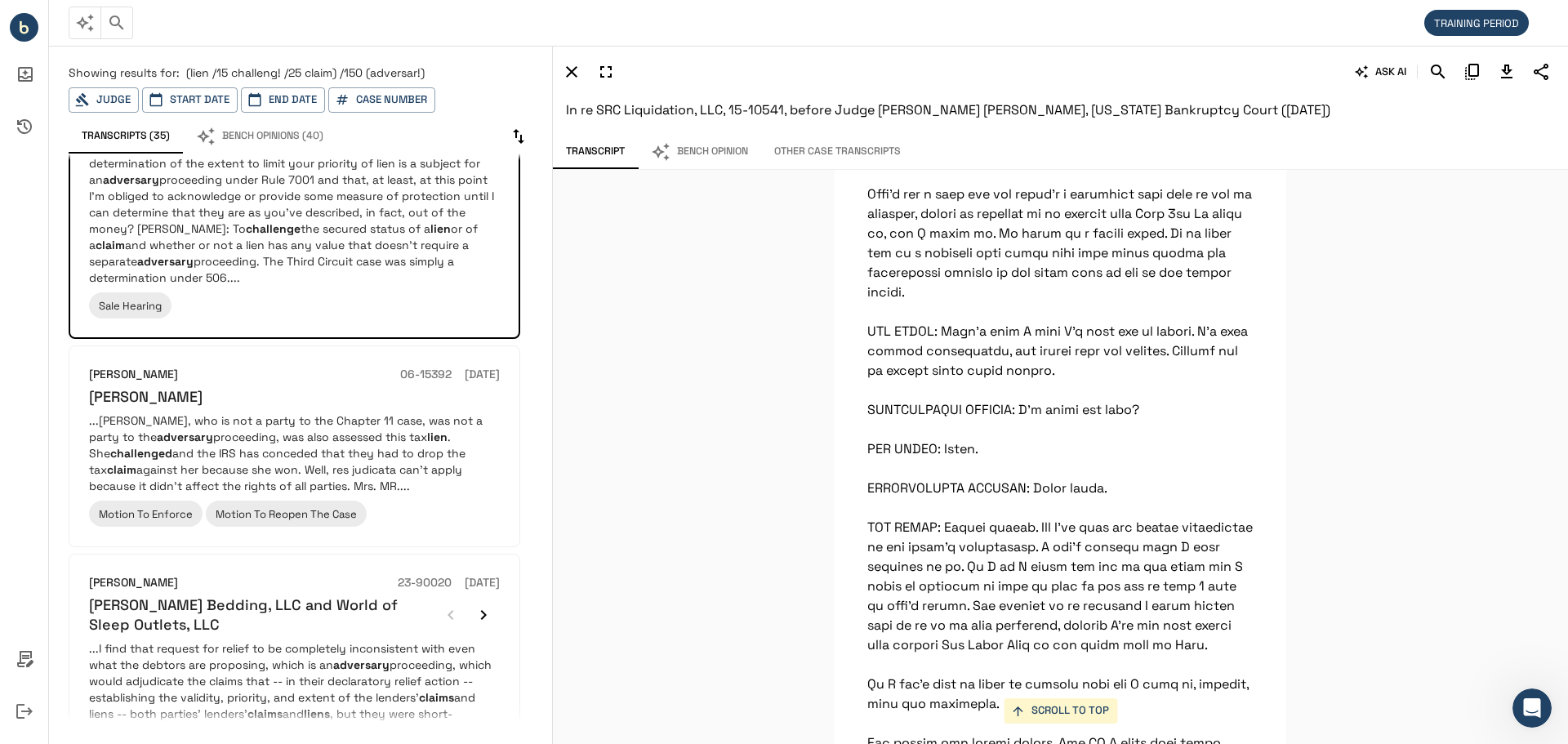
scroll to position [19290, 0]
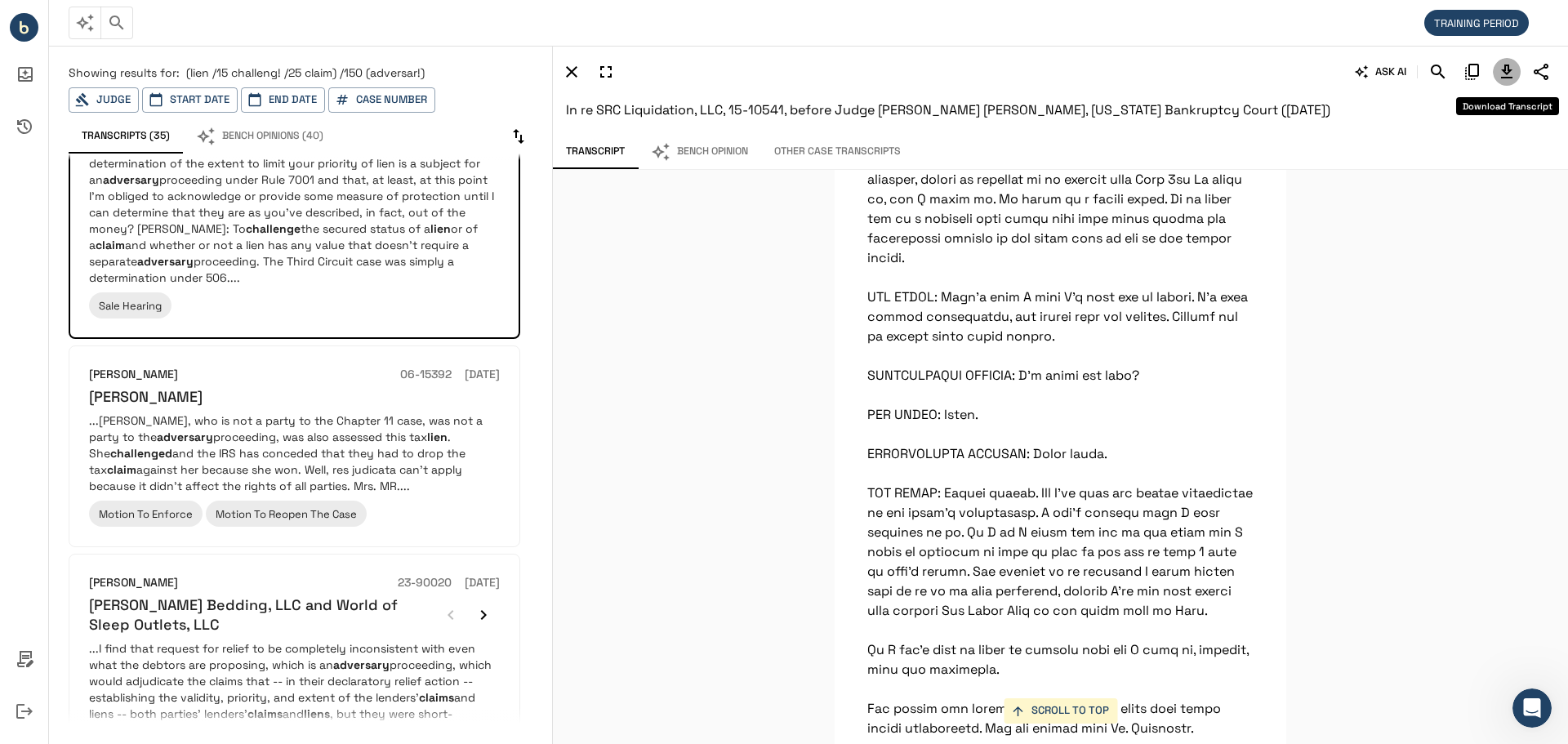
click at [1505, 68] on icon "Download Transcript" at bounding box center [1507, 71] width 12 height 14
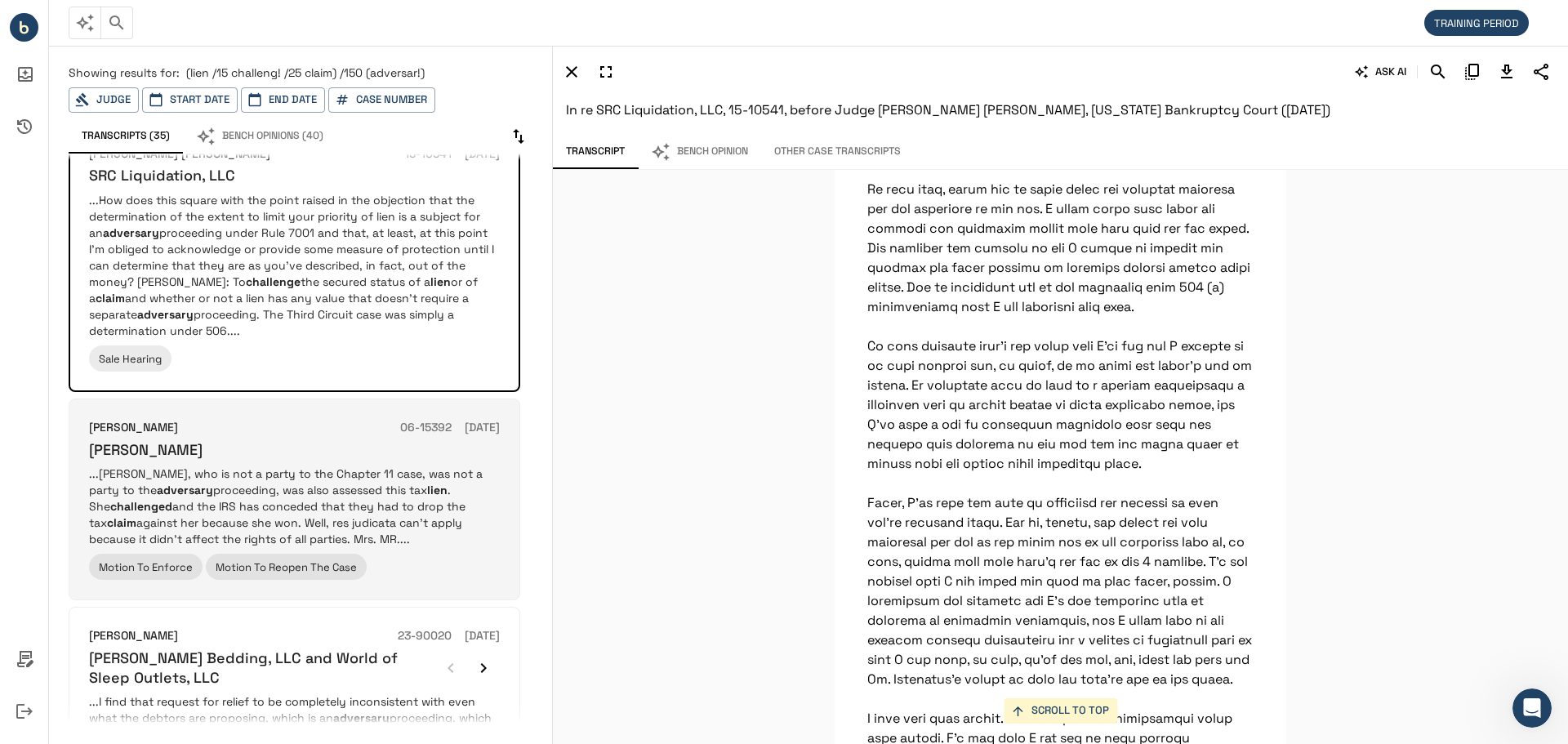
scroll to position [1797, 0]
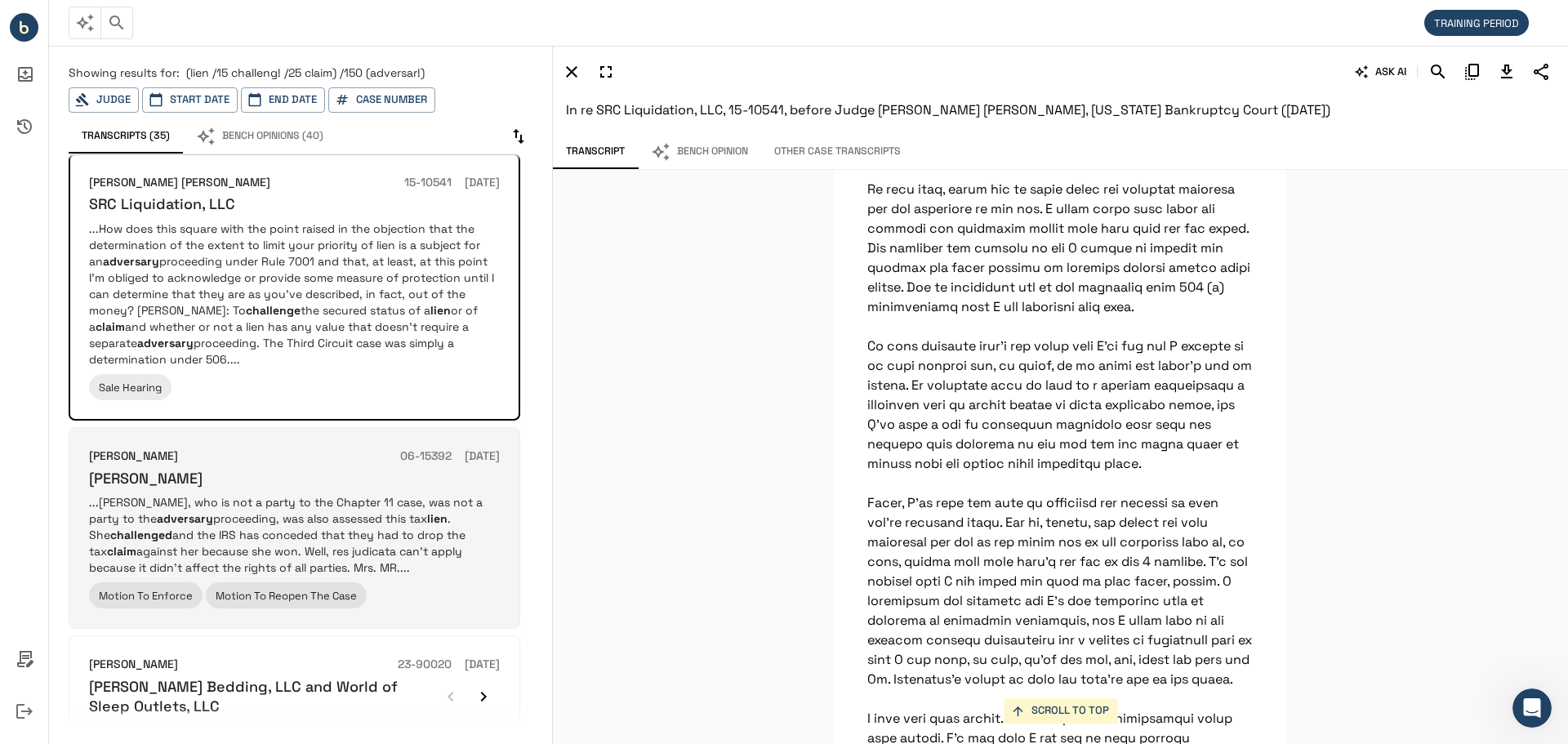
click at [280, 516] on p "...Galluzzo, who is not a party to the Chapter 11 case, was not a party to the …" at bounding box center [295, 535] width 411 height 82
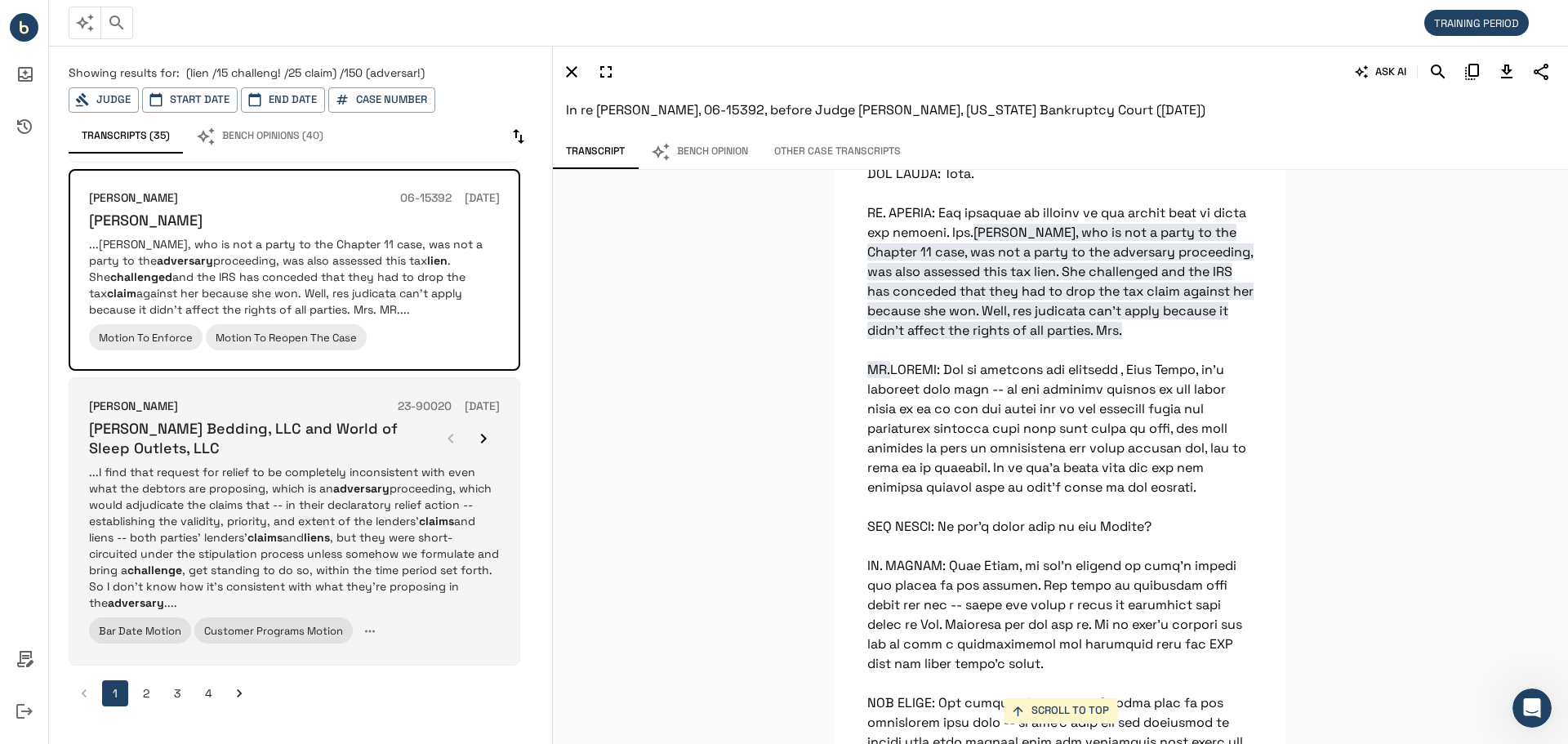
scroll to position [21589, 0]
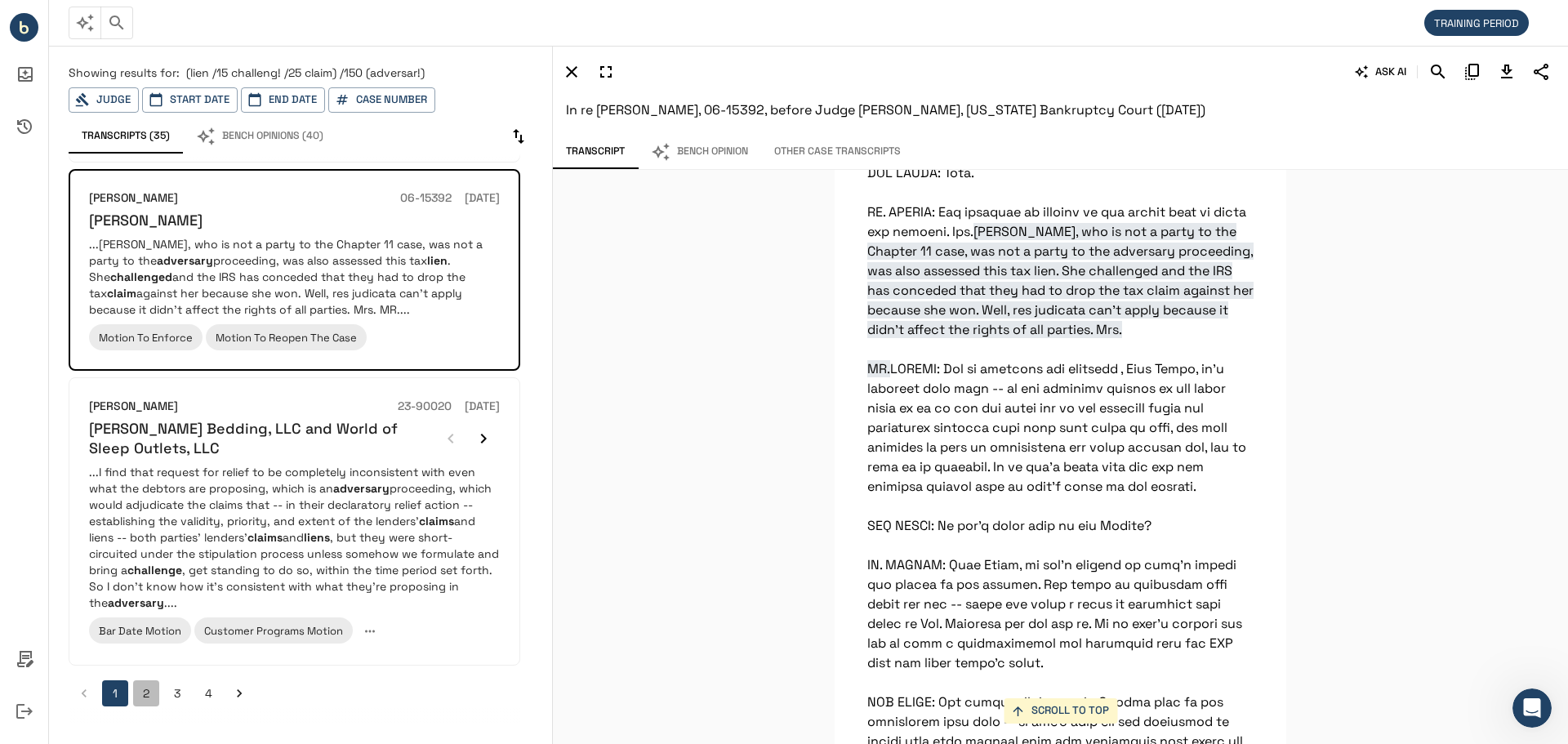
click at [139, 693] on button "2" at bounding box center [145, 693] width 26 height 26
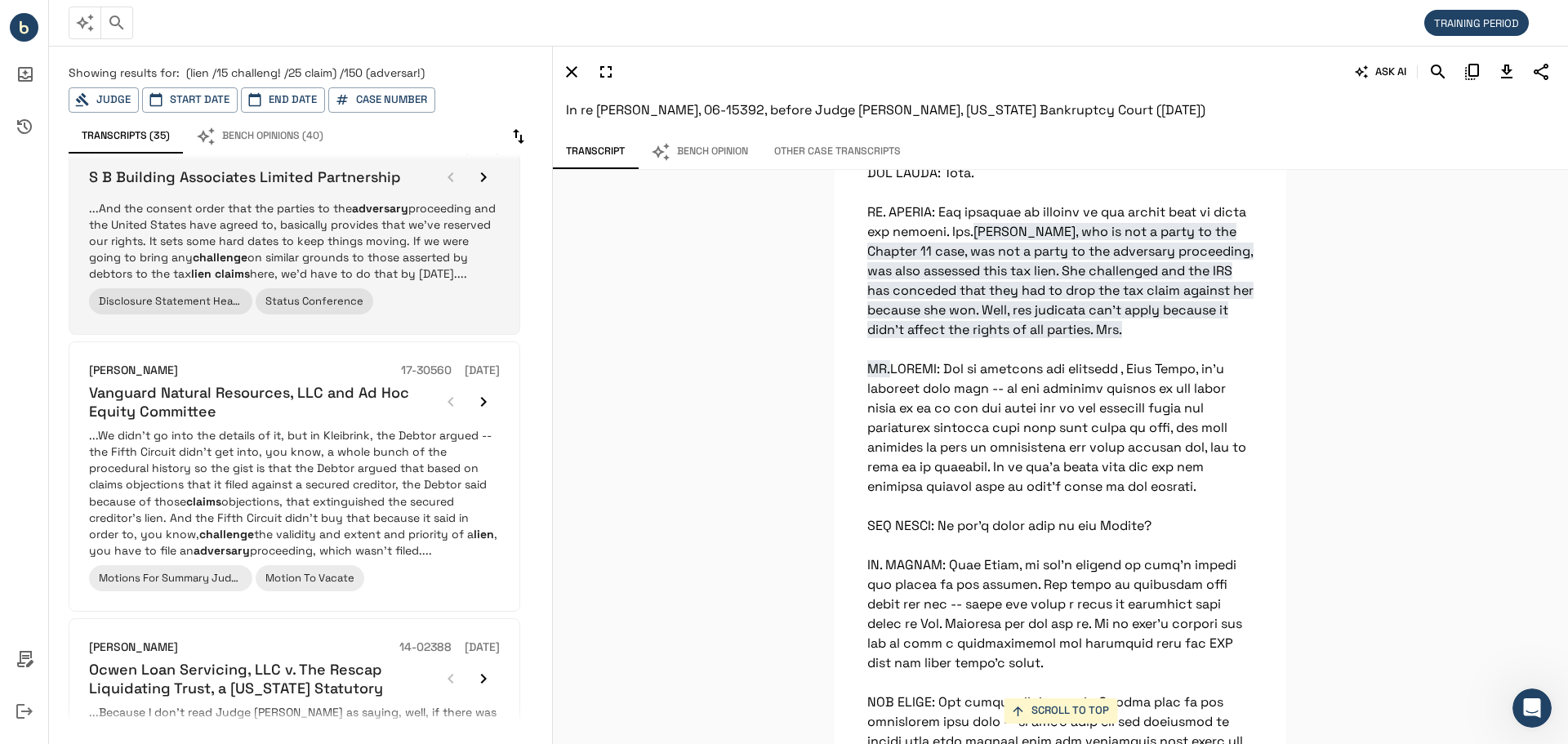
scroll to position [326, 0]
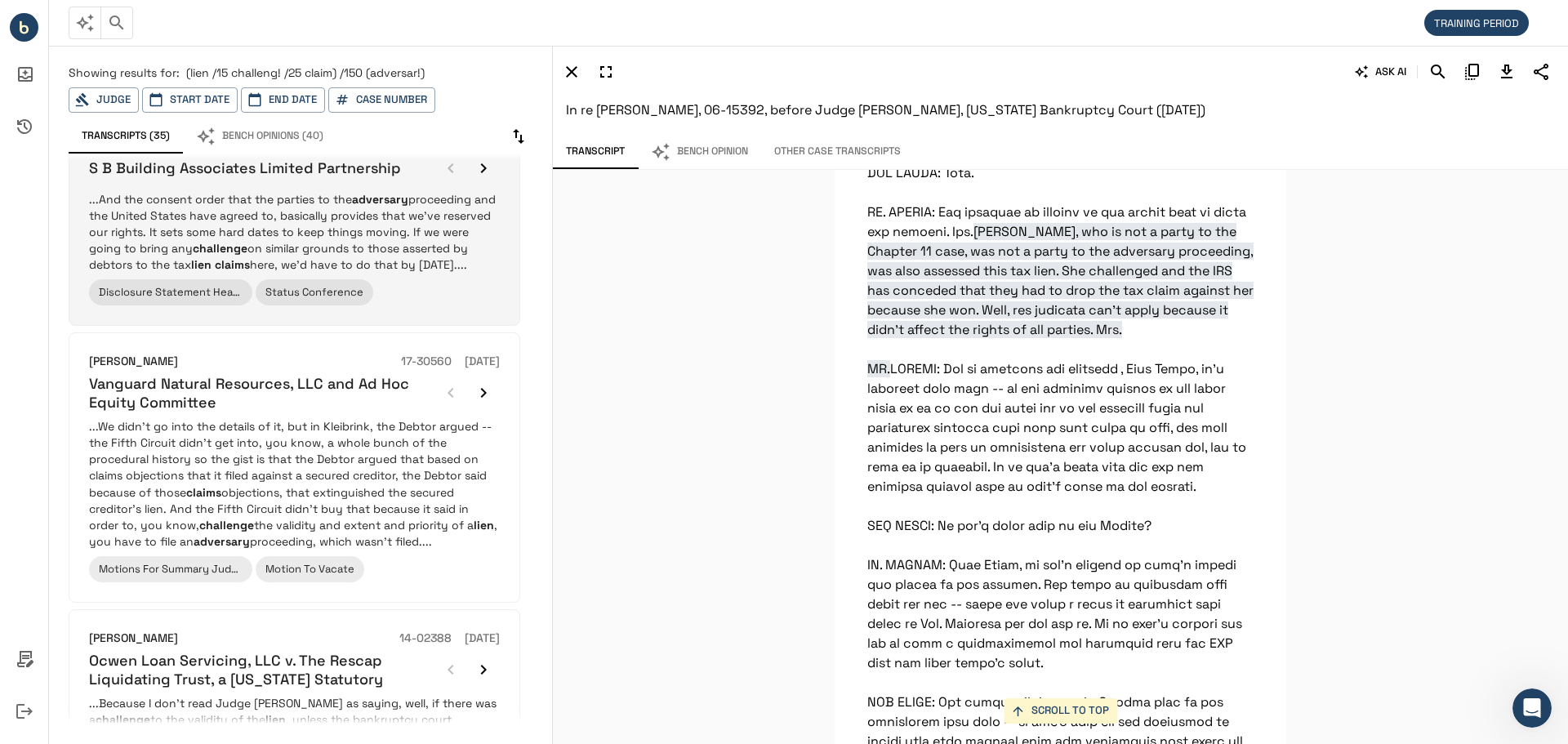
click at [304, 250] on p "...And the consent order that the parties to the adversary proceeding and the U…" at bounding box center [295, 232] width 411 height 82
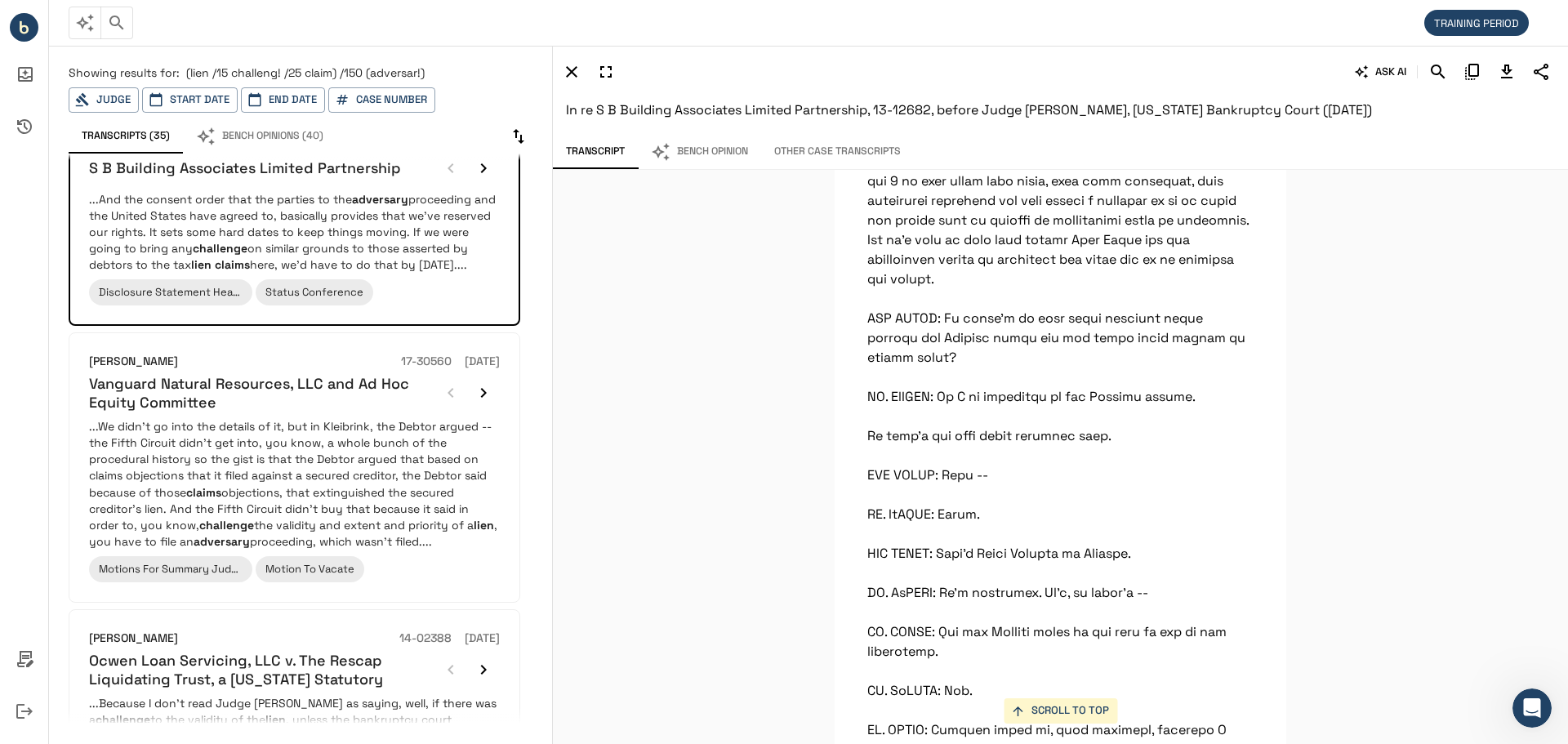
scroll to position [18267, 0]
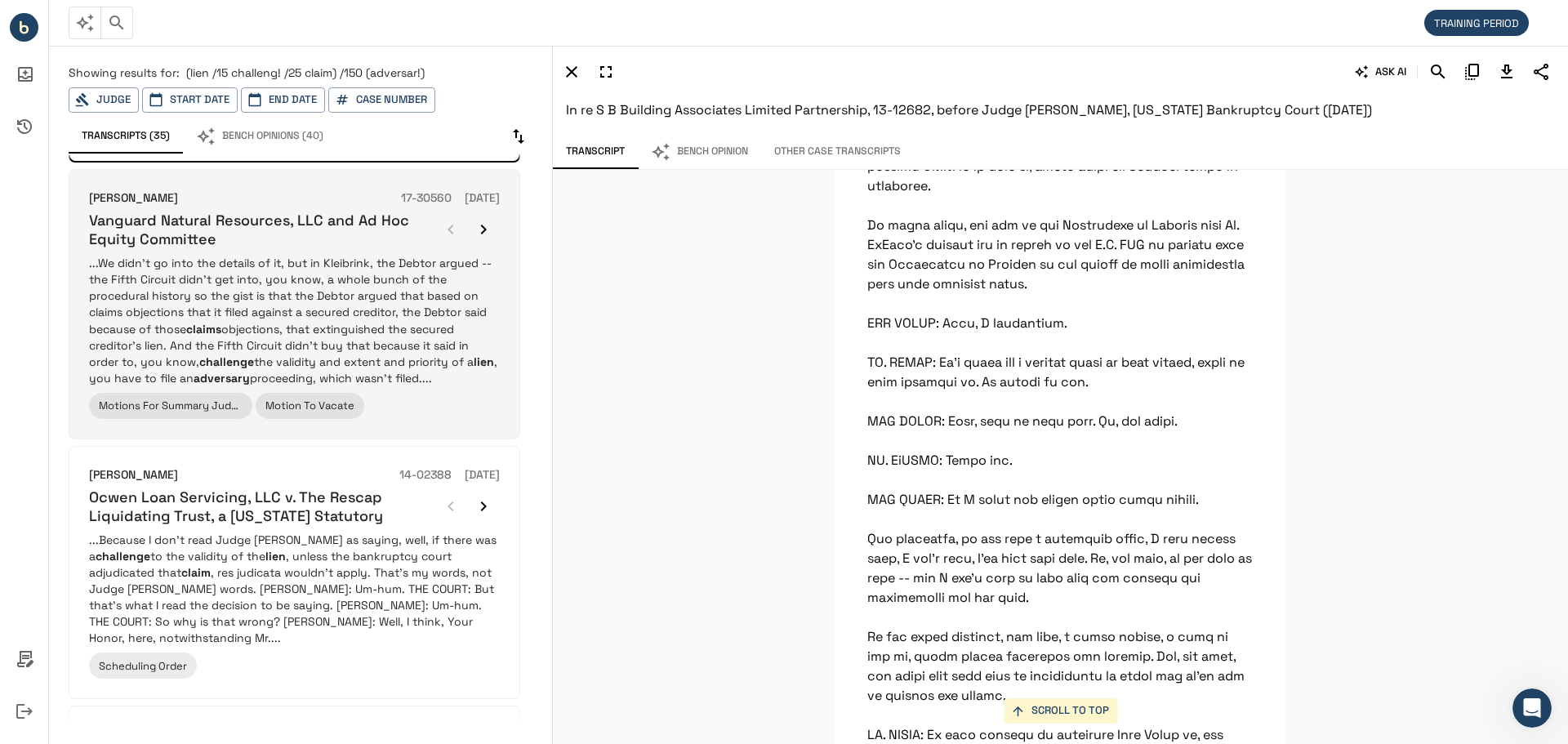
scroll to position [572, 0]
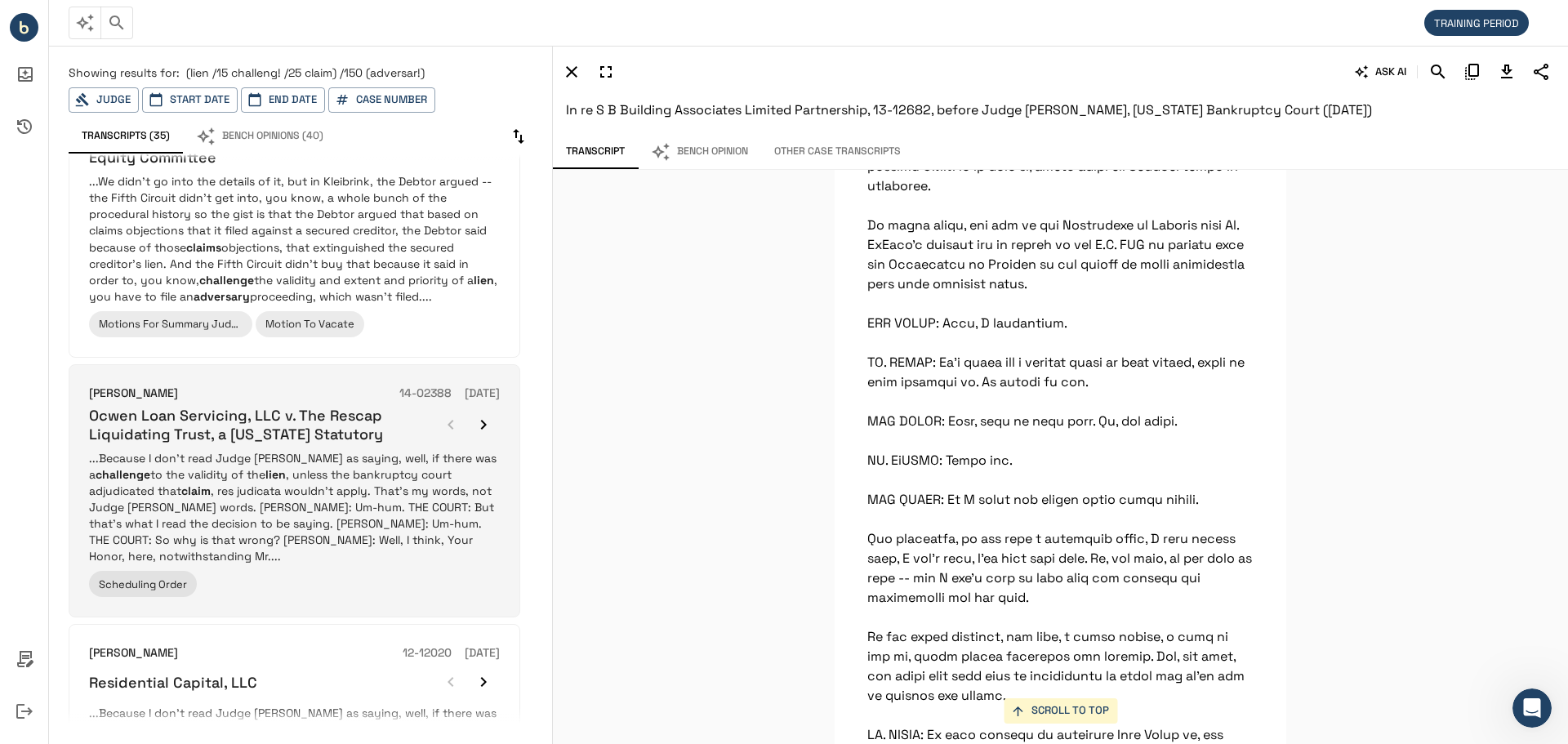
click at [316, 503] on p "...Because I don't read Judge Hall as saying, well, if there was a challenge to…" at bounding box center [295, 507] width 411 height 114
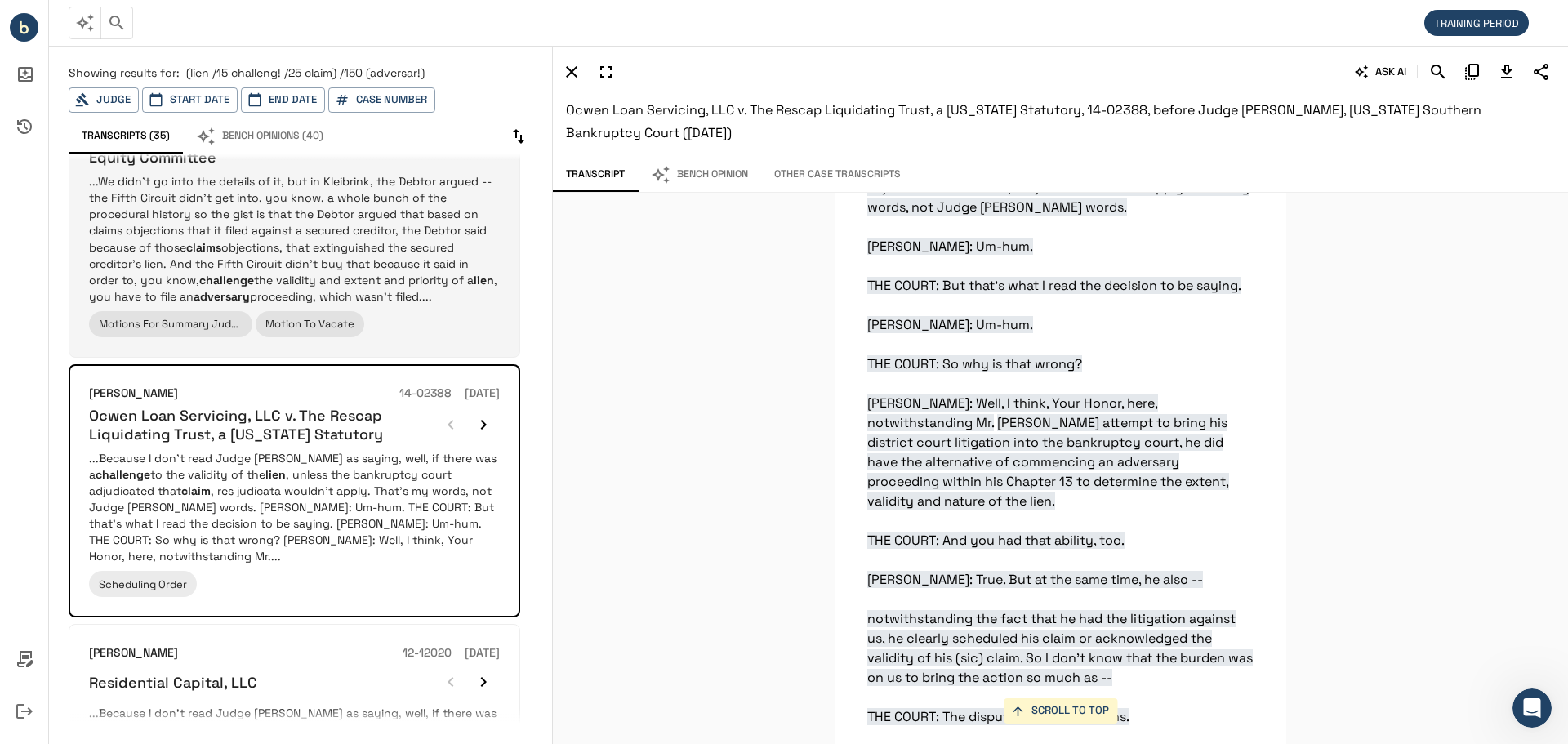
scroll to position [20072, 0]
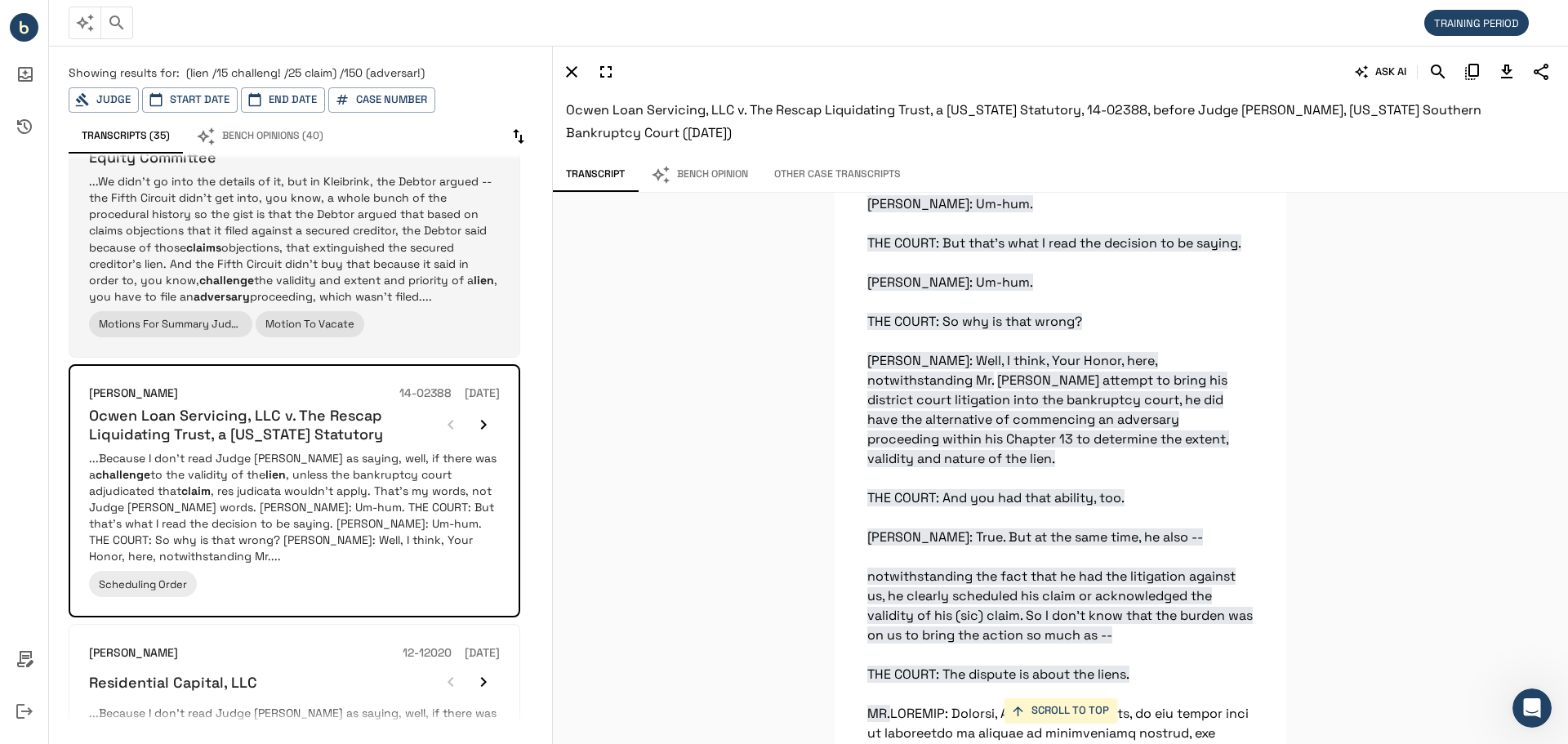
click at [312, 258] on p "...We didn’t go into the details of it, but in Kleibrink, the Debtor argued -- …" at bounding box center [295, 238] width 411 height 130
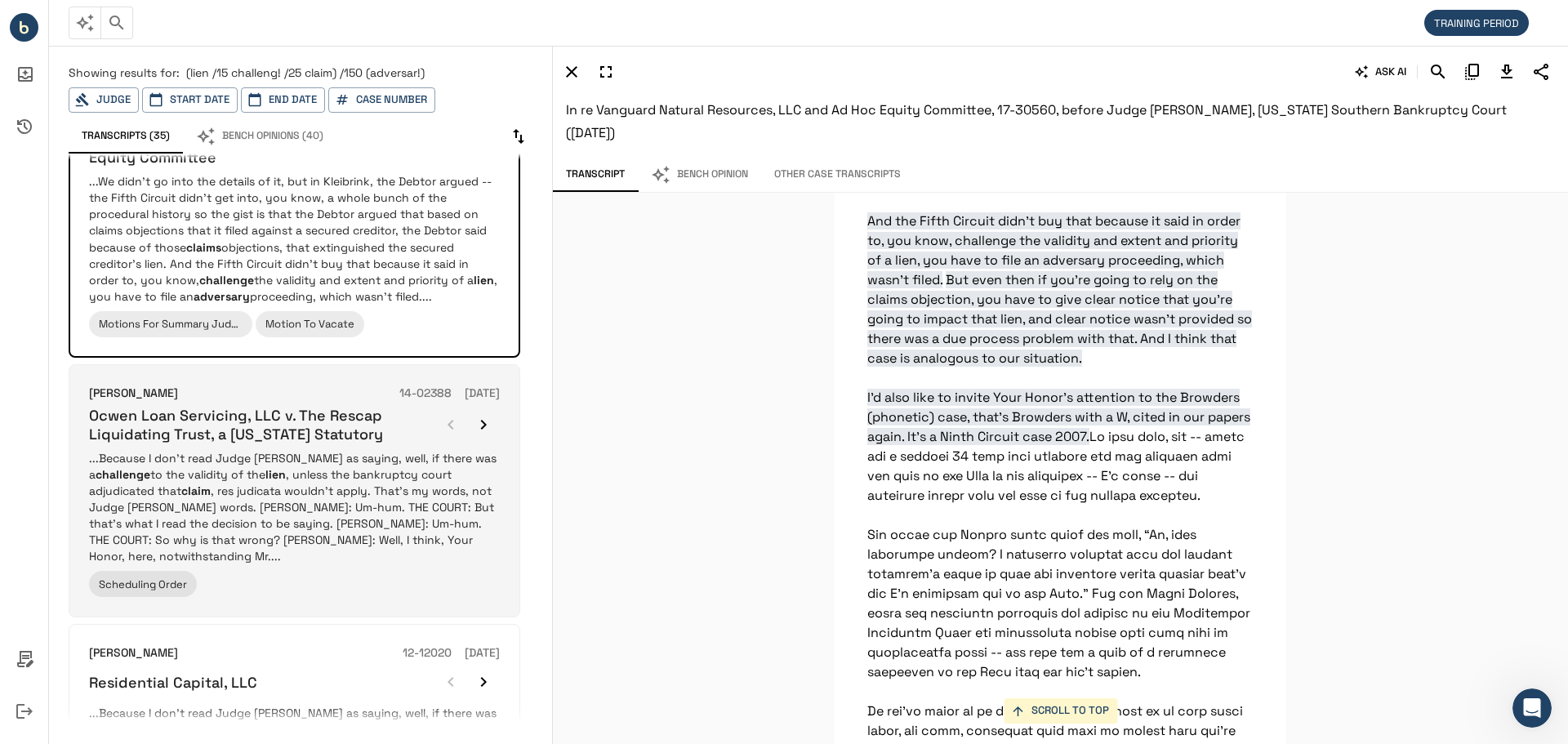
scroll to position [60714, 0]
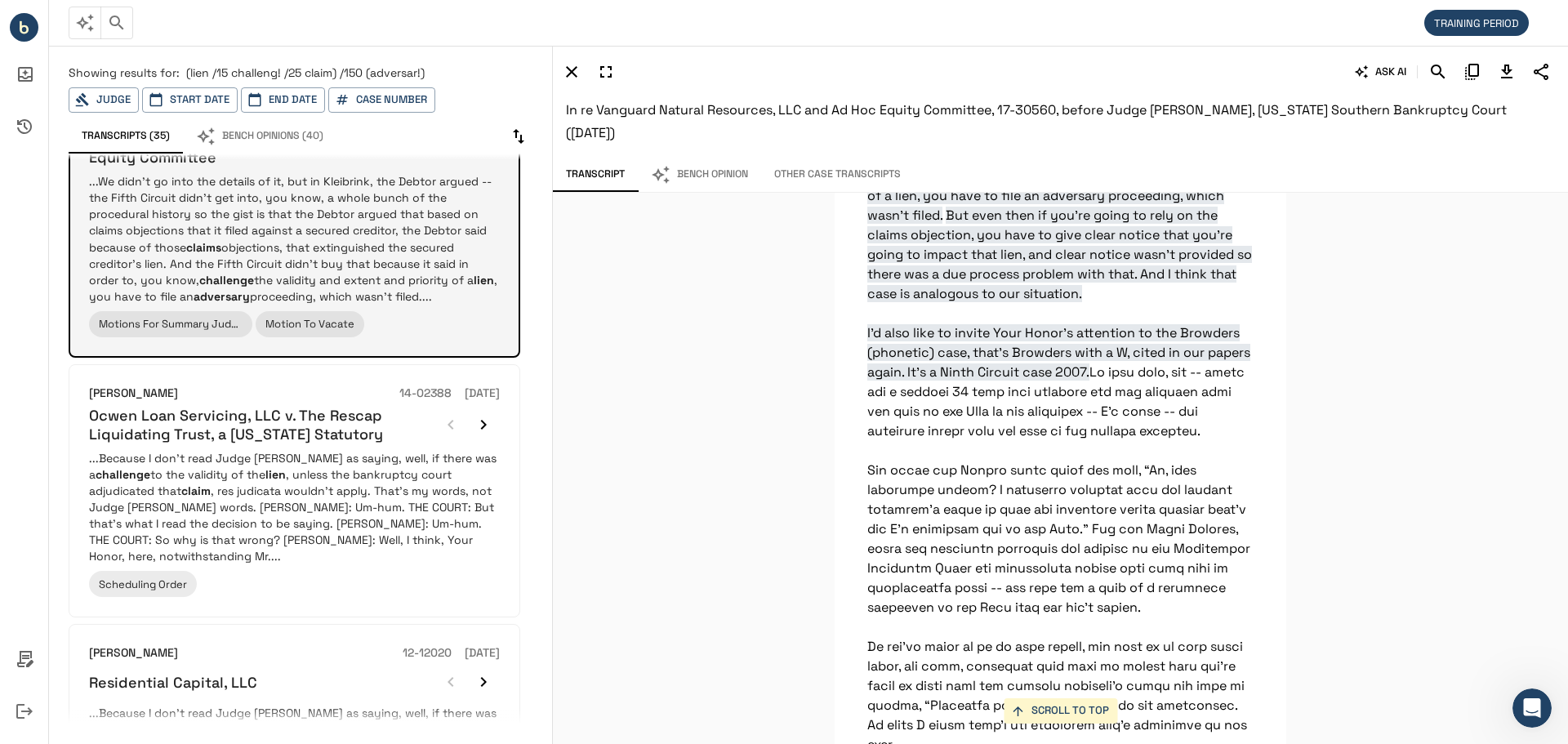
click at [269, 297] on p "...We didn’t go into the details of it, but in Kleibrink, the Debtor argued -- …" at bounding box center [295, 238] width 411 height 130
click at [304, 266] on p "...We didn’t go into the details of it, but in Kleibrink, the Debtor argued -- …" at bounding box center [295, 238] width 411 height 130
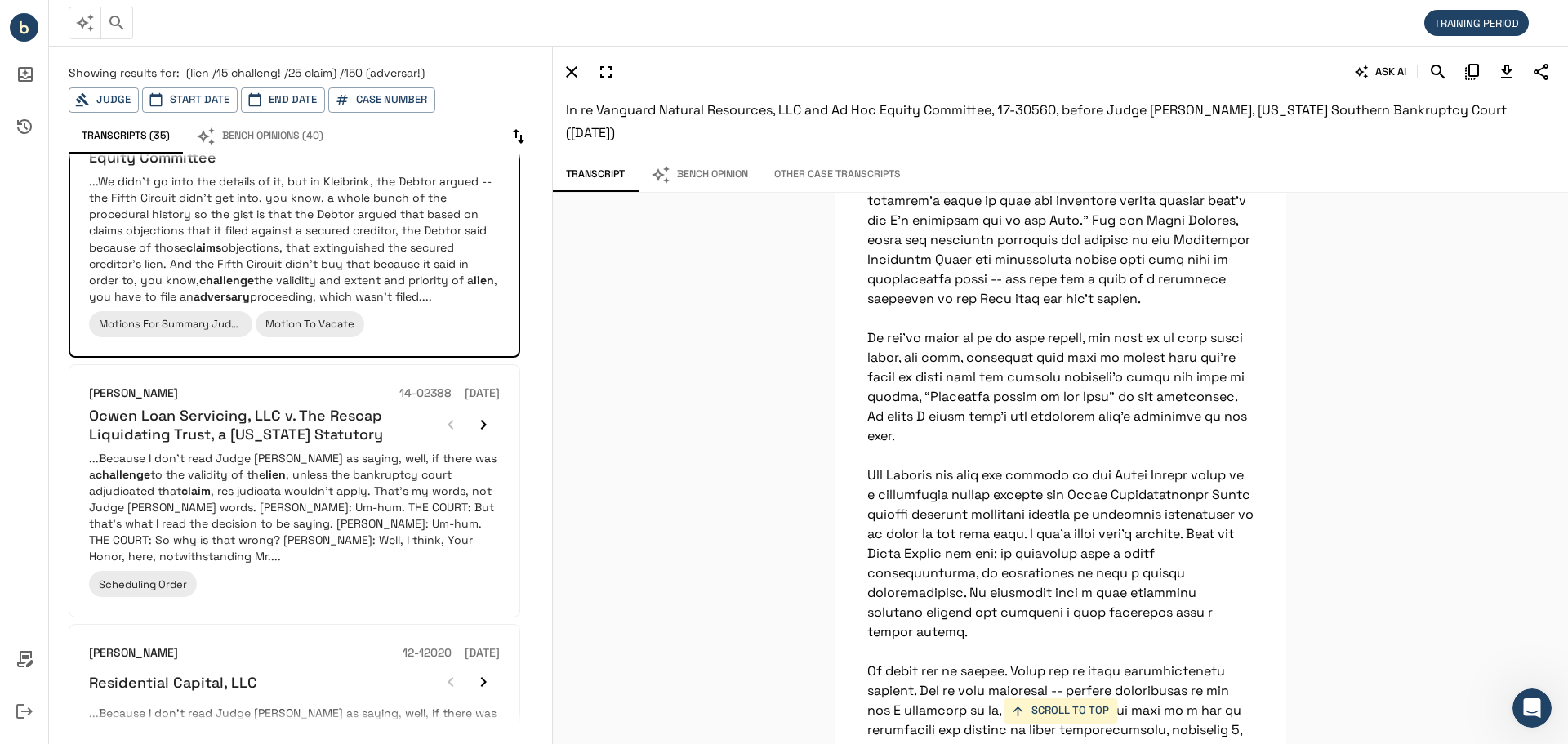
scroll to position [61041, 0]
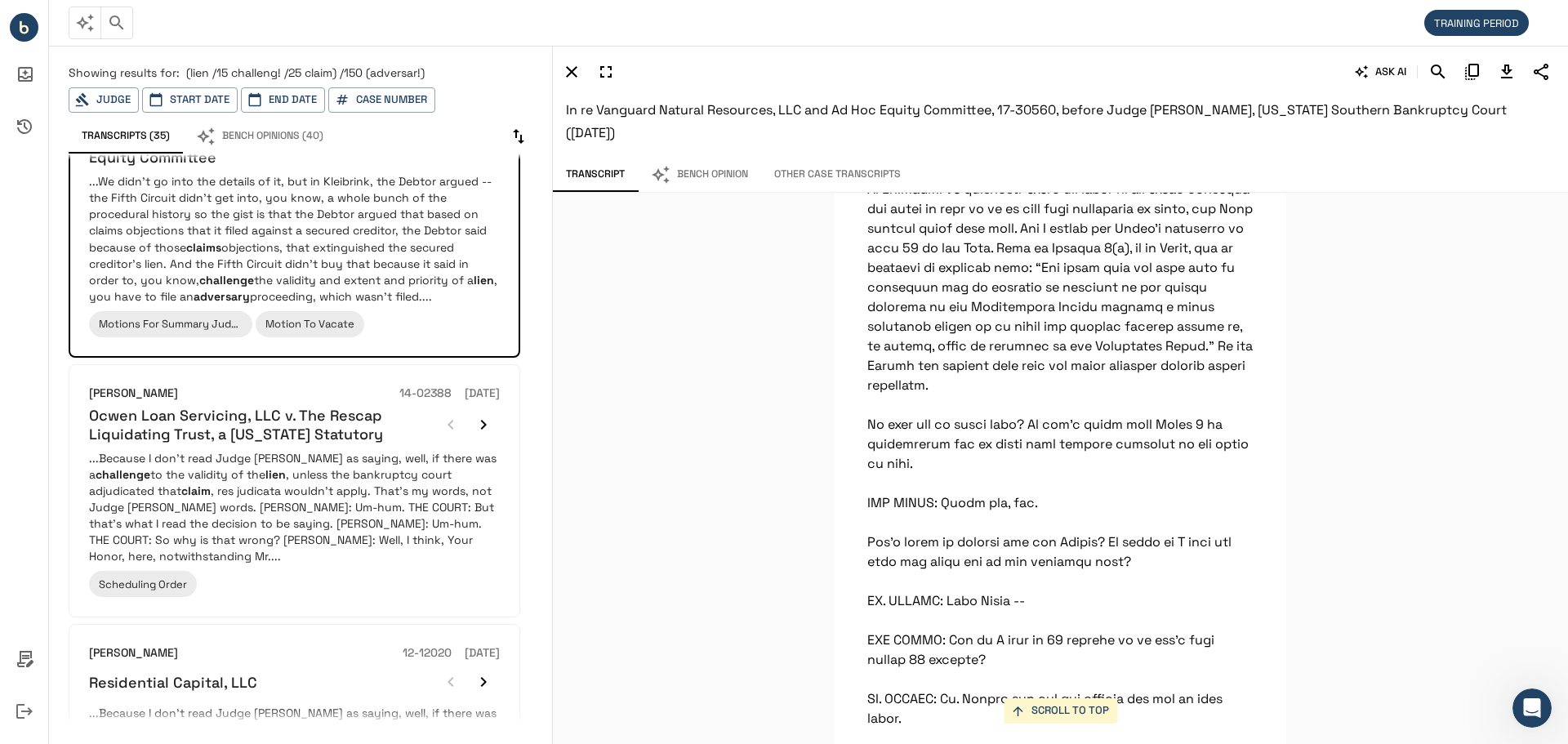
scroll to position [62511, 0]
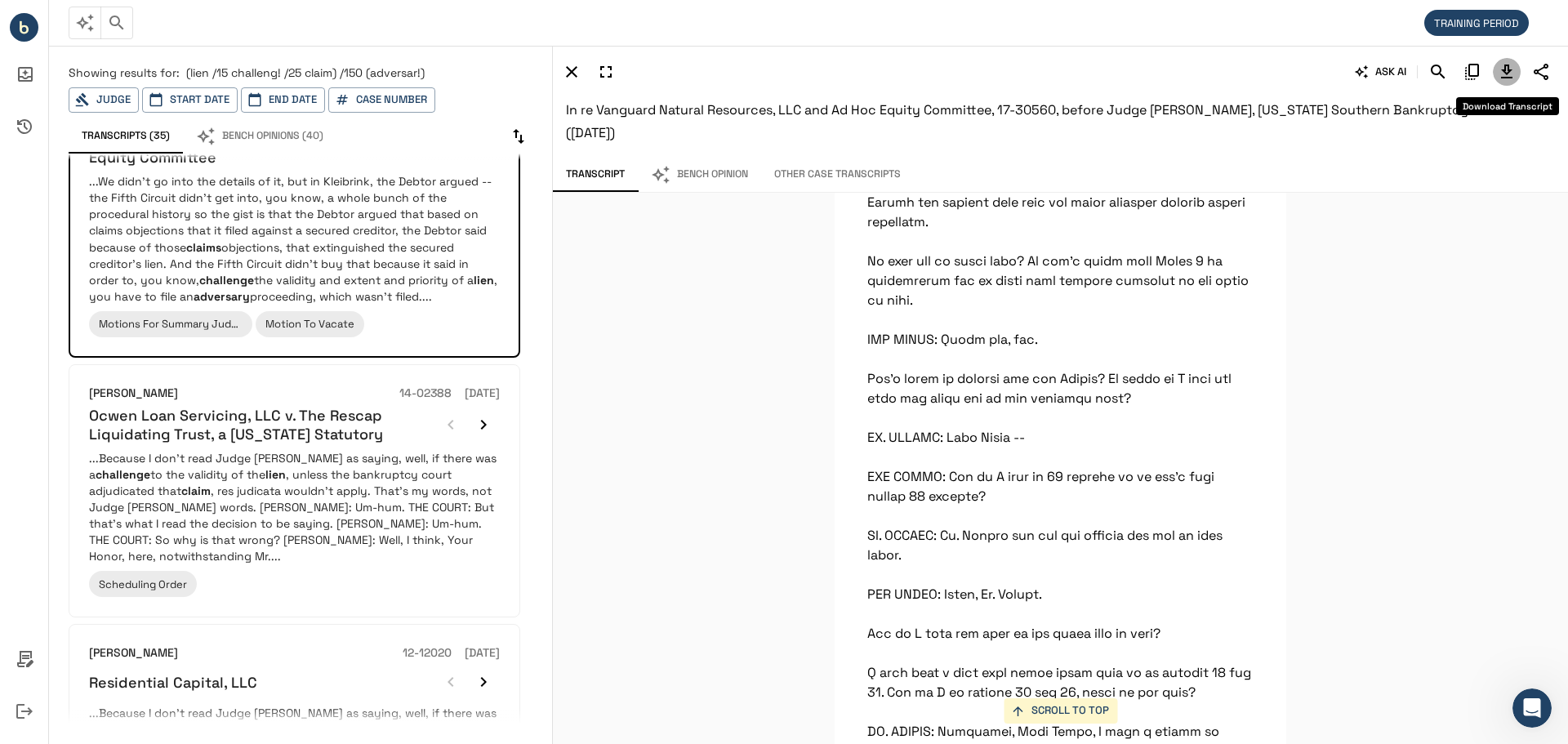
click at [1506, 73] on icon "Download Transcript" at bounding box center [1507, 71] width 12 height 14
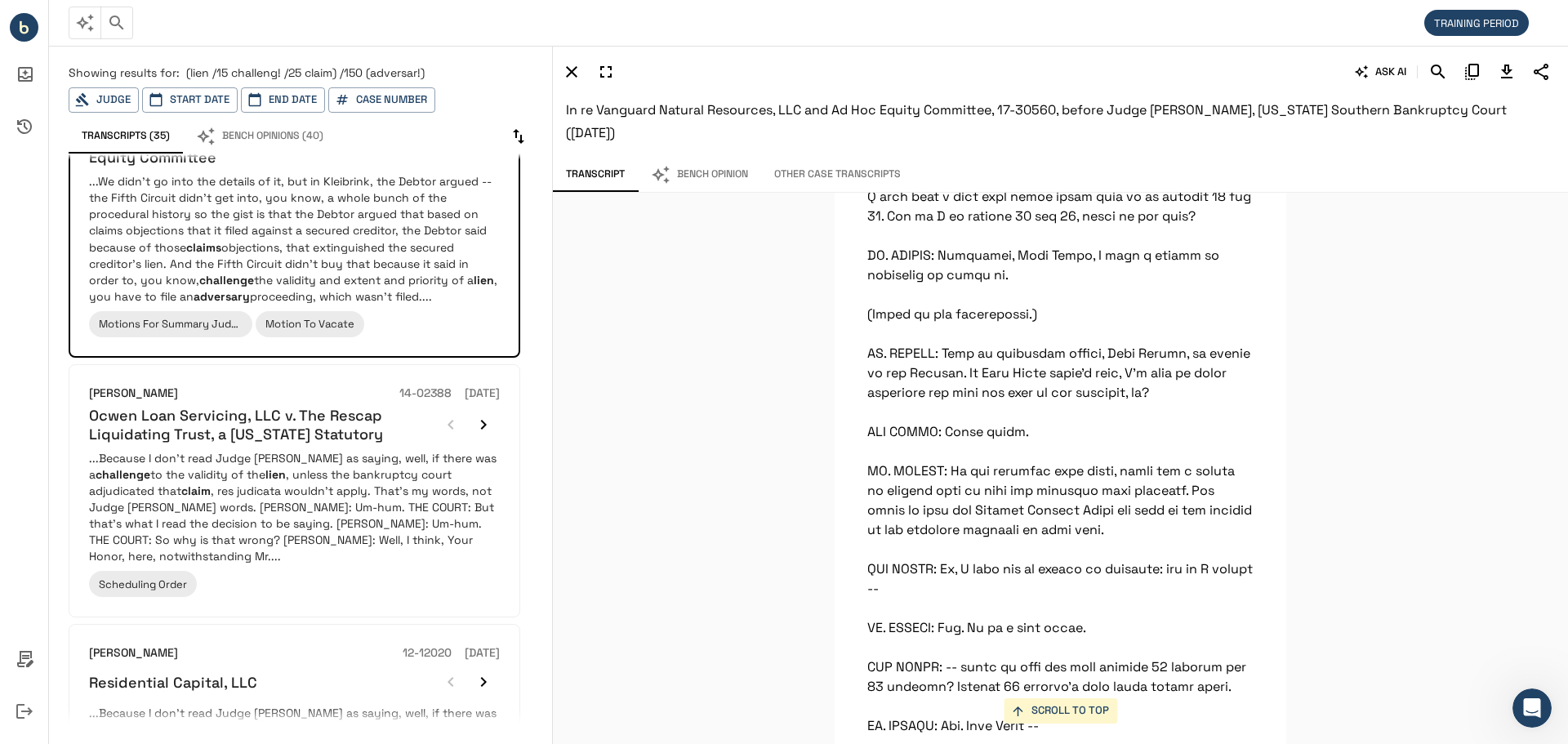
scroll to position [63001, 0]
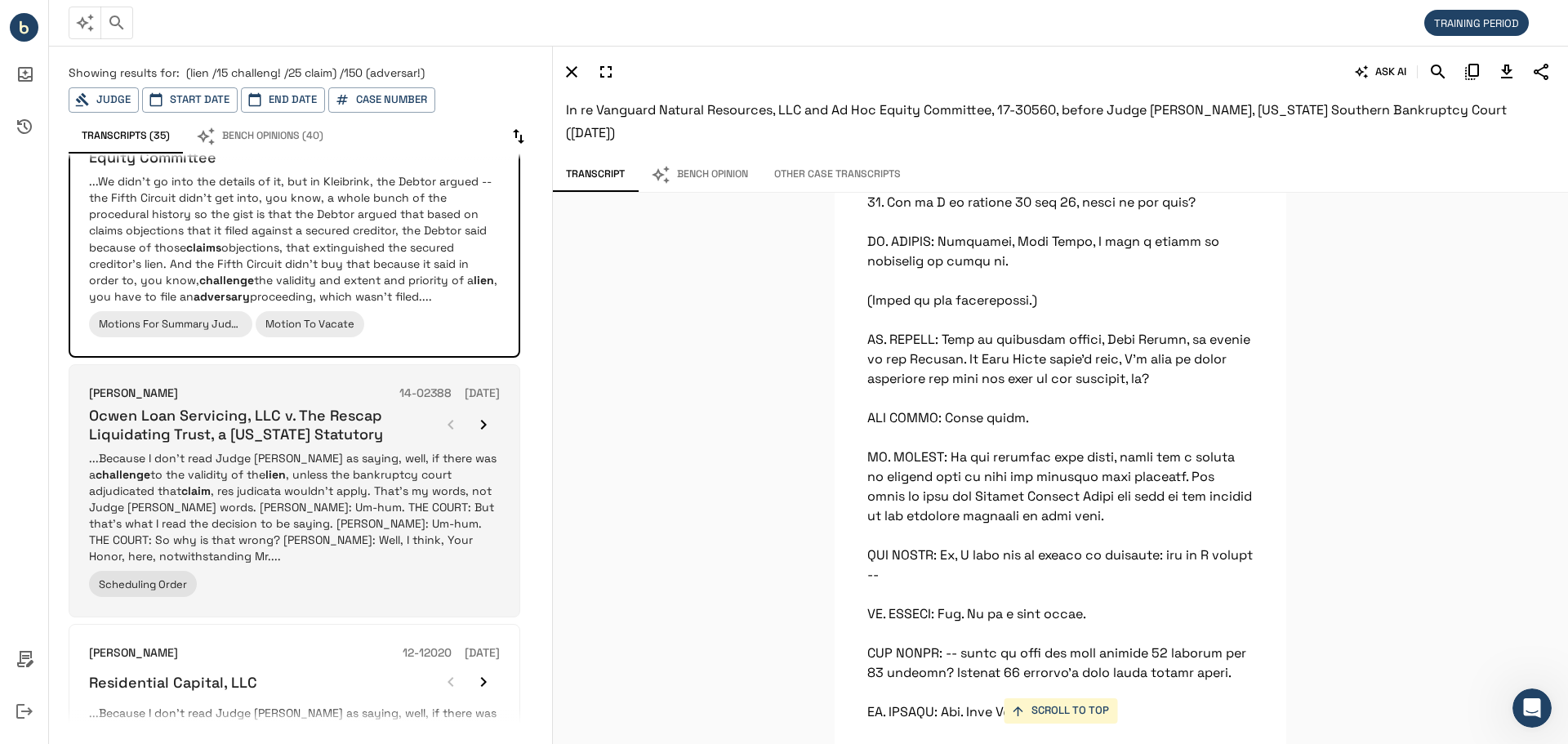
click at [358, 504] on p "...Because I don't read Judge Hall as saying, well, if there was a challenge to…" at bounding box center [295, 507] width 411 height 114
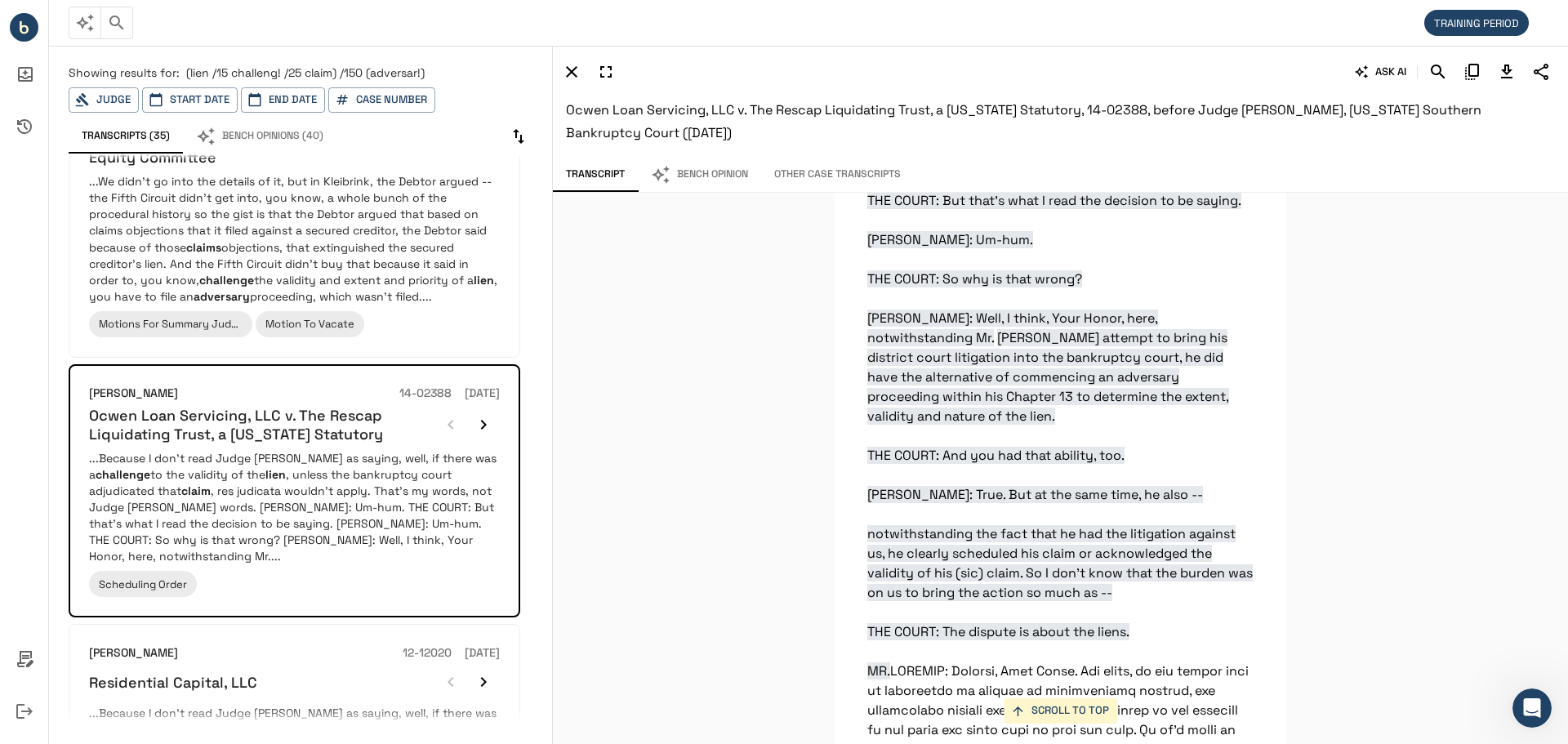
scroll to position [20154, 0]
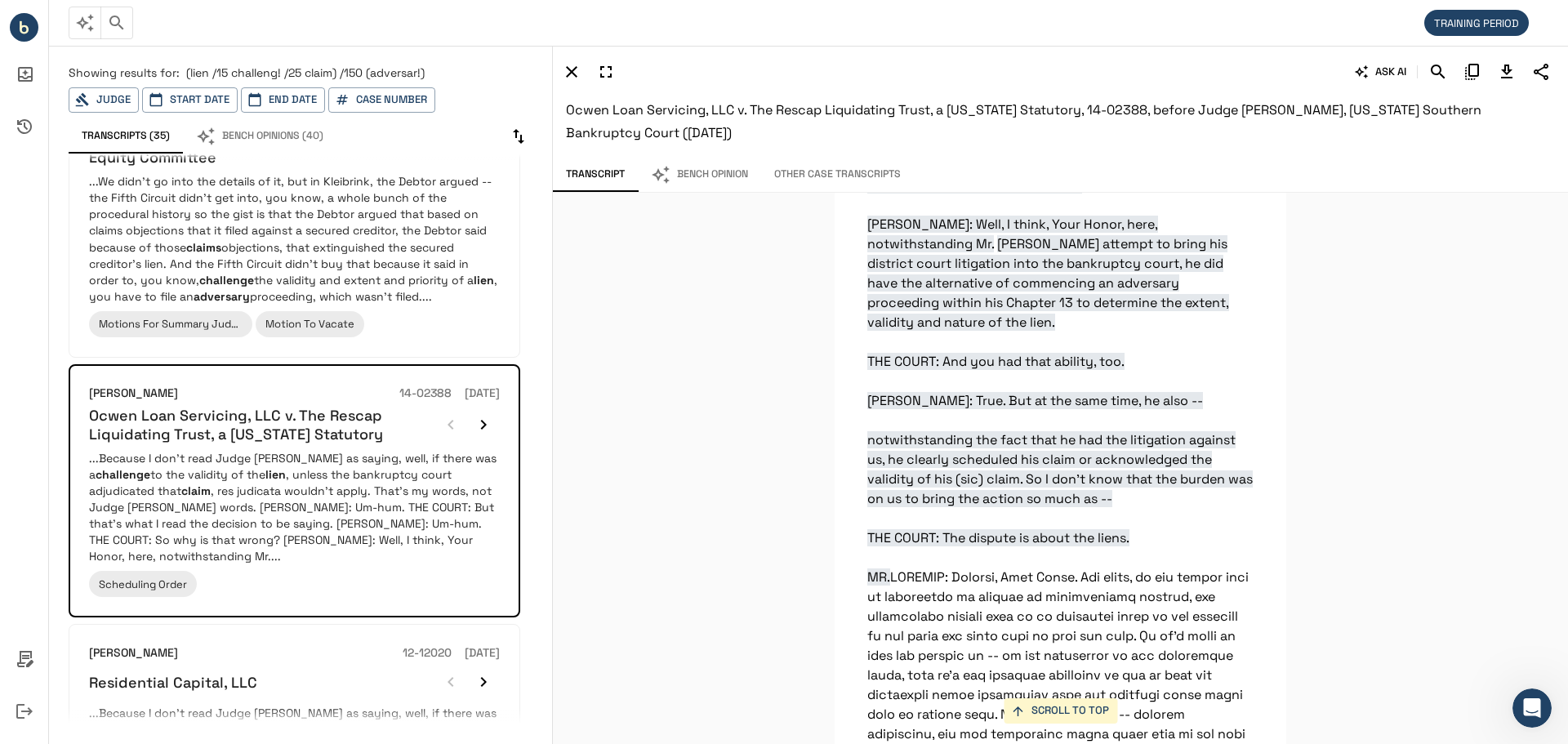
scroll to position [20235, 0]
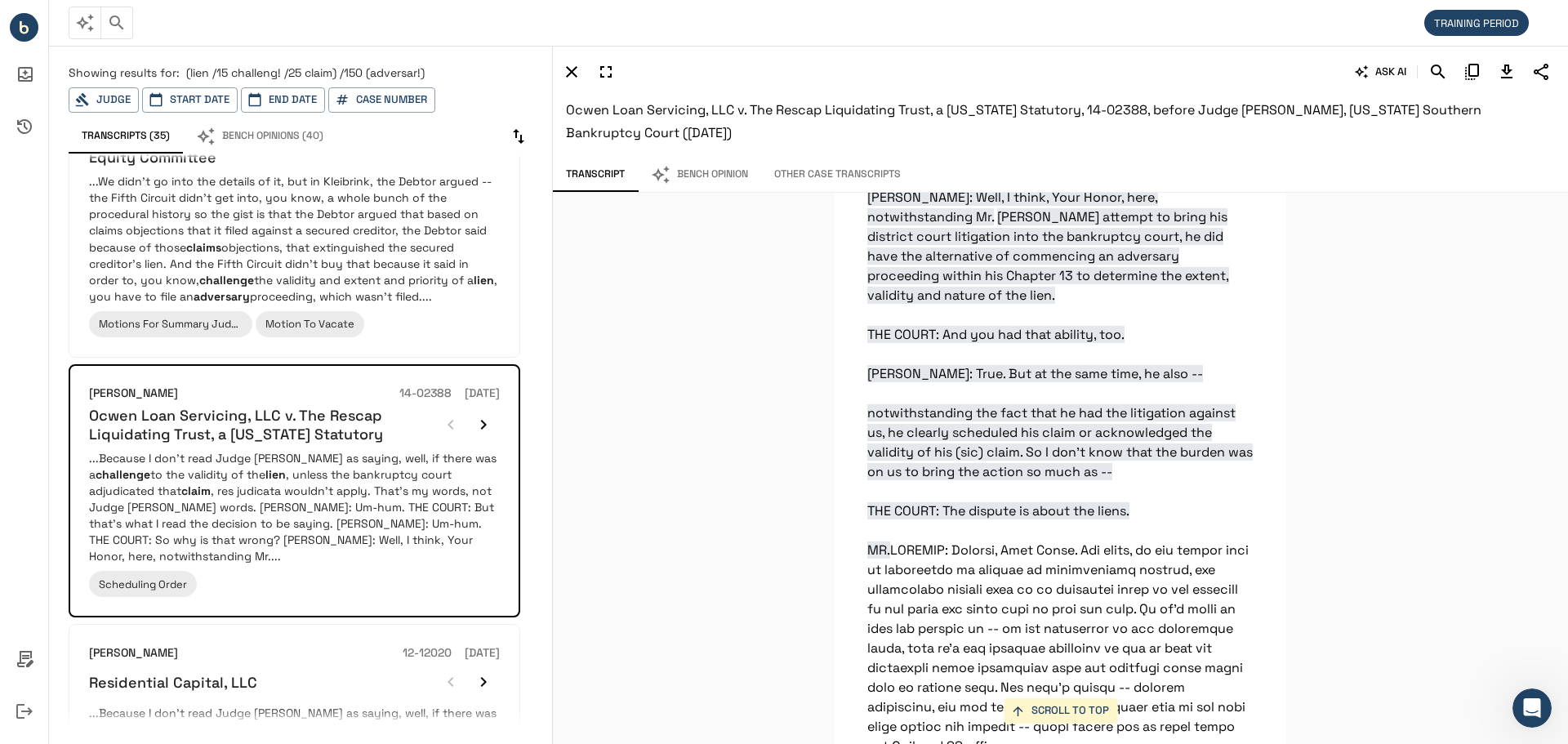
click at [792, 377] on div "SCROLL TO TOP And Judge Hall acknowledged in his opinion that challenges to the…" at bounding box center [1060, 468] width 1015 height 551
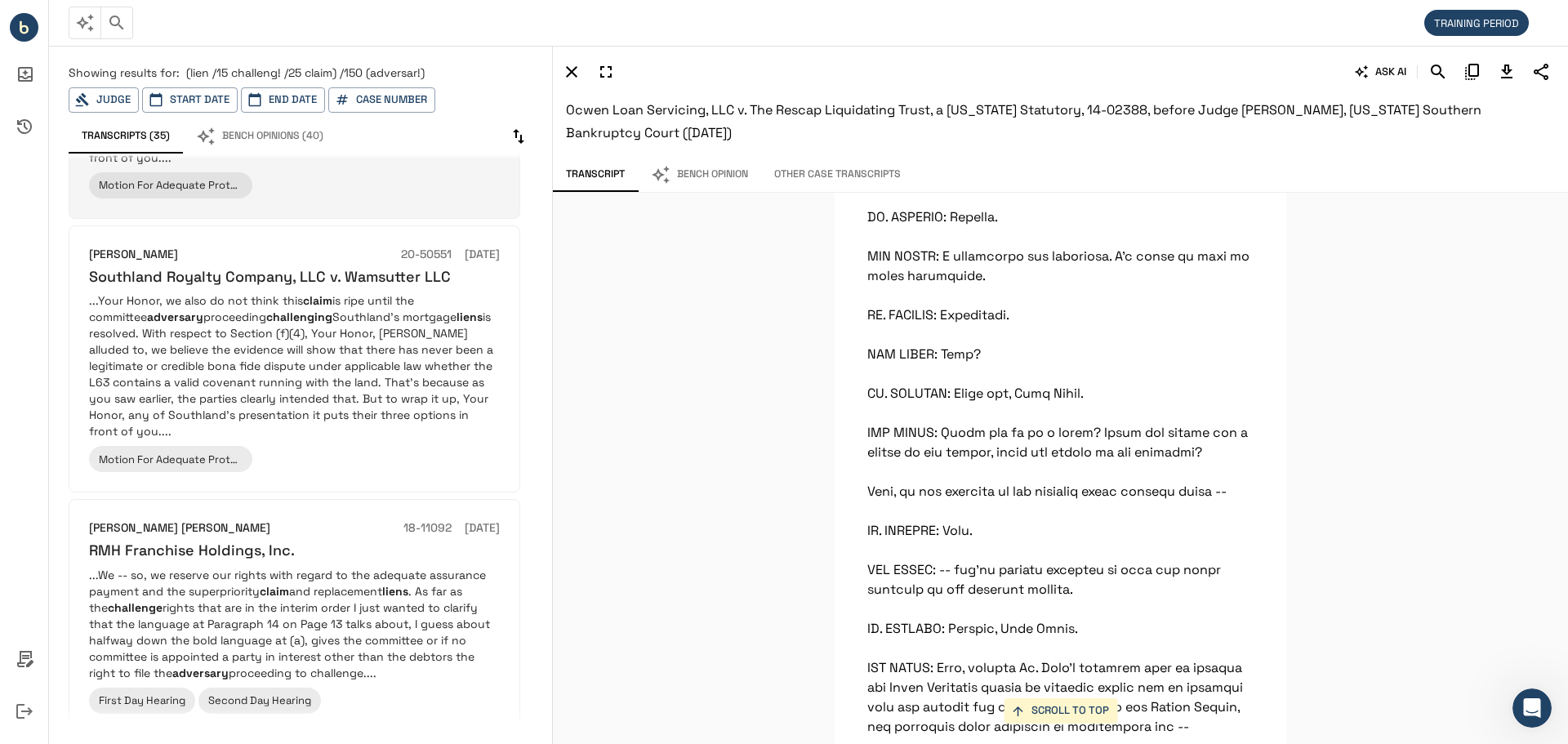
scroll to position [1986, 0]
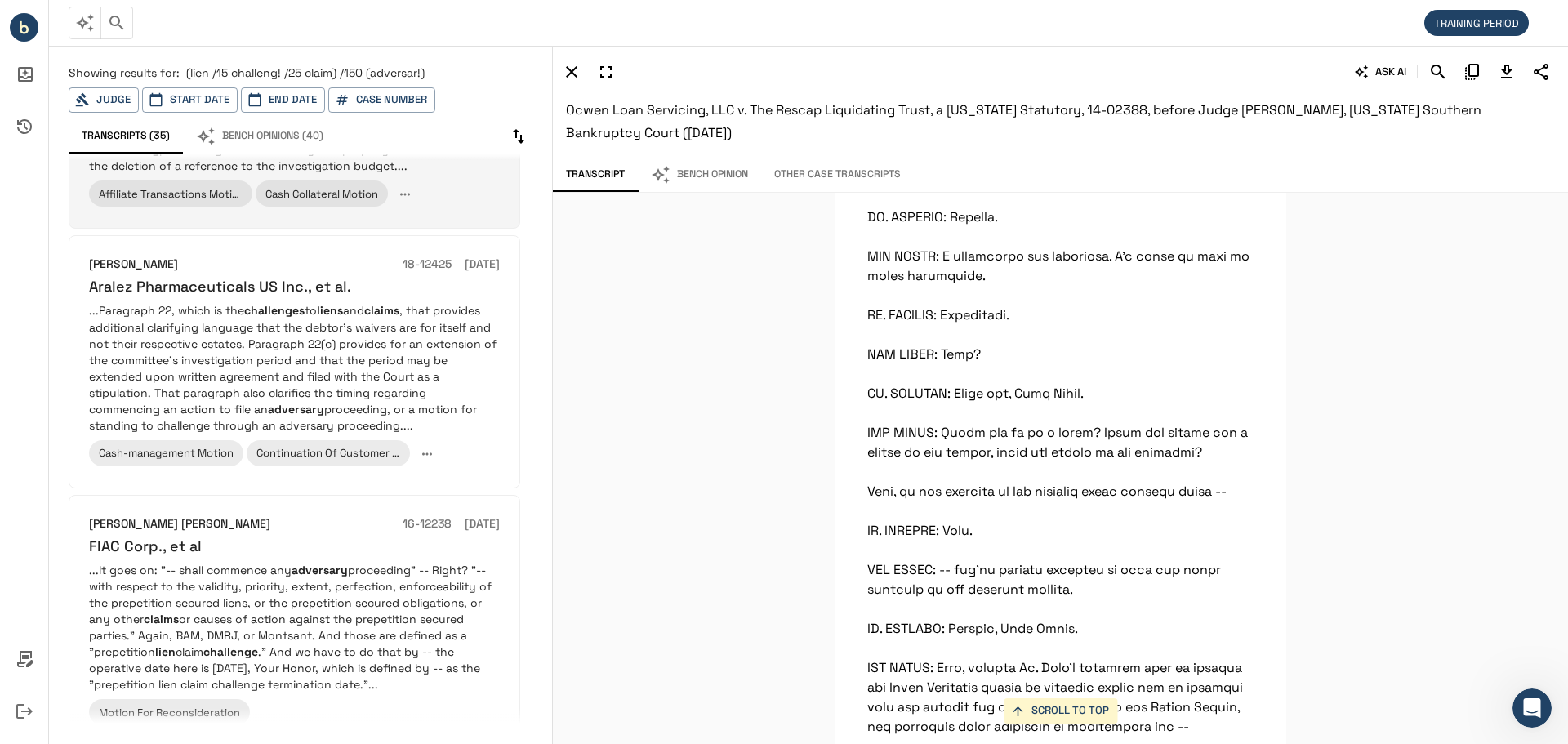
scroll to position [408, 0]
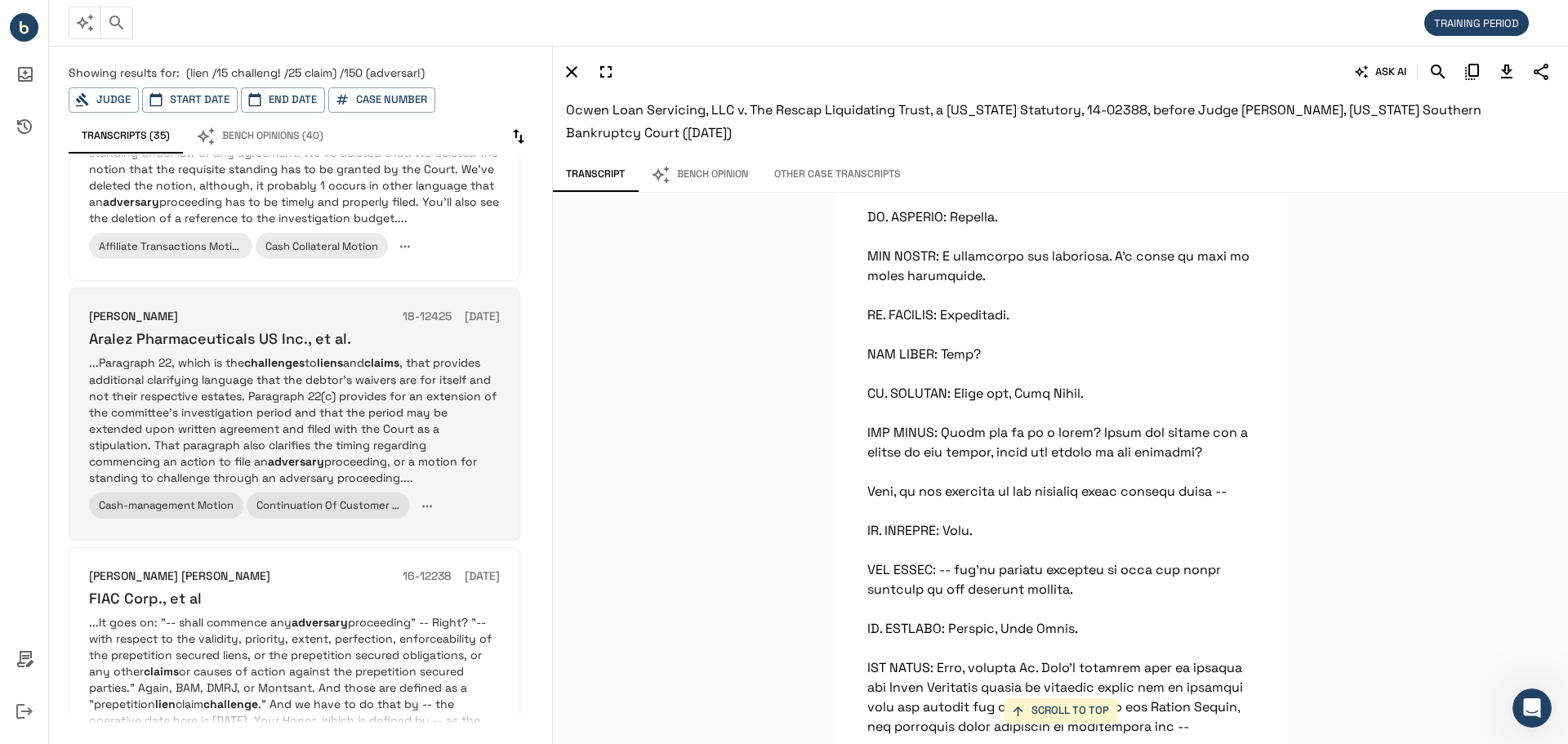
click at [362, 405] on p "...Paragraph 22, which is the challenges to liens and claims , that provides ad…" at bounding box center [295, 419] width 411 height 130
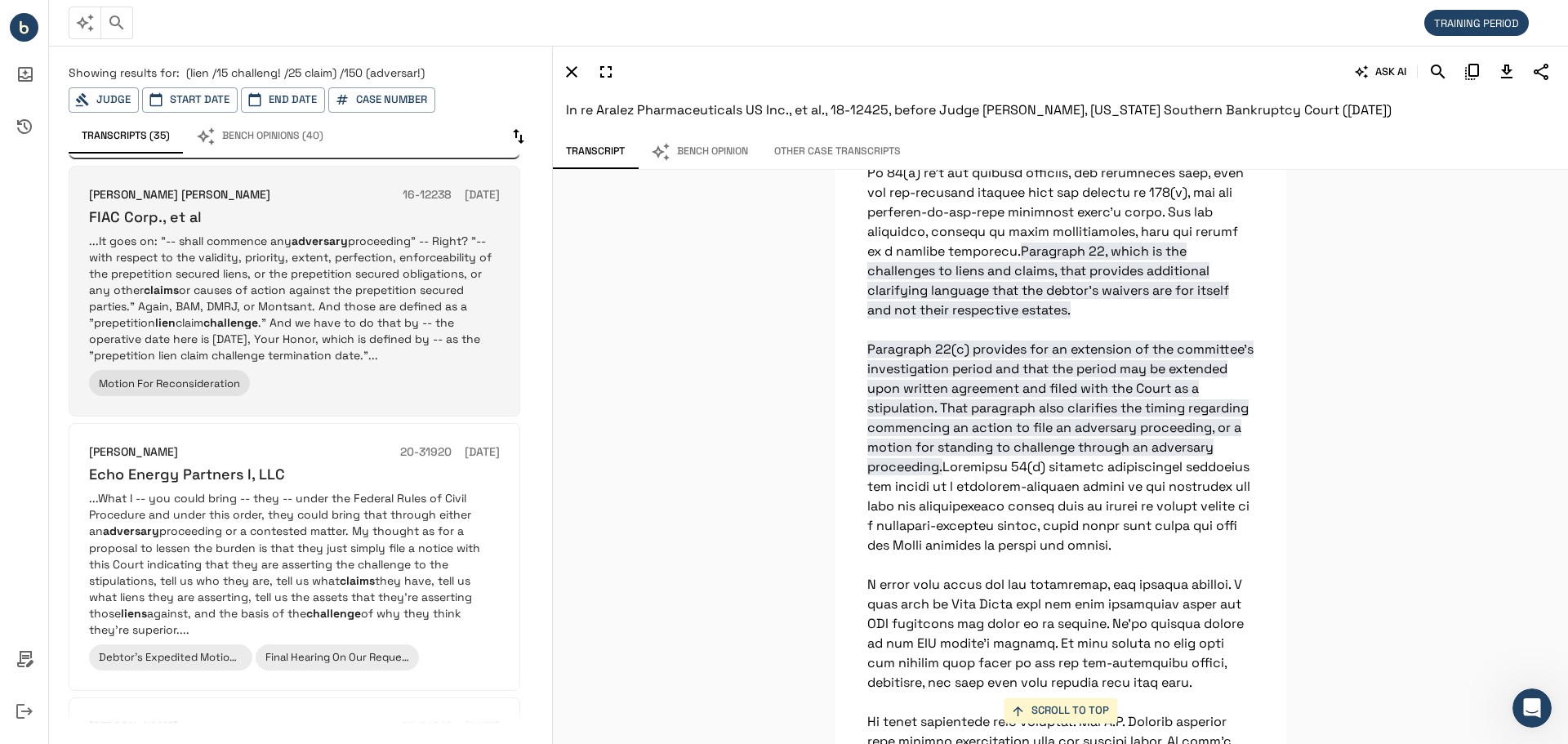
scroll to position [817, 0]
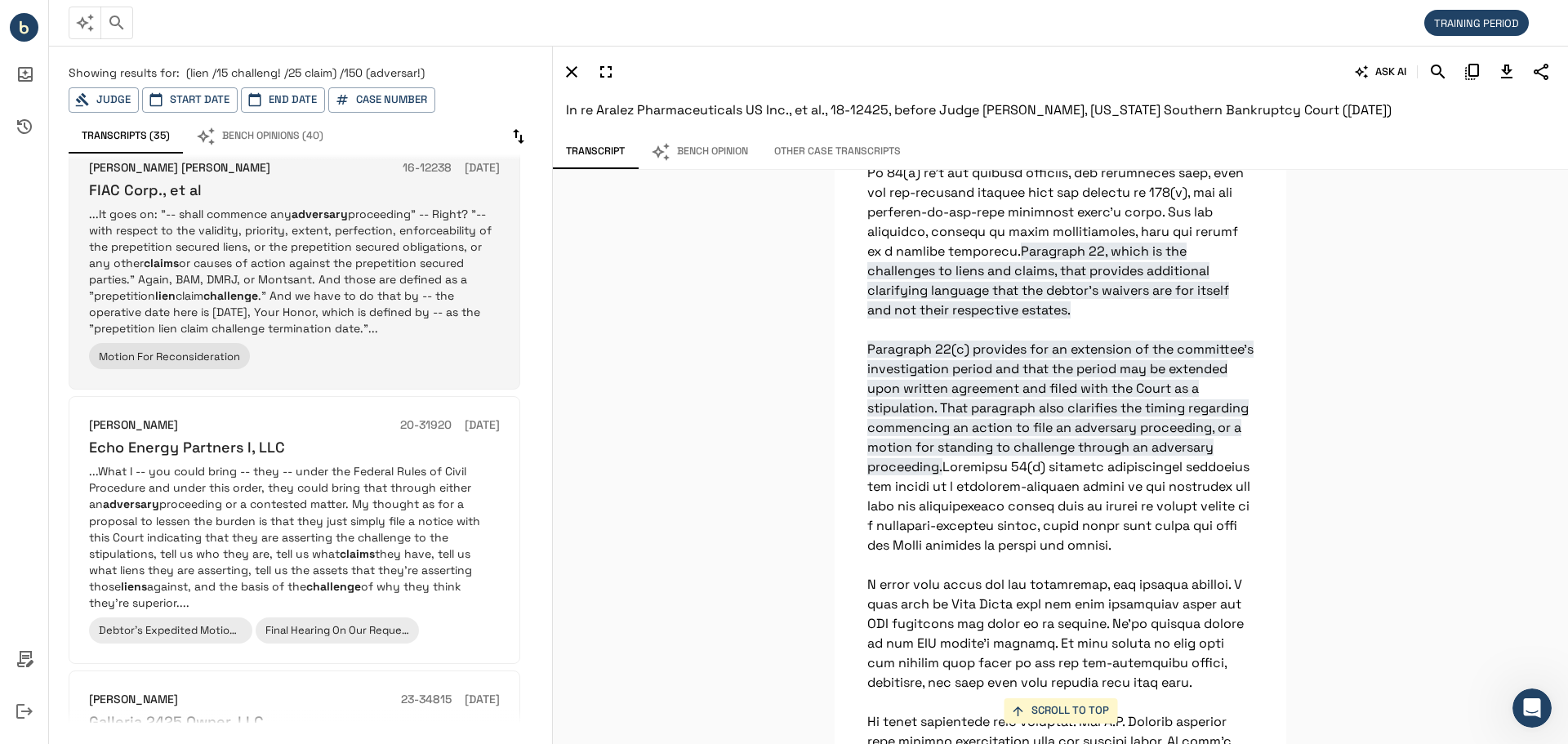
click at [221, 300] on p "...It goes on: "-- shall commence any adversary proceeding" -- Right? "-- with …" at bounding box center [295, 271] width 411 height 130
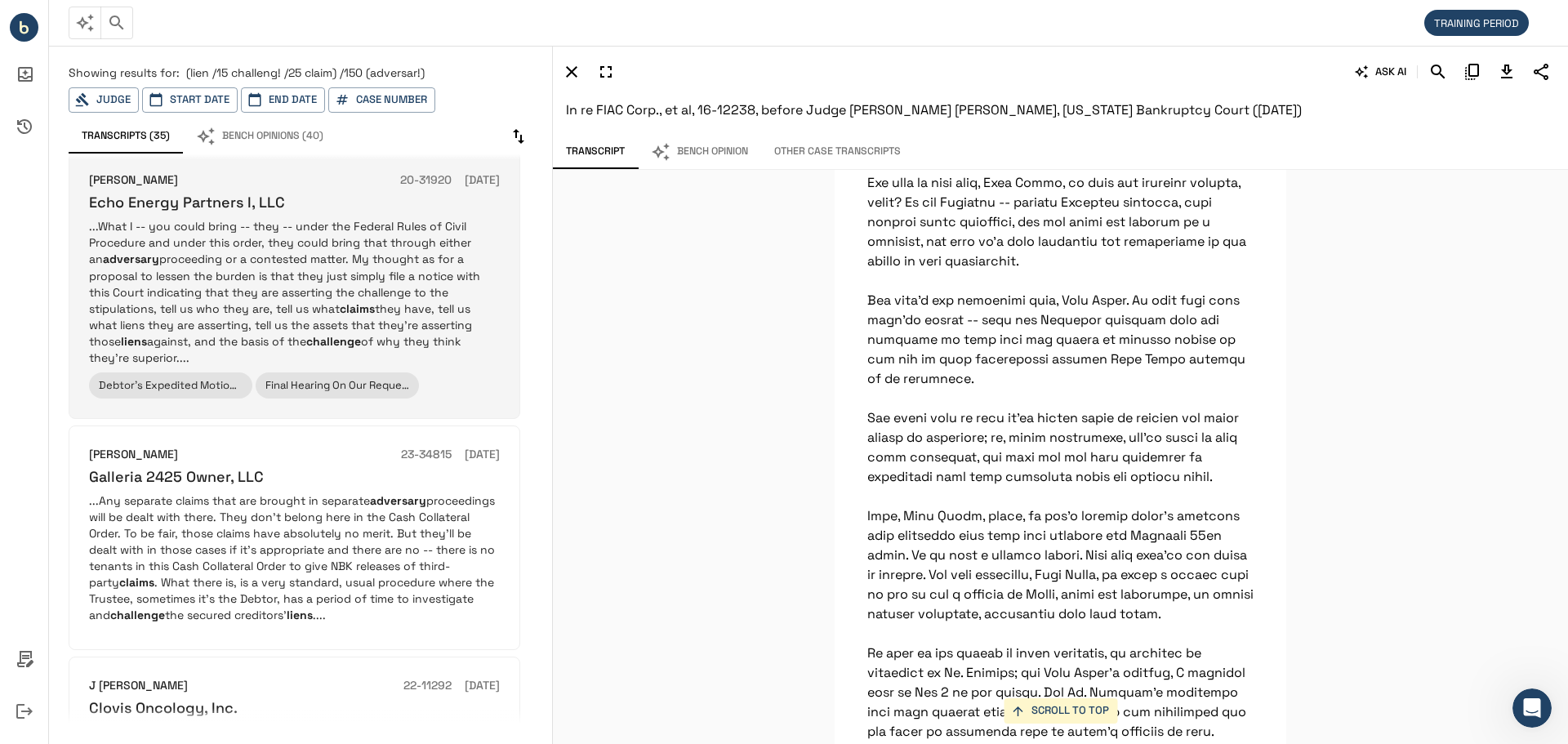
scroll to position [1143, 0]
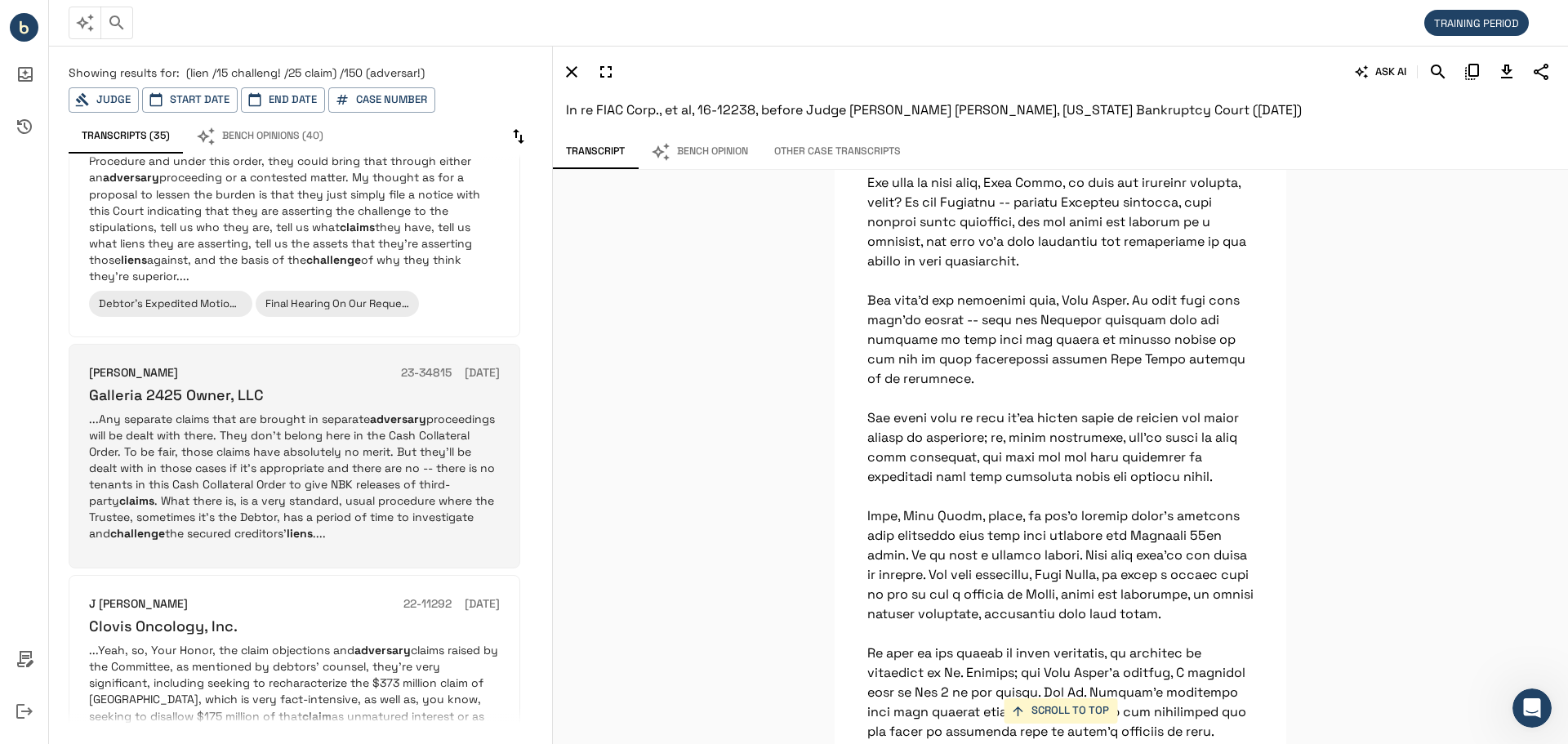
click at [203, 508] on p "...Any separate claims that are brought in separate adversary proceedings will …" at bounding box center [295, 476] width 411 height 130
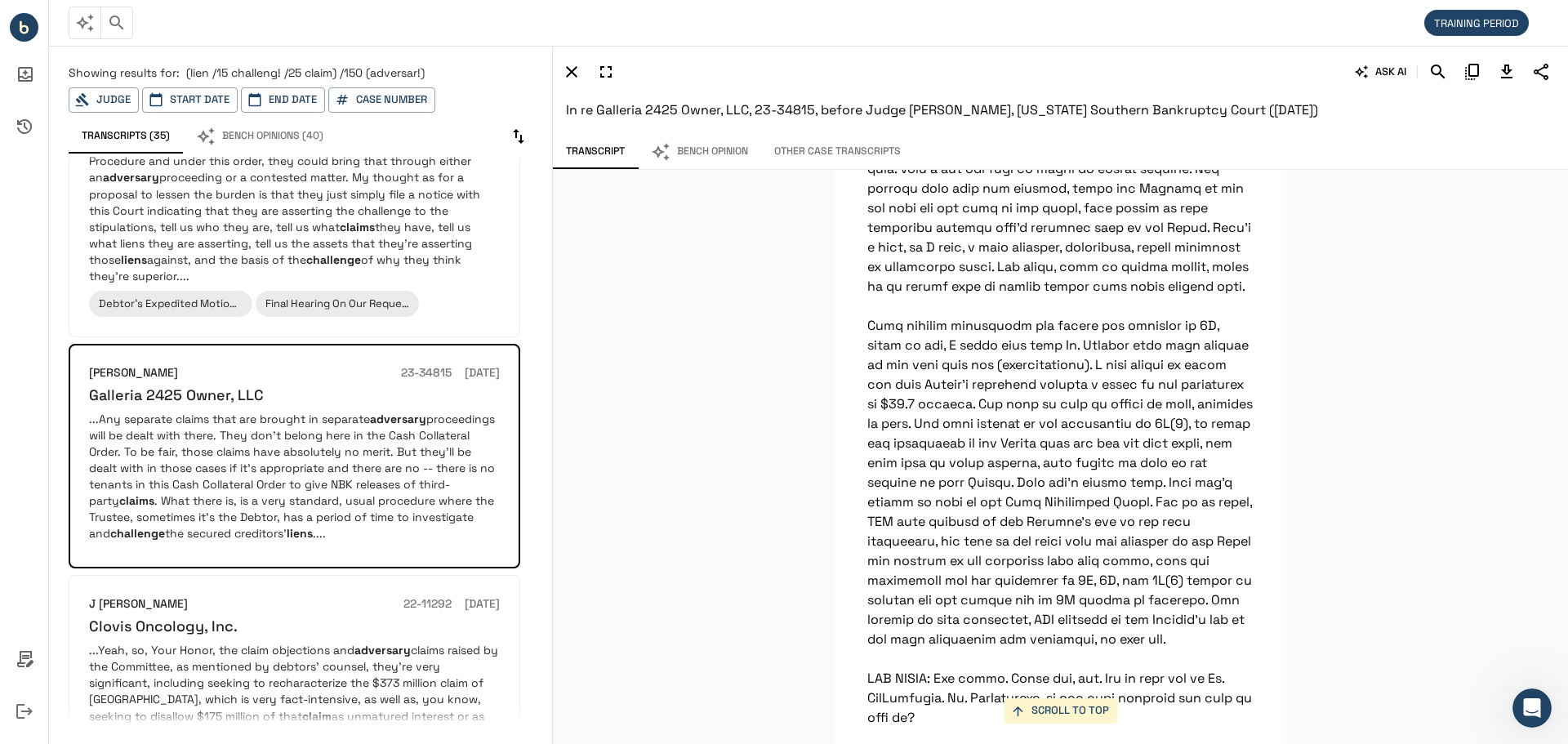
scroll to position [12478, 0]
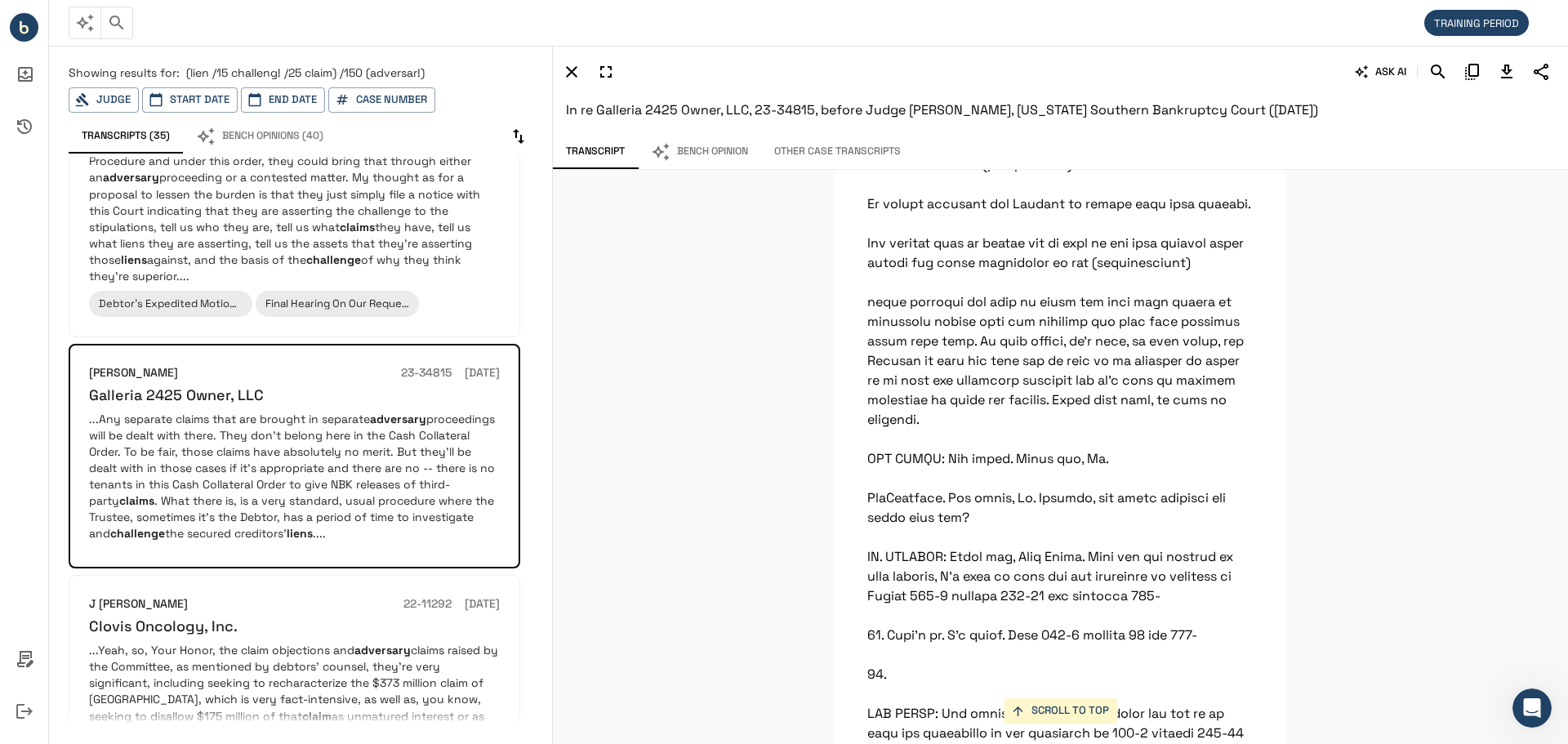
scroll to position [13036, 0]
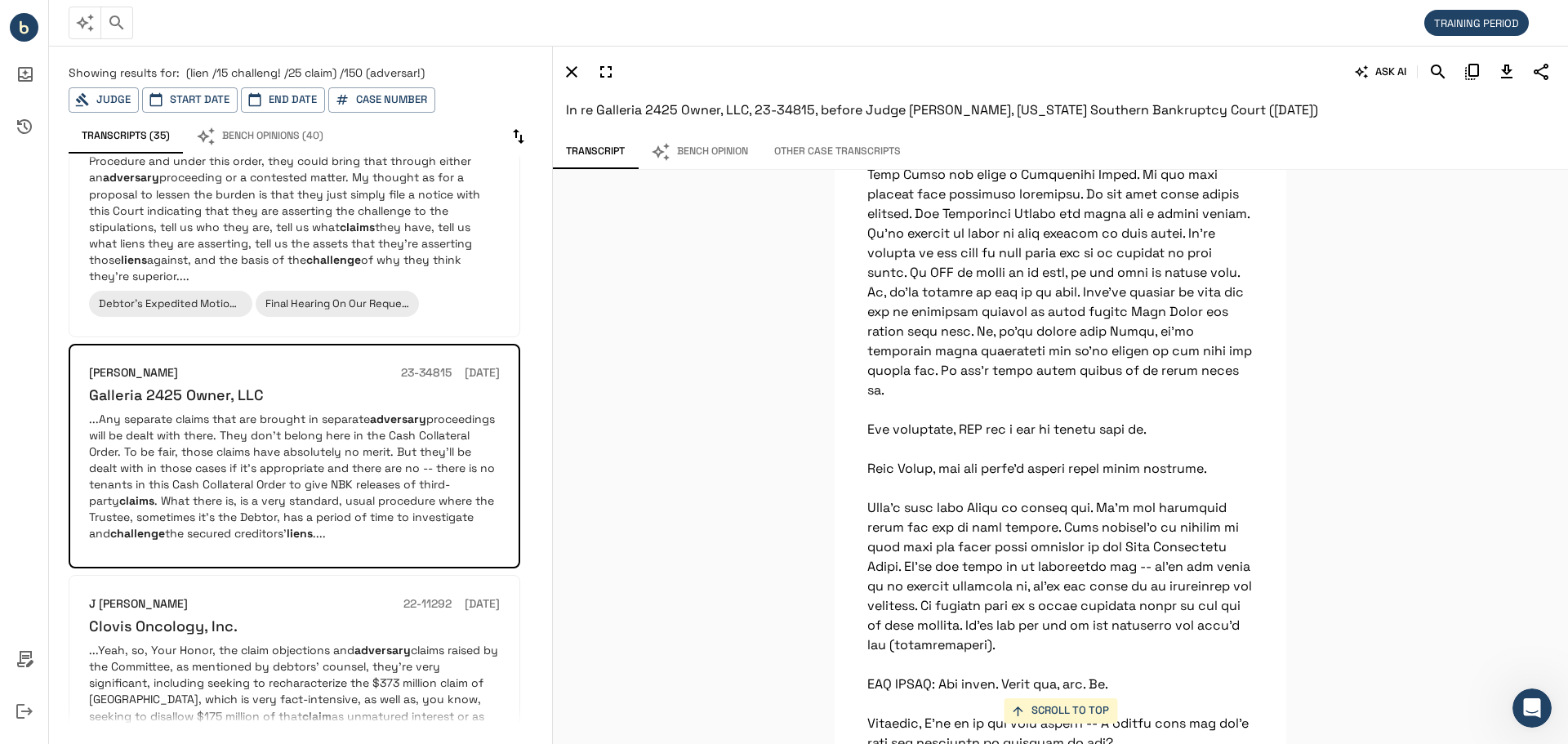
scroll to position [11158, 0]
click at [1504, 66] on icon "Download Transcript" at bounding box center [1506, 71] width 19 height 19
click at [940, 38] on div "TRAINING PERIOD" at bounding box center [802, 23] width 1469 height 33
click at [25, 711] on icon "Logout" at bounding box center [25, 711] width 17 height 15
